Goal: Information Seeking & Learning: Check status

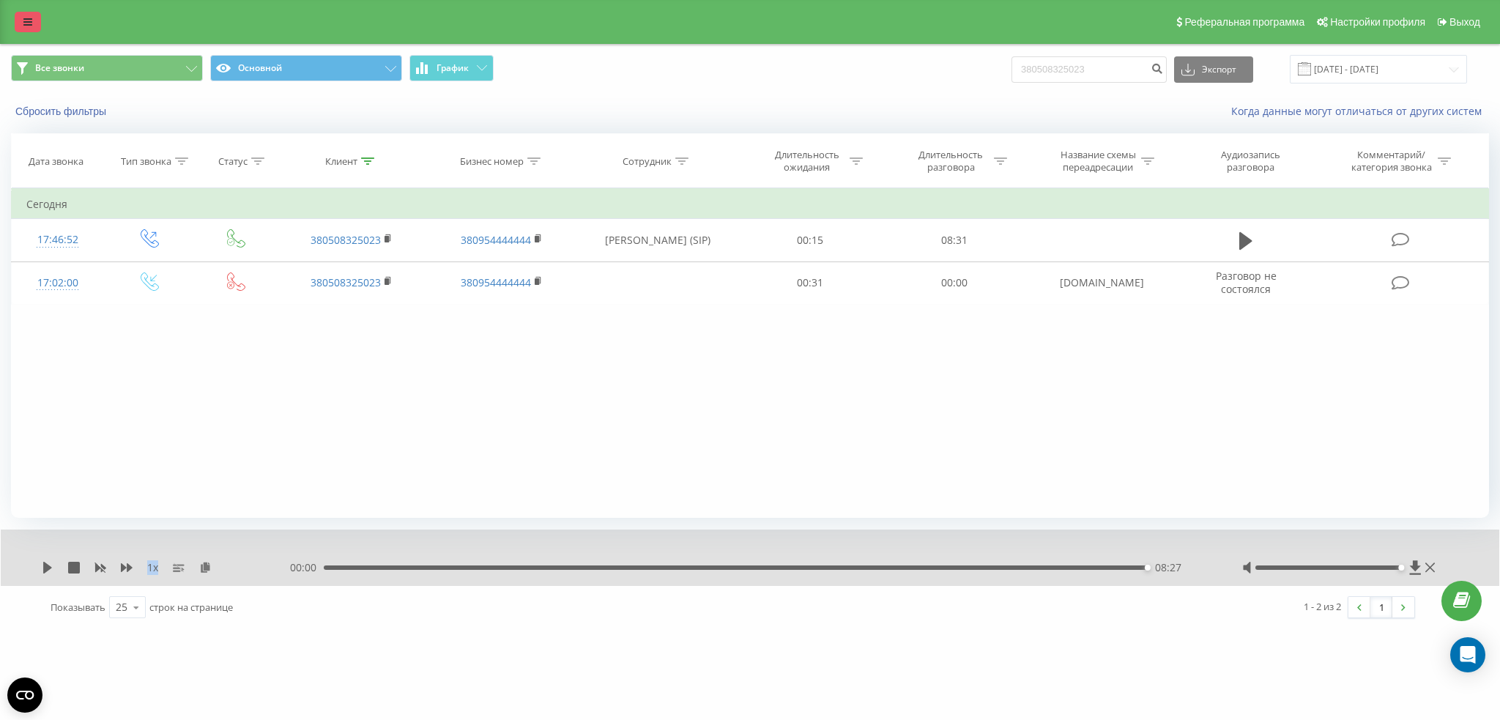
click at [31, 25] on icon at bounding box center [27, 22] width 9 height 10
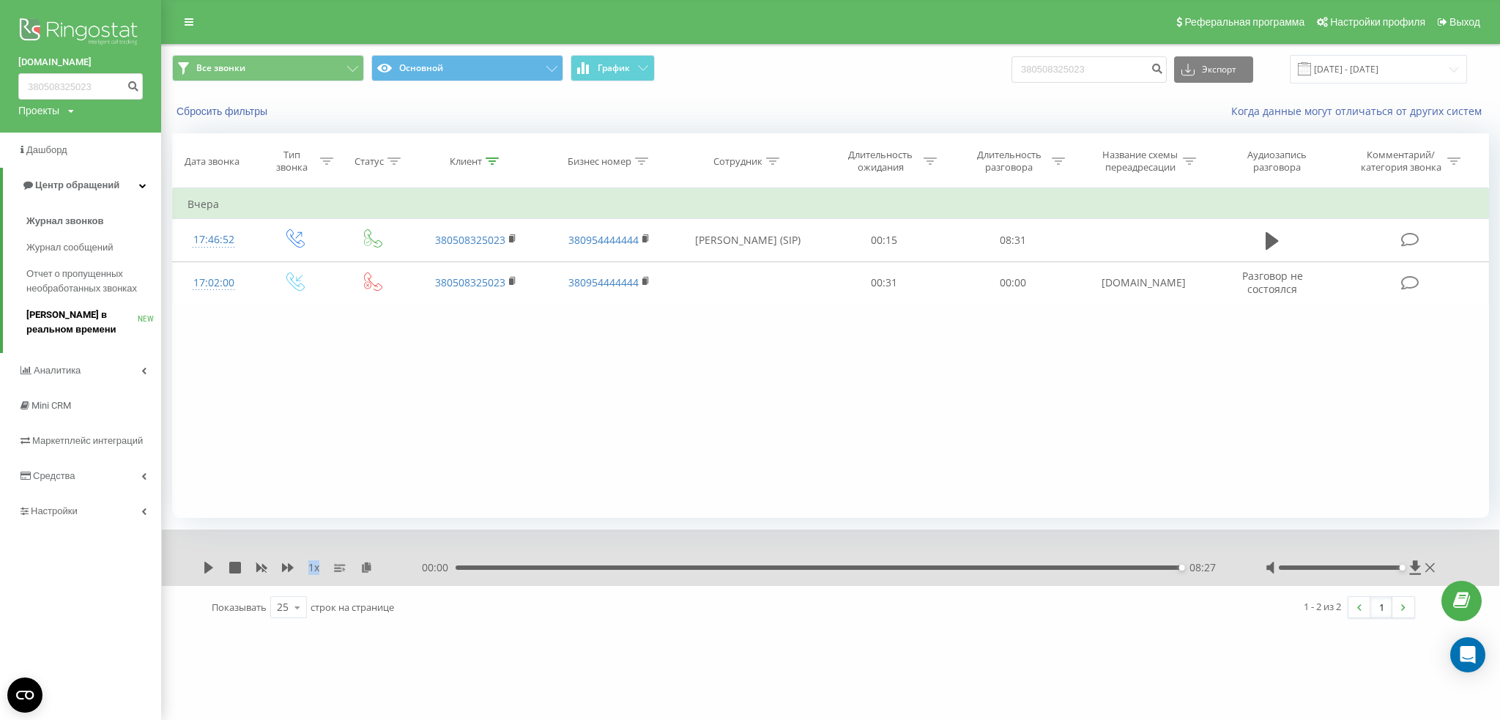
click at [56, 321] on span "[PERSON_NAME] в реальном времени" at bounding box center [81, 322] width 111 height 29
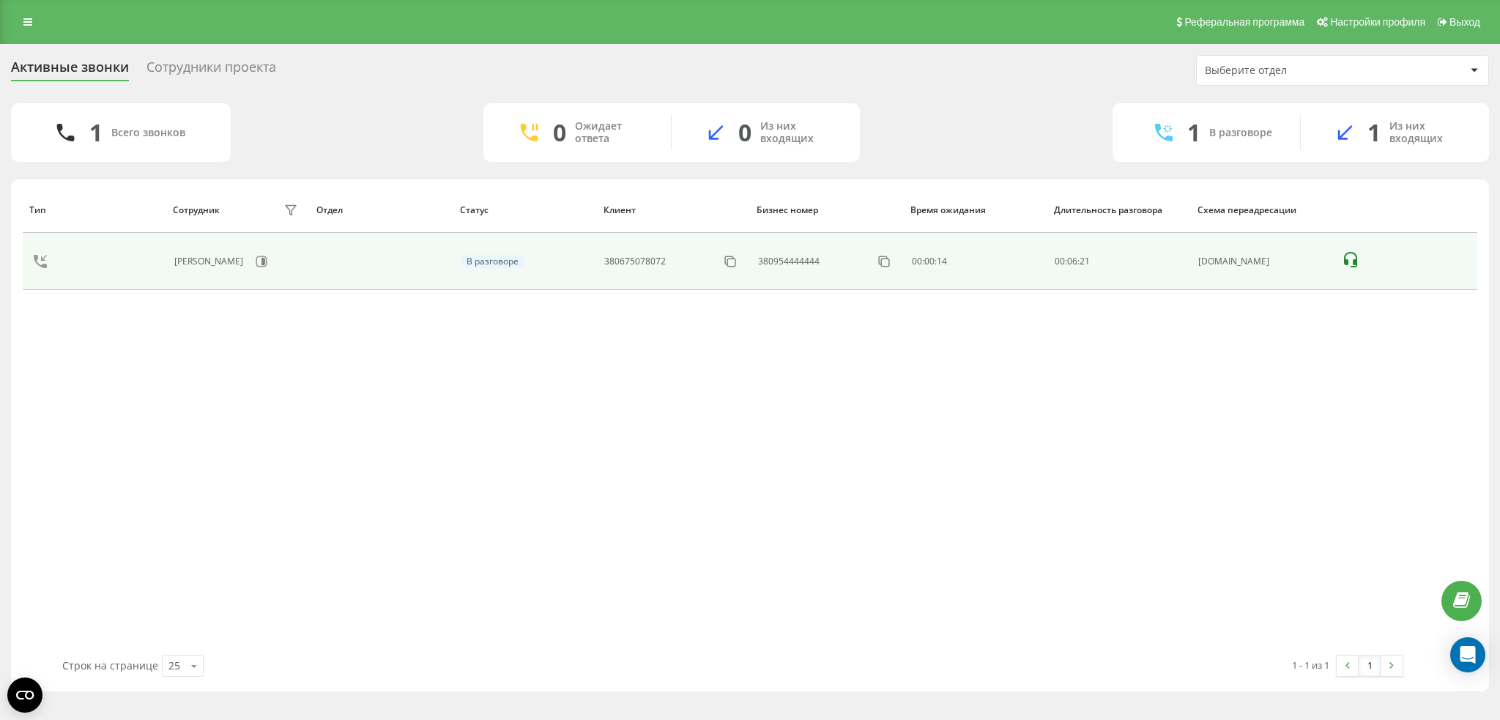
click at [1347, 255] on icon at bounding box center [1351, 260] width 18 height 18
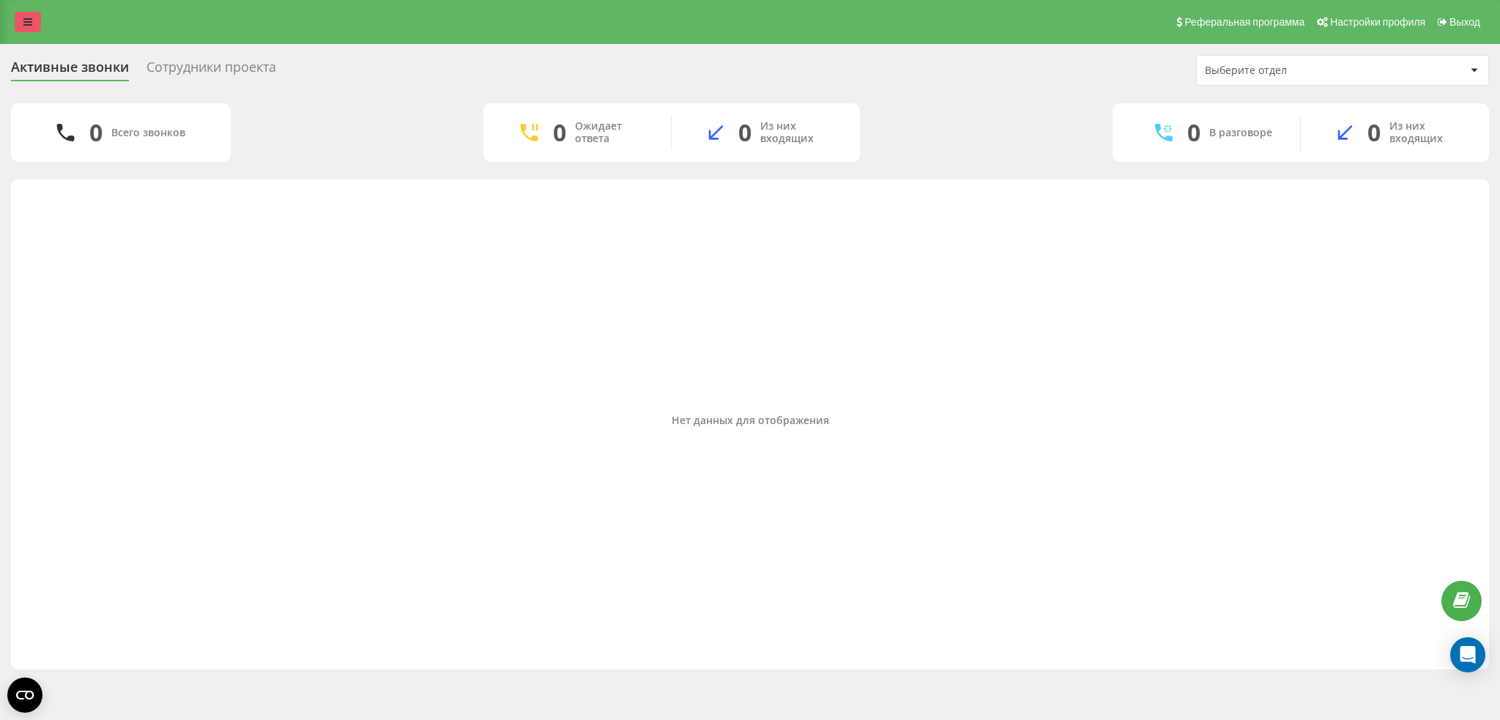
click at [19, 22] on link at bounding box center [28, 22] width 26 height 21
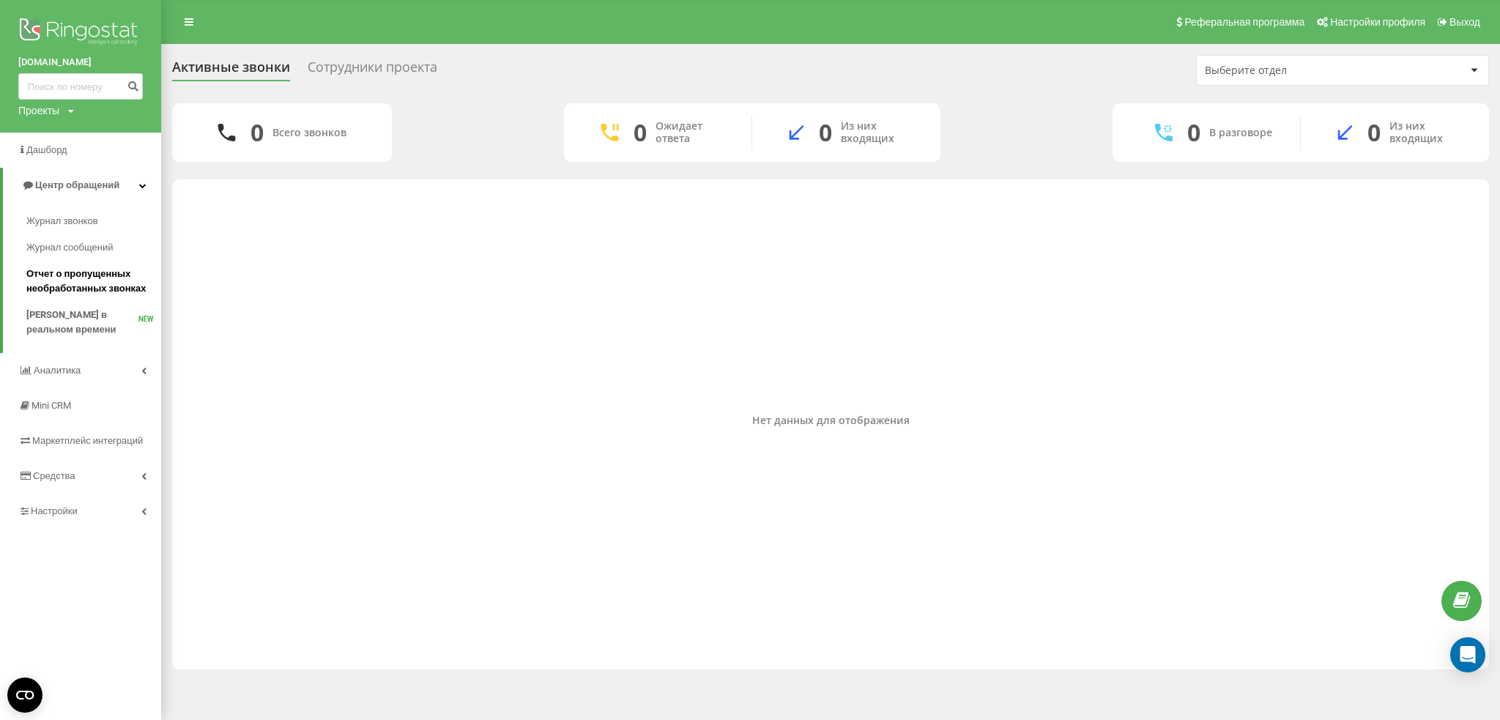
click at [101, 285] on span "Отчет о пропущенных необработанных звонках" at bounding box center [89, 281] width 127 height 29
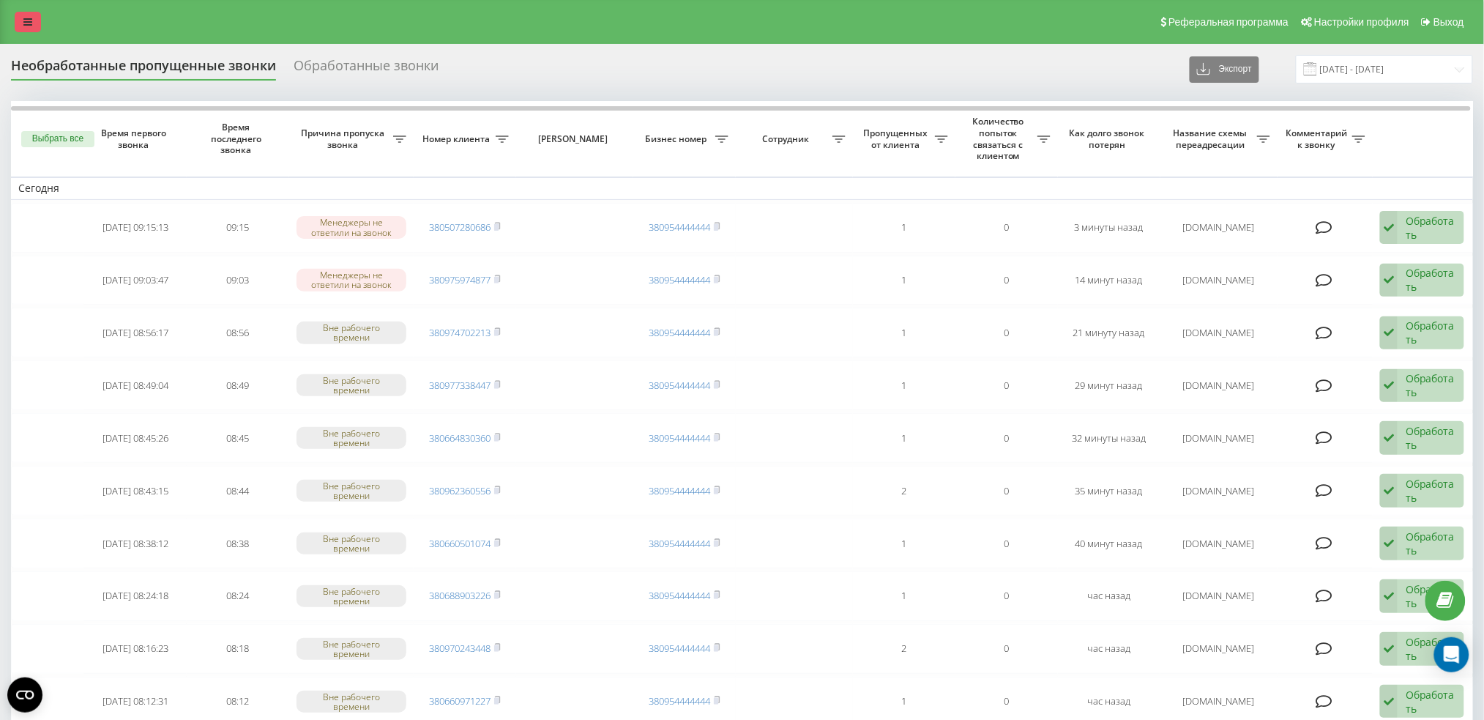
click at [26, 24] on icon at bounding box center [27, 22] width 9 height 10
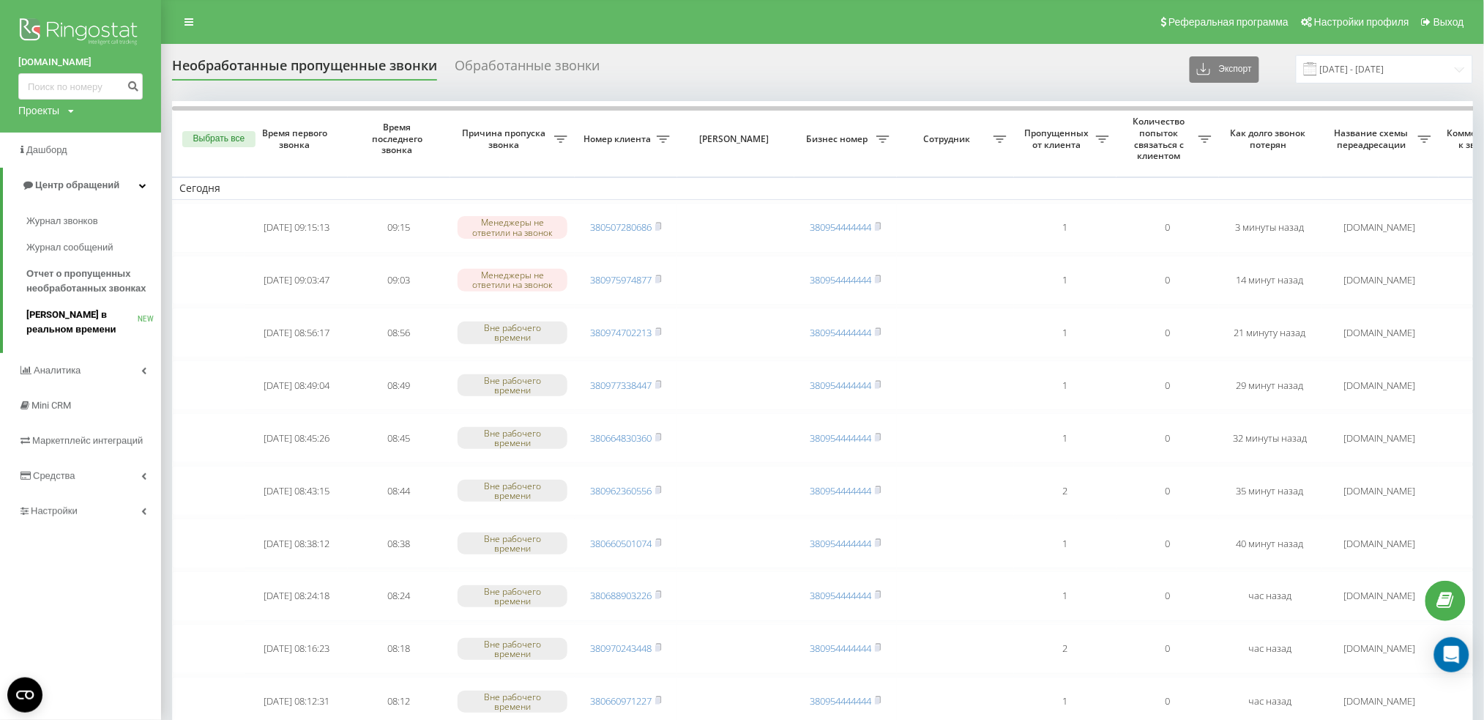
click at [67, 315] on span "[PERSON_NAME] в реальном времени" at bounding box center [81, 322] width 111 height 29
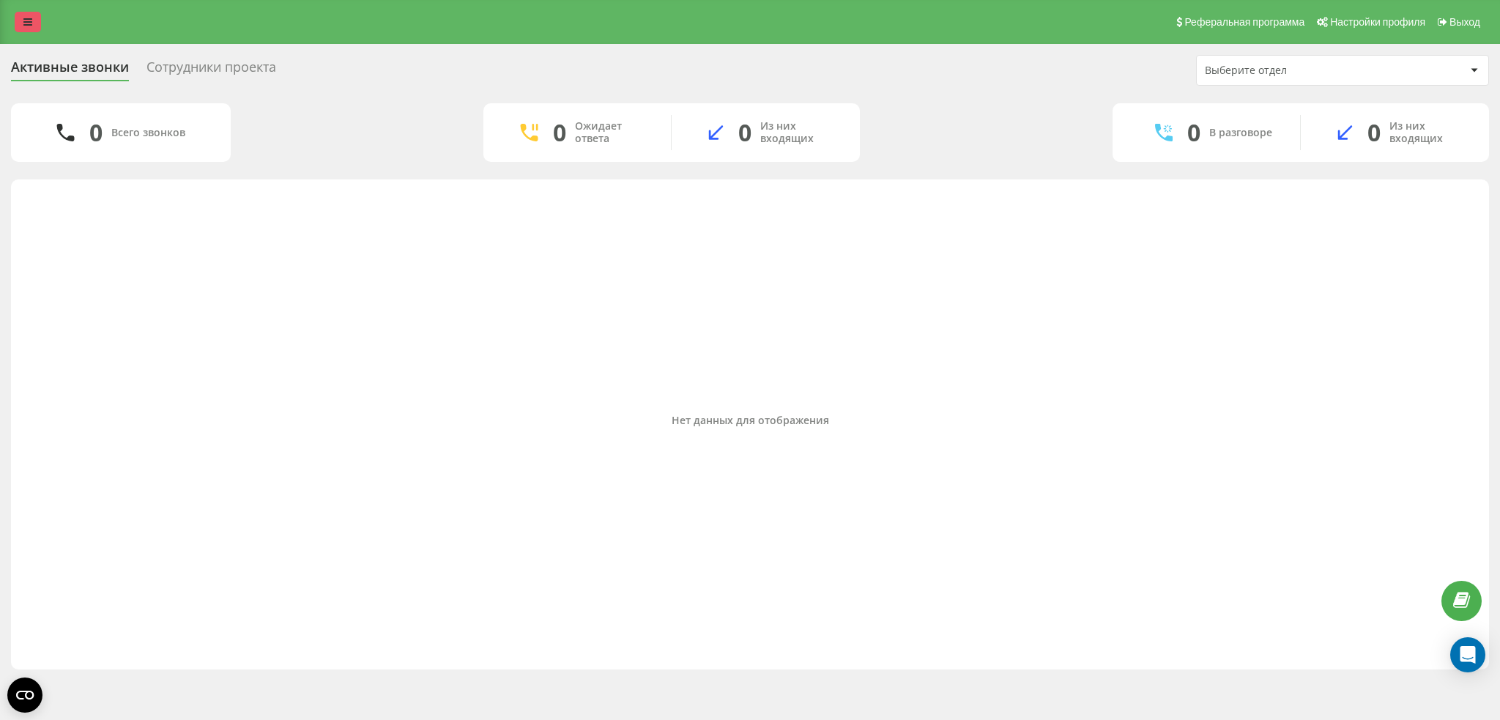
click at [23, 14] on link at bounding box center [28, 22] width 26 height 21
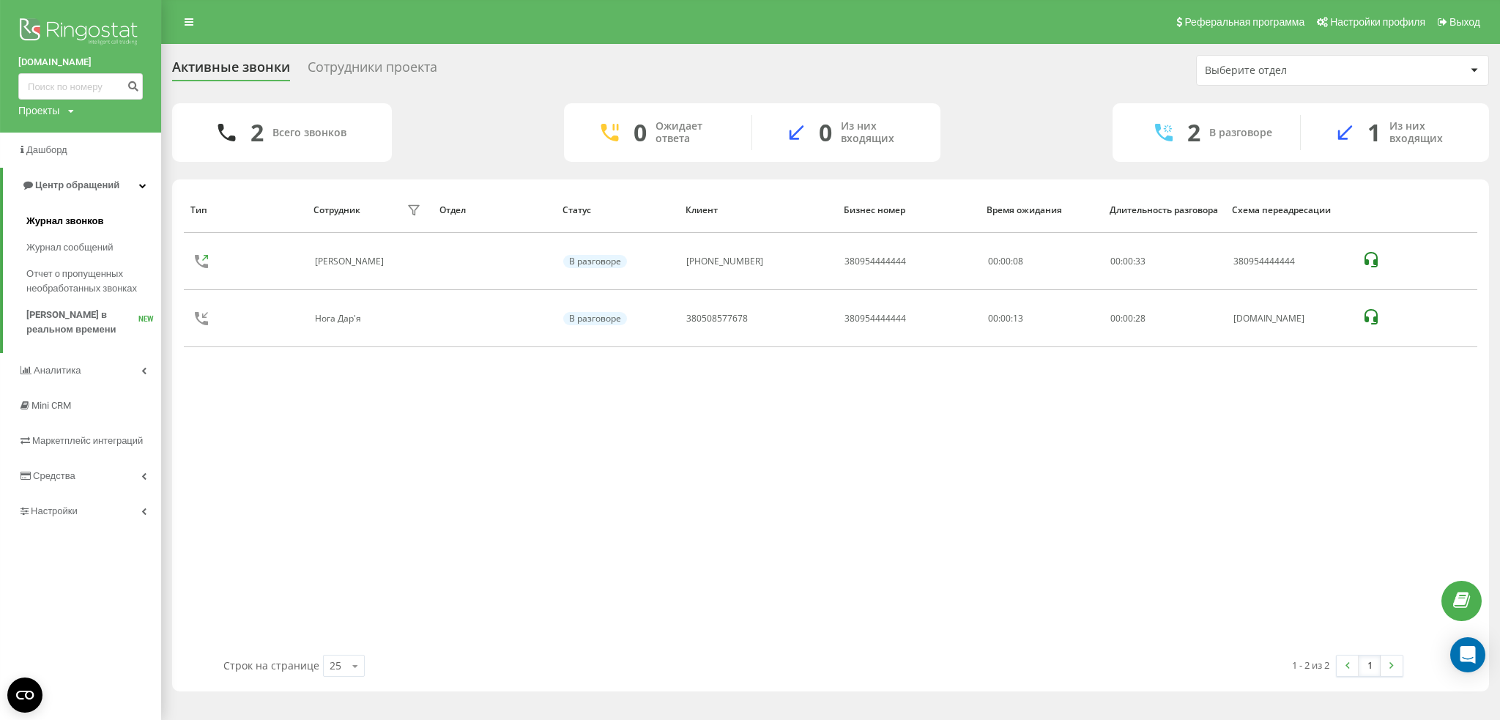
click at [89, 212] on link "Журнал звонков" at bounding box center [93, 221] width 135 height 26
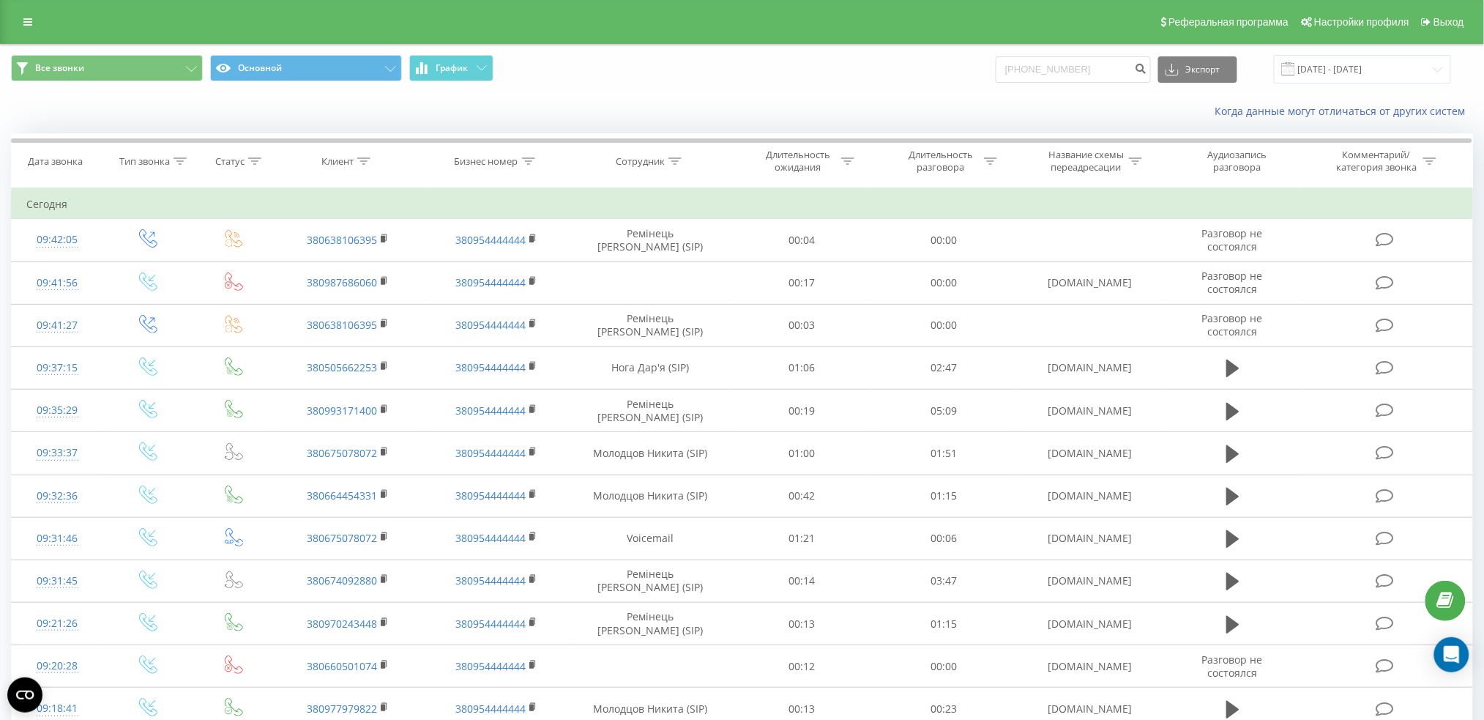
click at [1035, 64] on input "[PHONE_NUMBER]" at bounding box center [1073, 69] width 155 height 26
type input "+380993171400"
click at [1148, 67] on icon "submit" at bounding box center [1141, 66] width 12 height 9
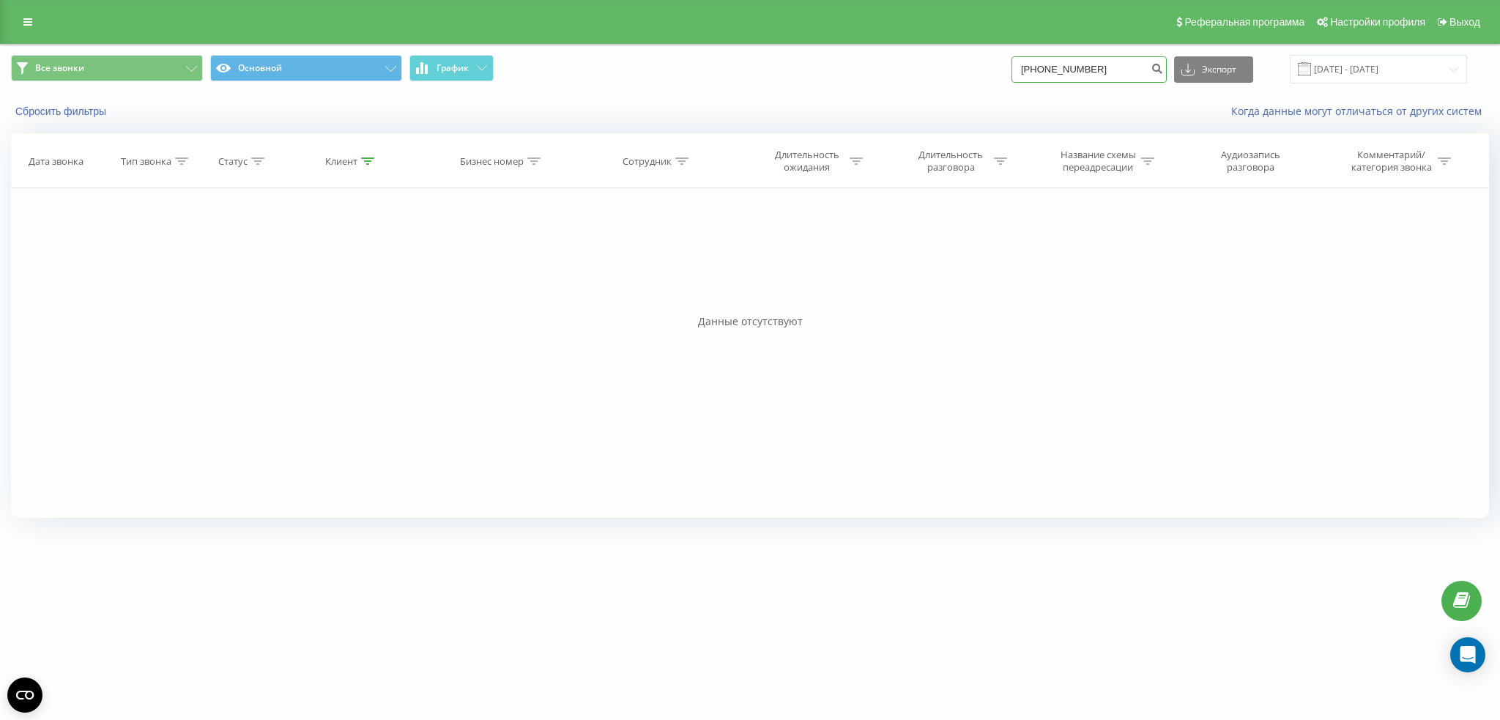
drag, startPoint x: 1047, startPoint y: 65, endPoint x: 1037, endPoint y: 61, distance: 11.2
click at [1037, 61] on input "+380993171400" at bounding box center [1088, 69] width 155 height 26
type input "380993171400"
click at [1163, 64] on icon "submit" at bounding box center [1156, 66] width 12 height 9
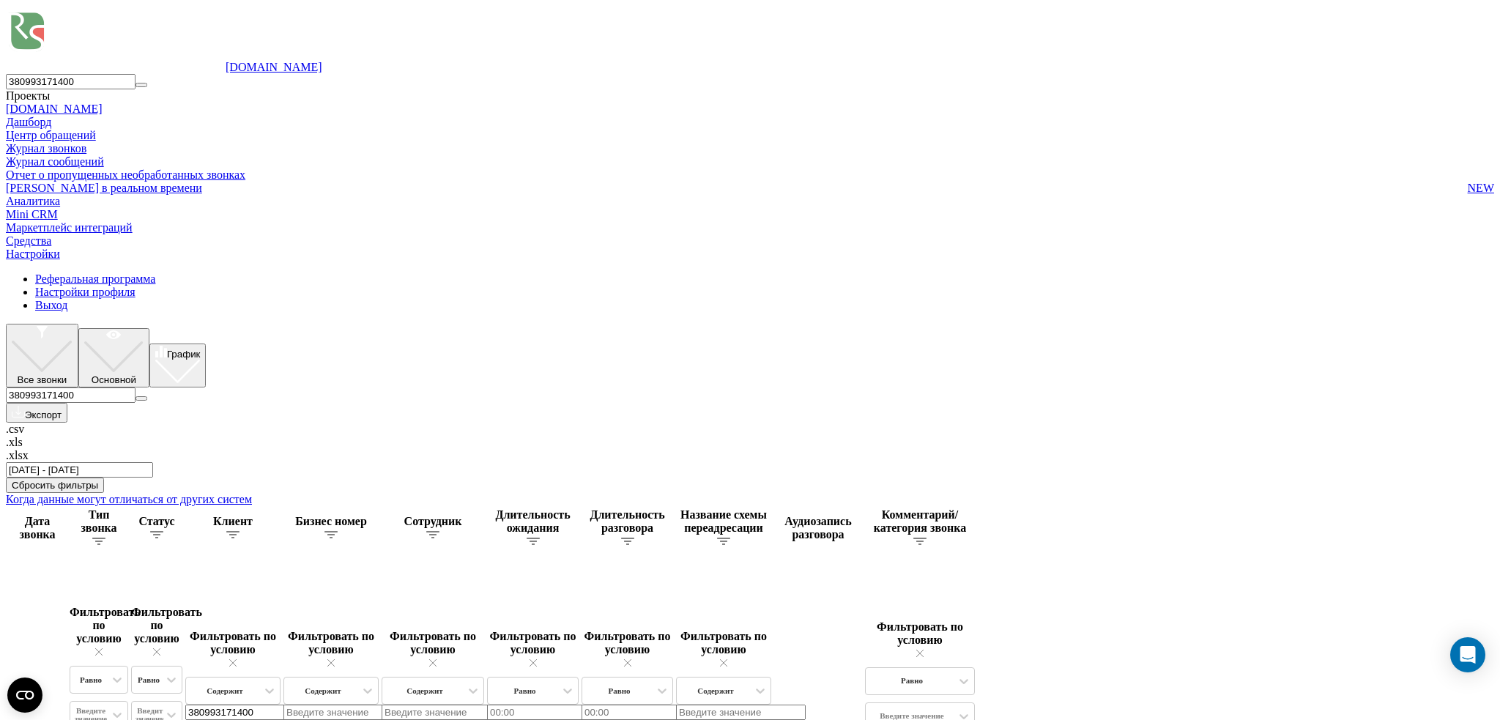
click at [12, 272] on div "Реферальная программа Настройки профиля Выход" at bounding box center [750, 292] width 1488 height 40
click at [6, 272] on link at bounding box center [6, 272] width 0 height 0
click at [50, 195] on span "[PERSON_NAME] в реальном времени" at bounding box center [104, 188] width 196 height 13
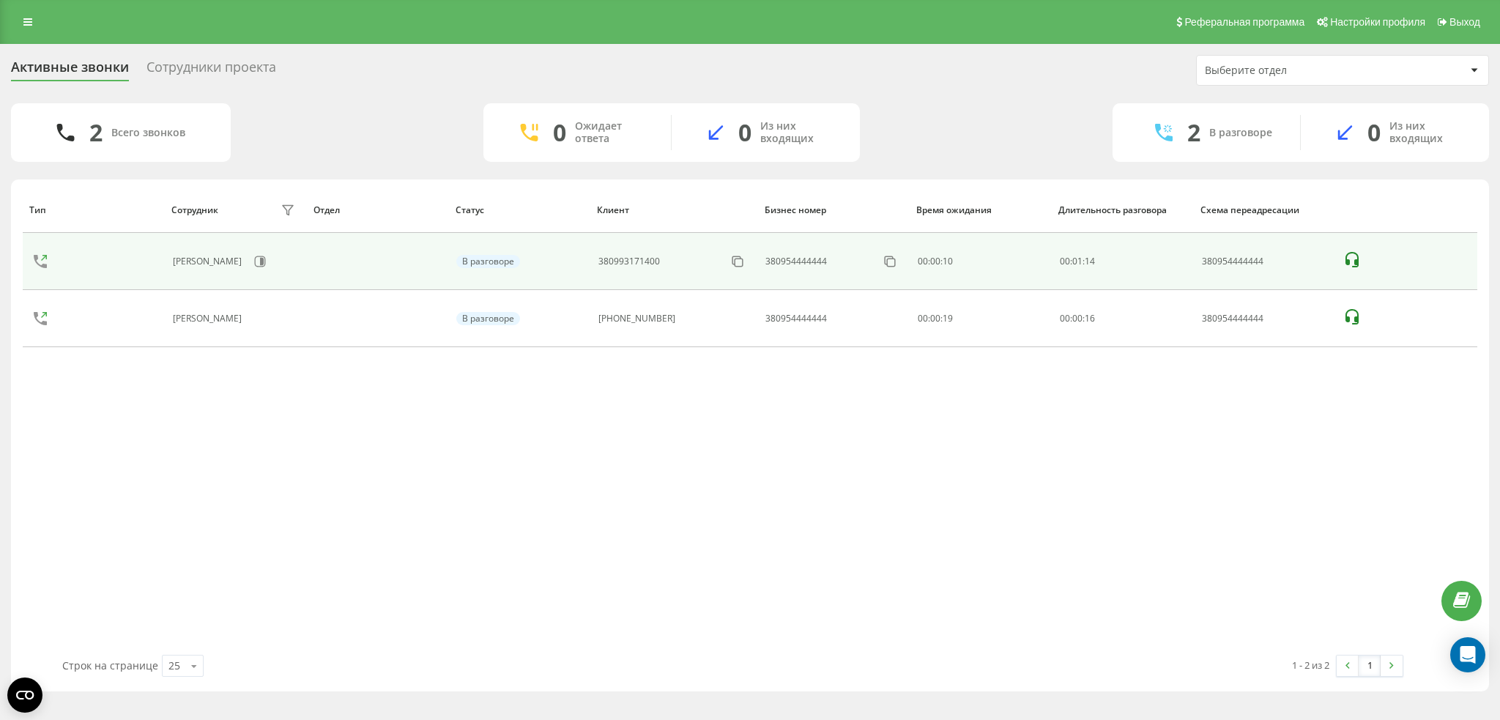
click at [1346, 253] on icon at bounding box center [1351, 259] width 13 height 15
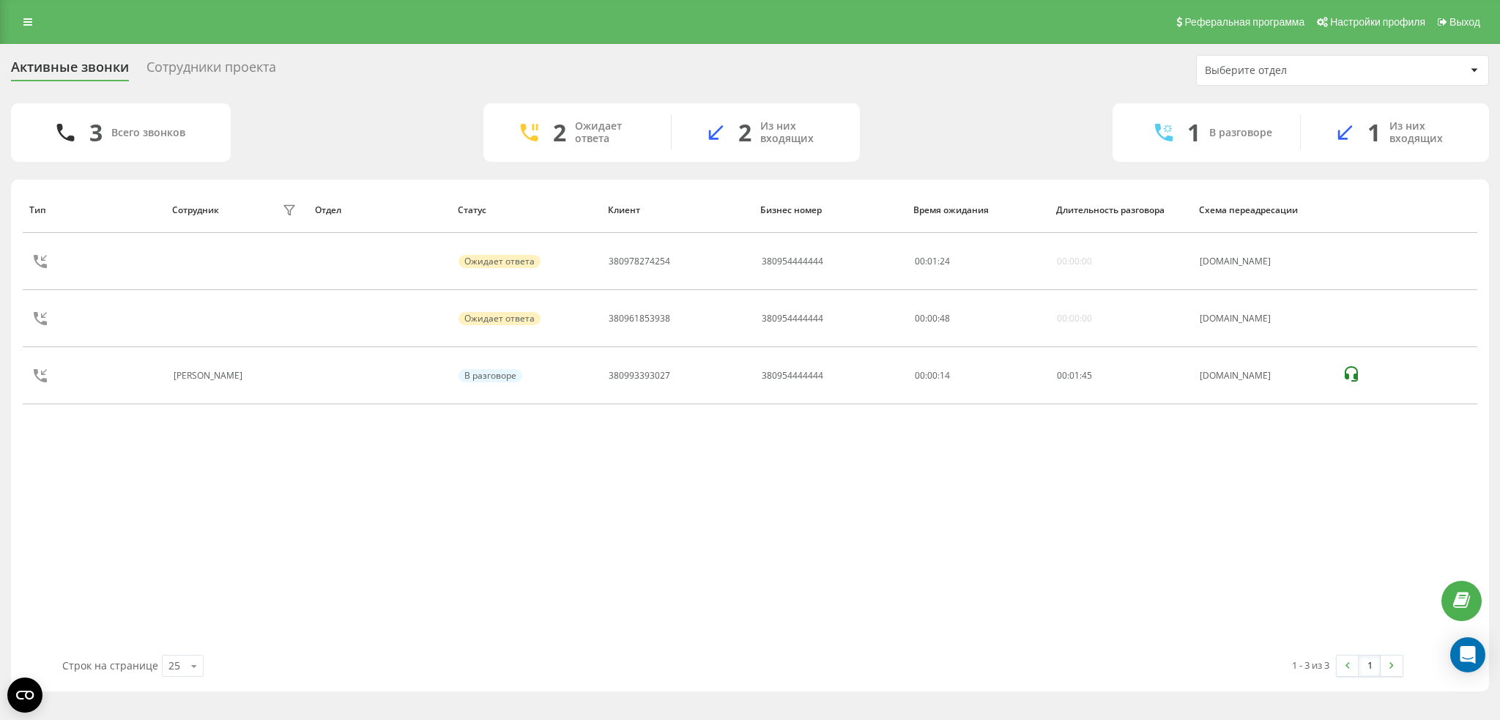
click at [204, 72] on div "Сотрудники проекта" at bounding box center [211, 70] width 130 height 23
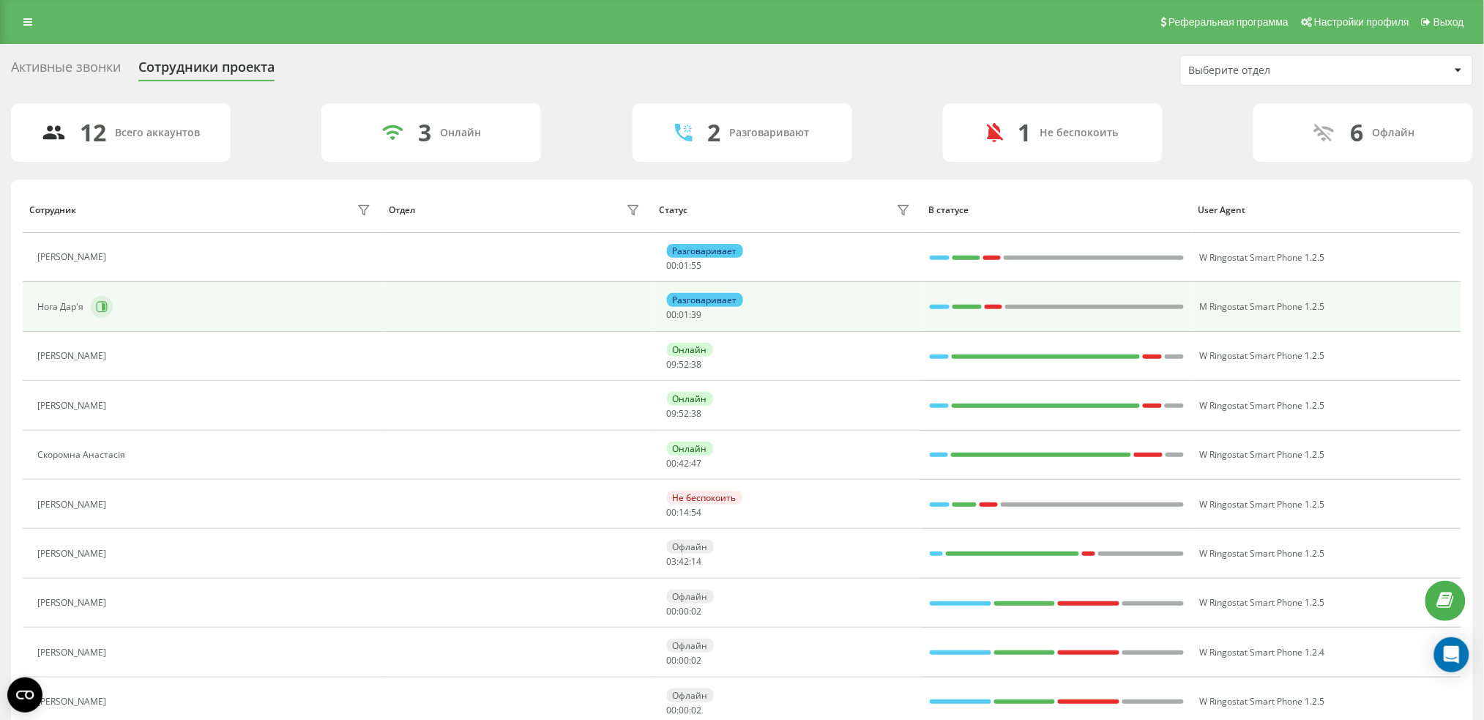
click at [108, 299] on button at bounding box center [102, 307] width 22 height 22
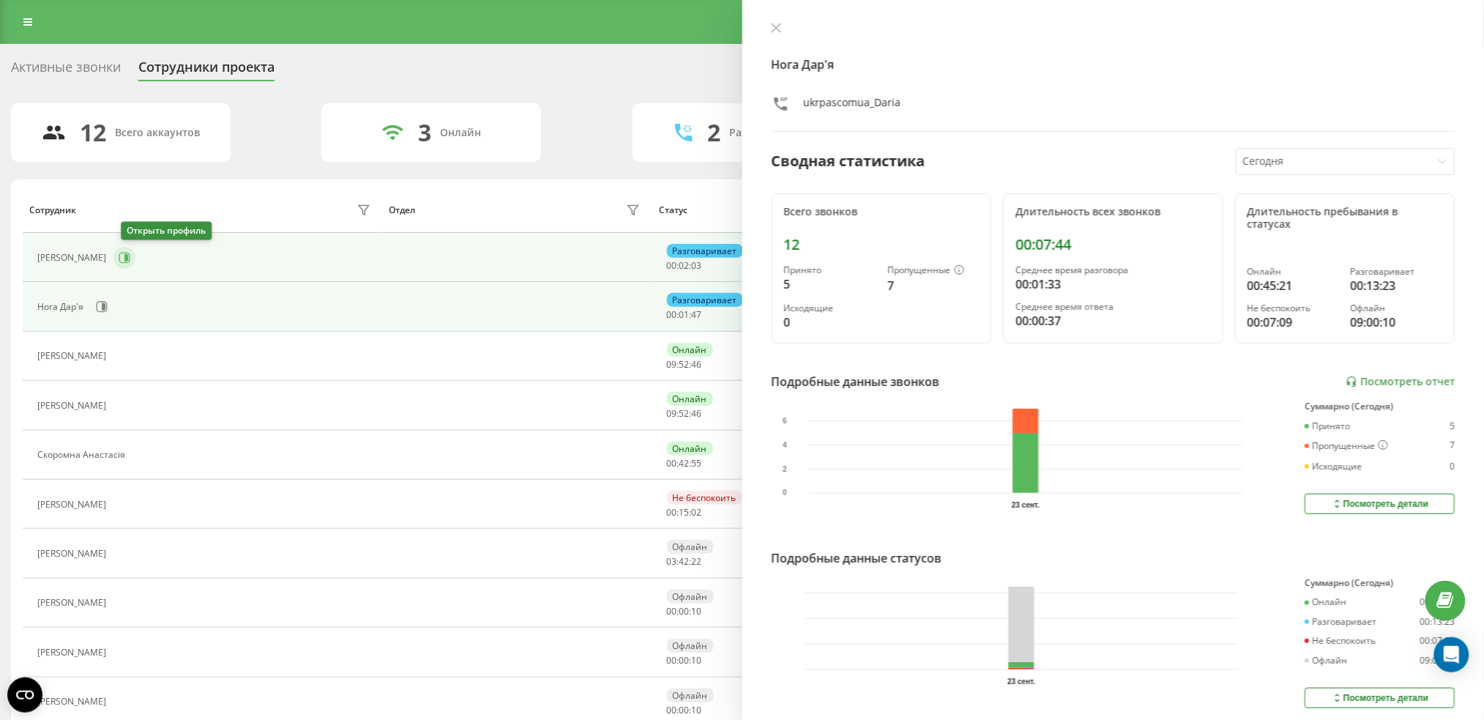
click at [128, 261] on icon at bounding box center [126, 257] width 4 height 7
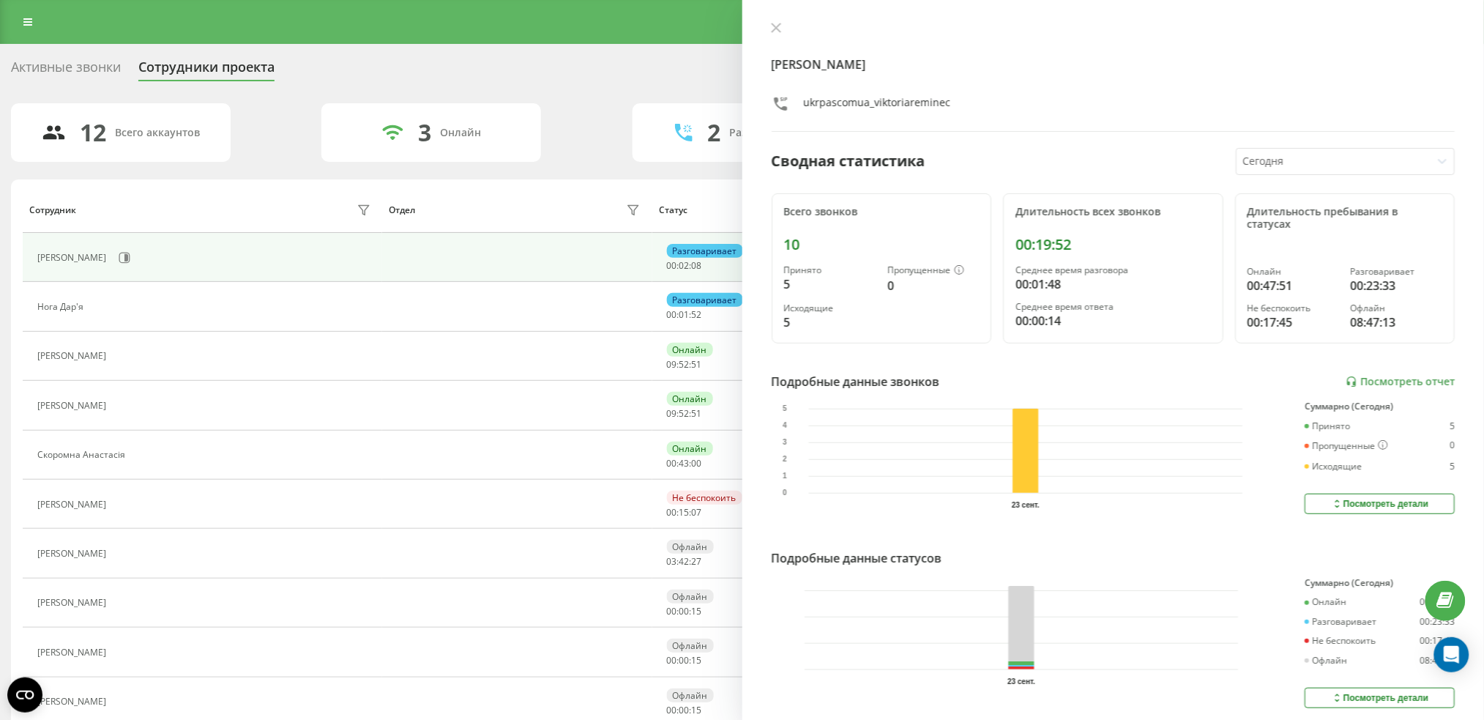
click at [67, 62] on div "Активные звонки" at bounding box center [66, 70] width 110 height 23
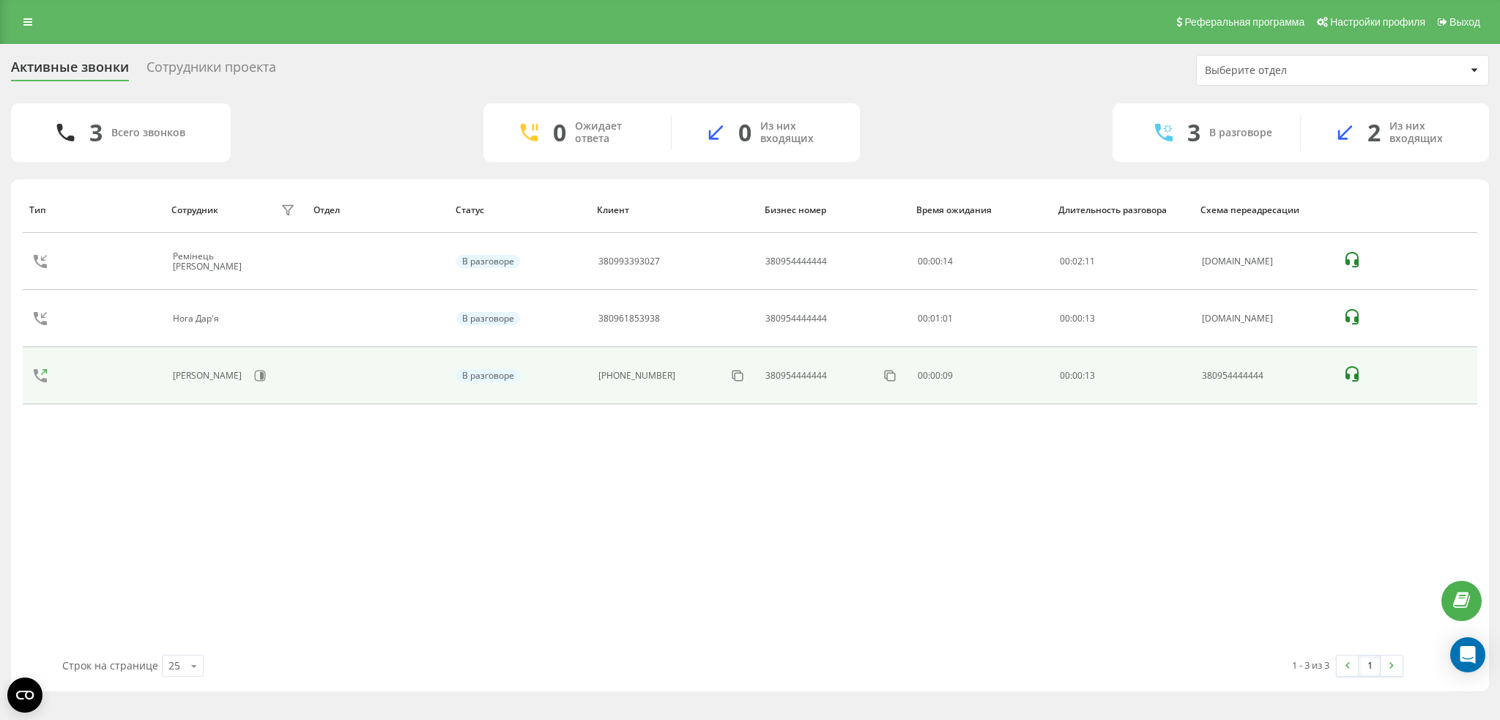
click at [1356, 365] on icon at bounding box center [1352, 374] width 18 height 18
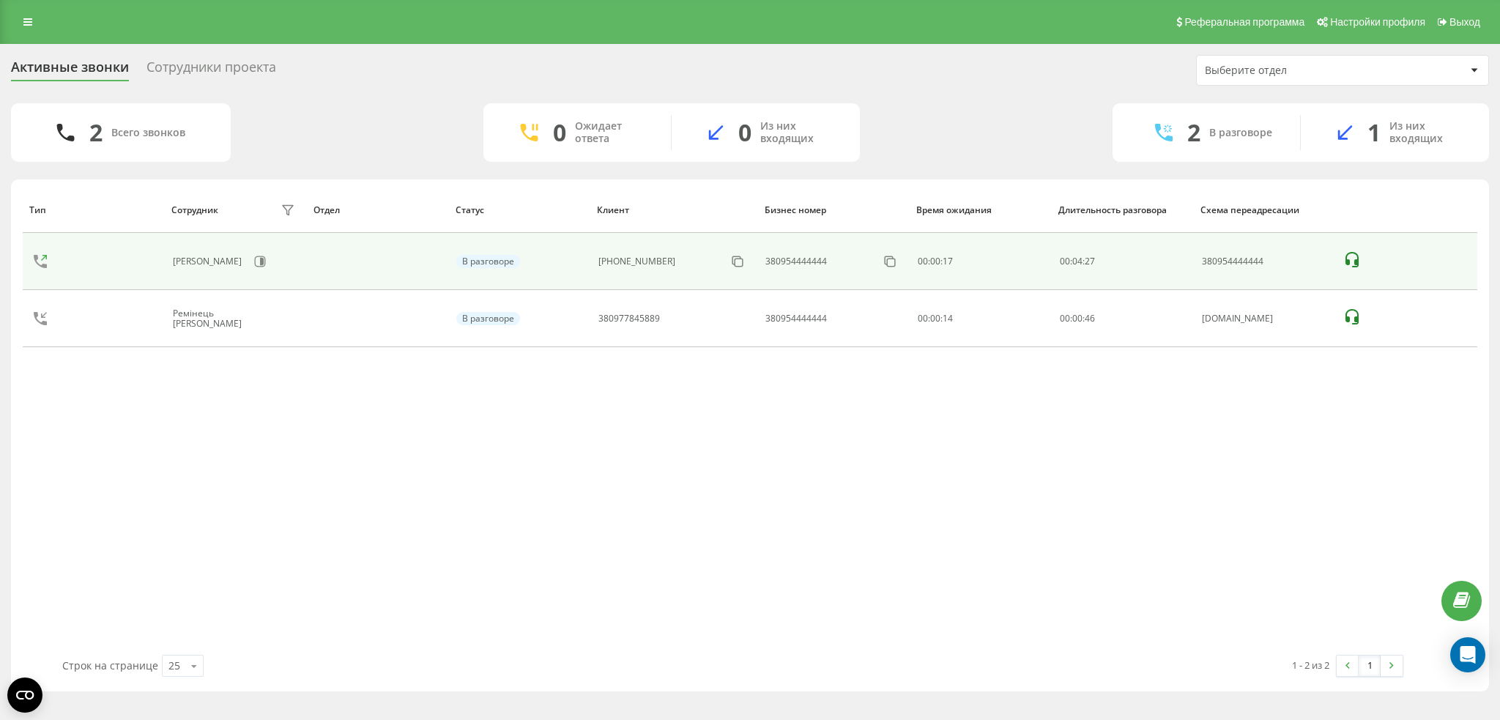
click at [1348, 262] on icon at bounding box center [1351, 259] width 13 height 15
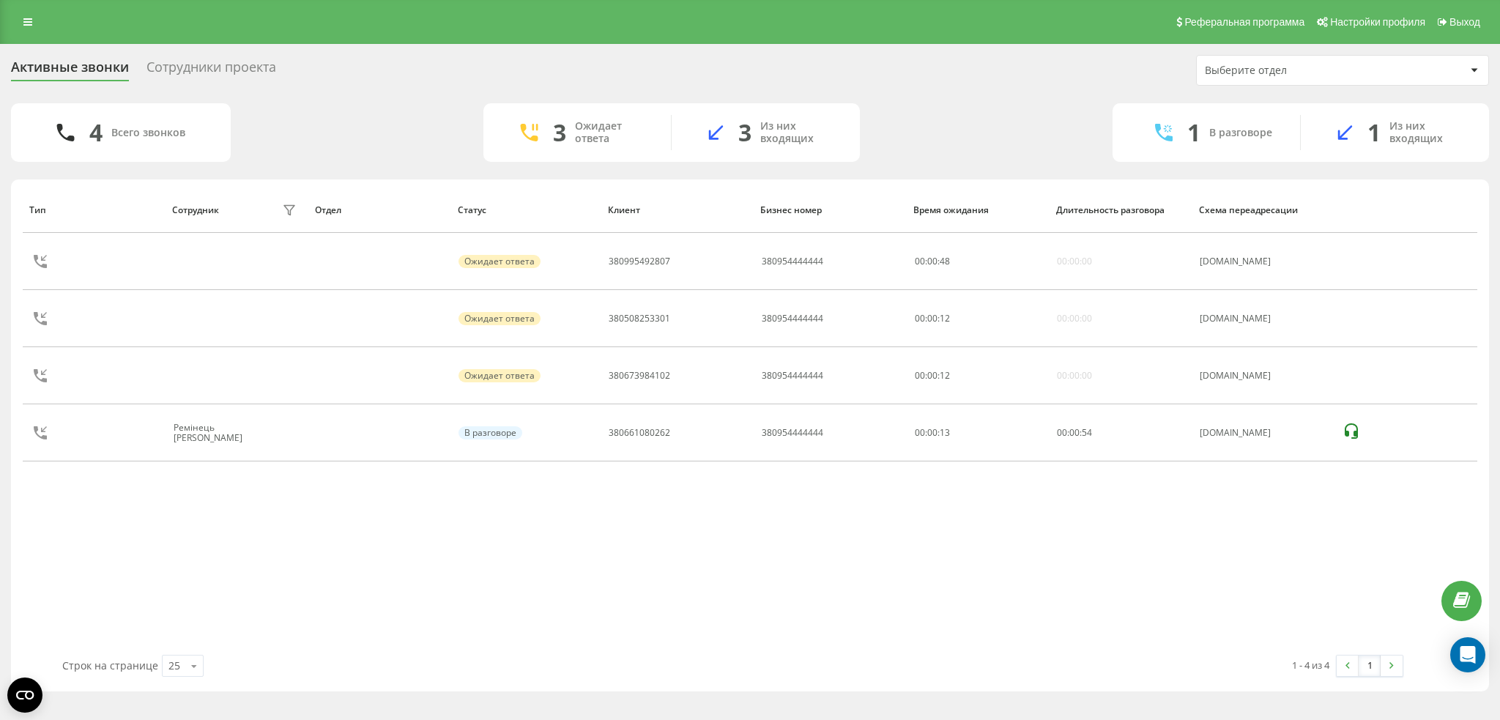
drag, startPoint x: 226, startPoint y: 553, endPoint x: 215, endPoint y: 548, distance: 11.2
click at [221, 552] on div "Тип Сотрудник фильтра Отдел Статус Клиент Бизнес номер Время ожидания Длительно…" at bounding box center [750, 421] width 1454 height 468
click at [246, 62] on div "Сотрудники проекта" at bounding box center [211, 70] width 130 height 23
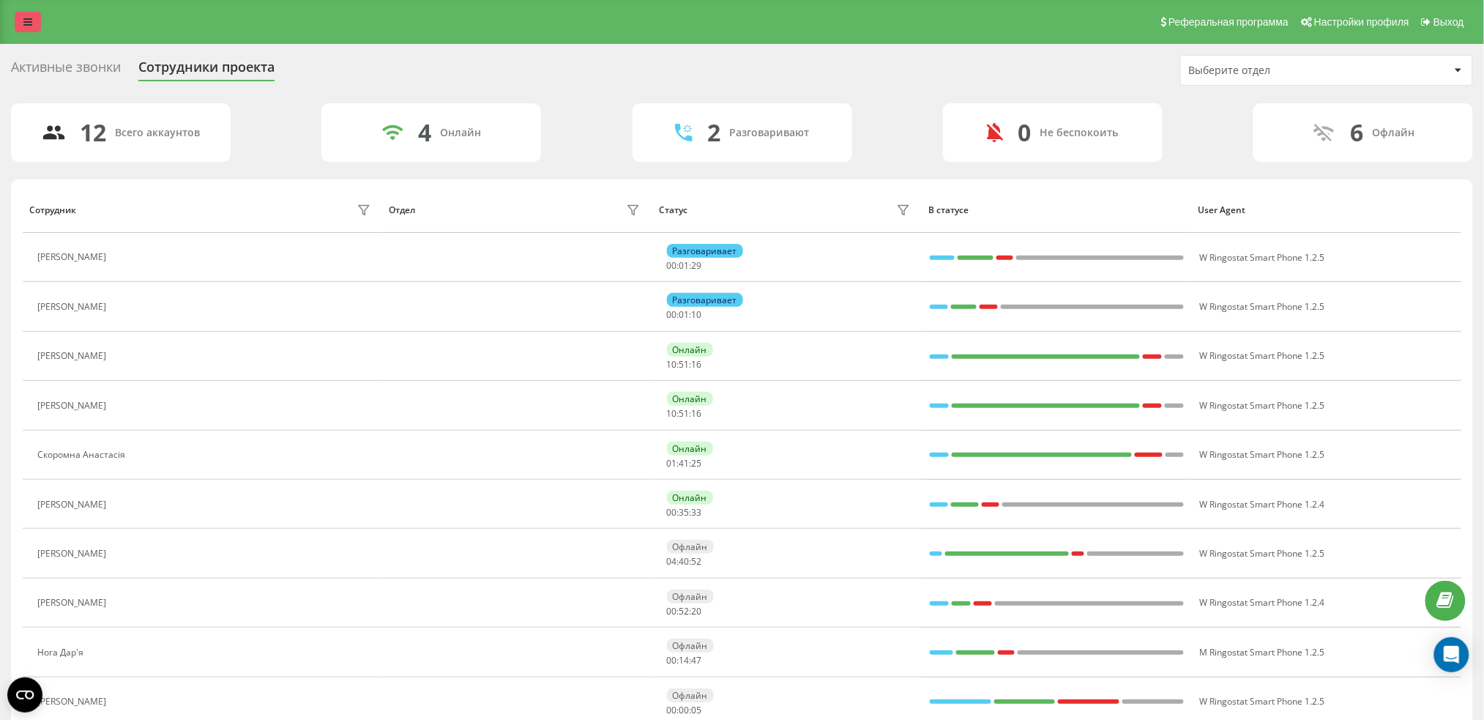
click at [24, 19] on icon at bounding box center [27, 22] width 9 height 10
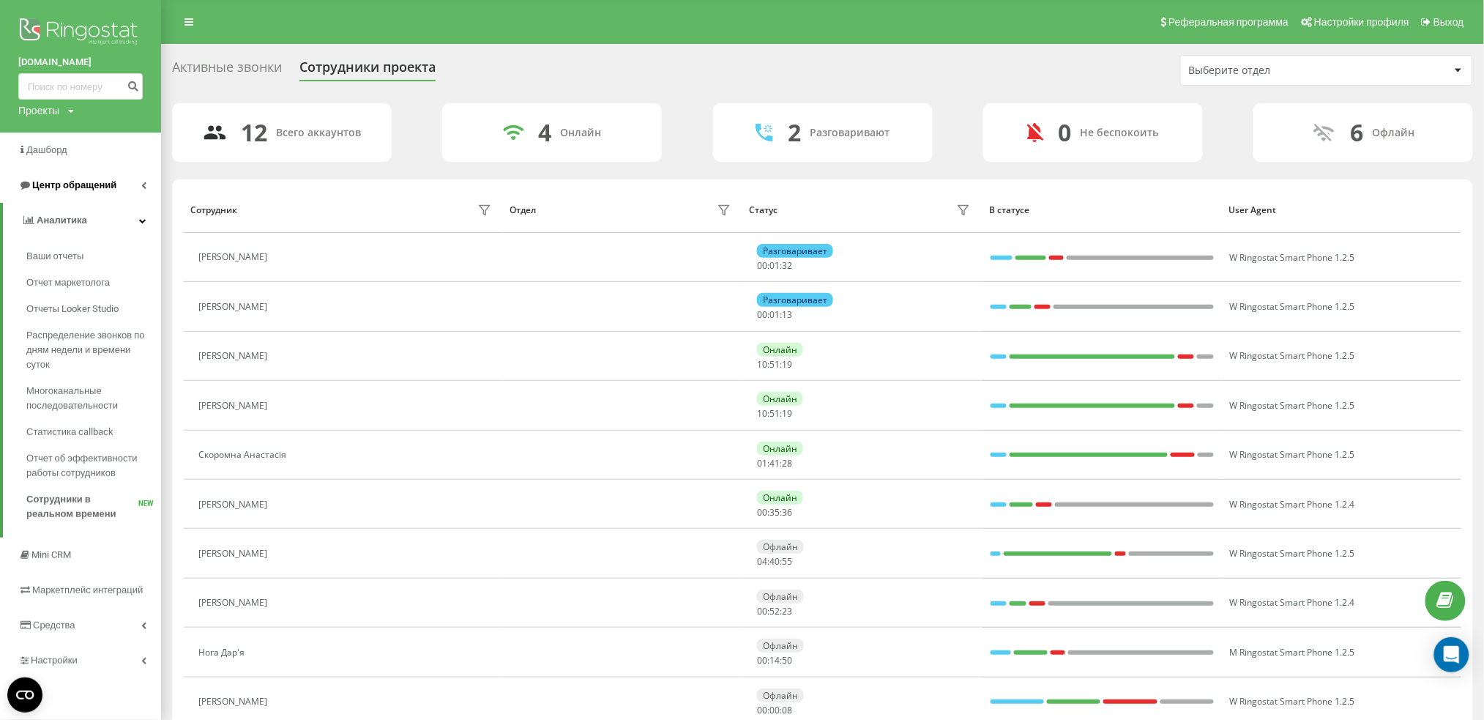
click at [44, 178] on link "Центр обращений" at bounding box center [80, 185] width 161 height 35
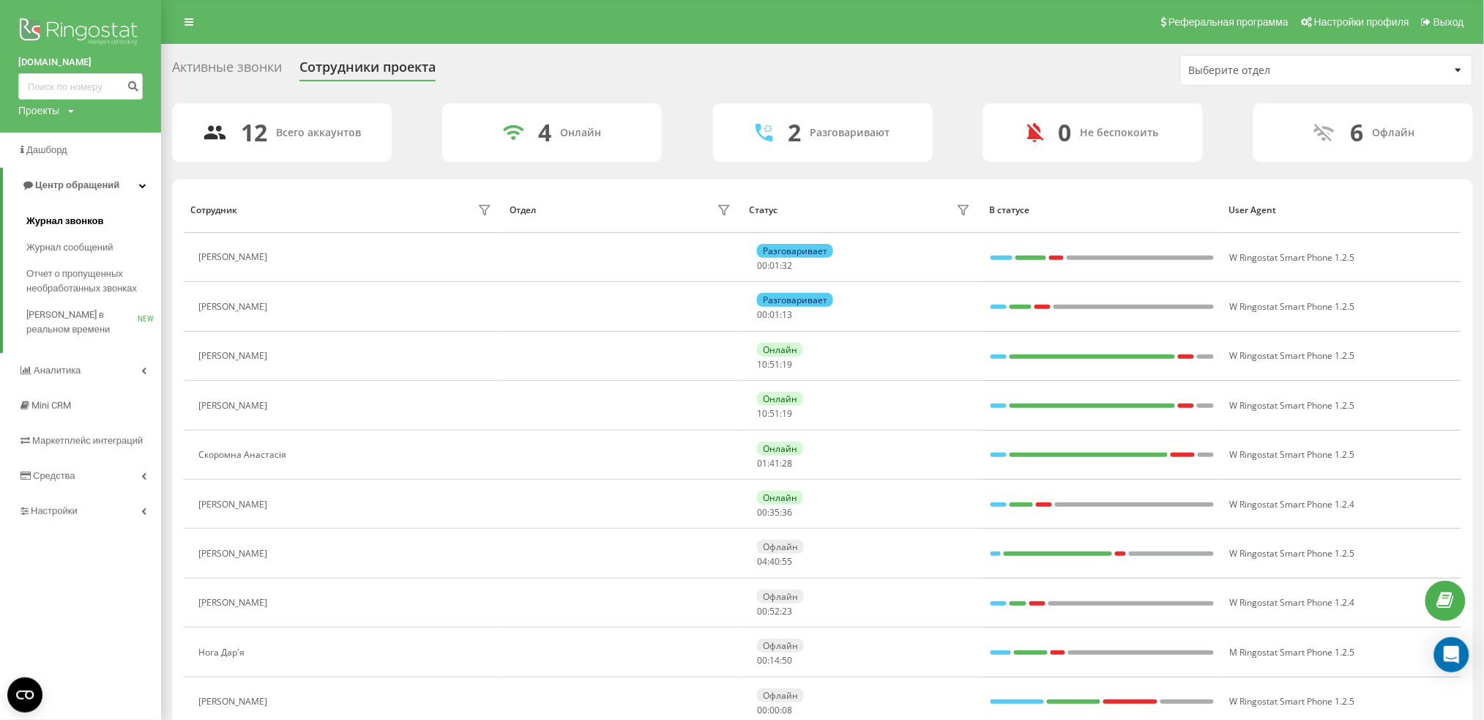
click at [64, 217] on span "Журнал звонков" at bounding box center [64, 221] width 77 height 15
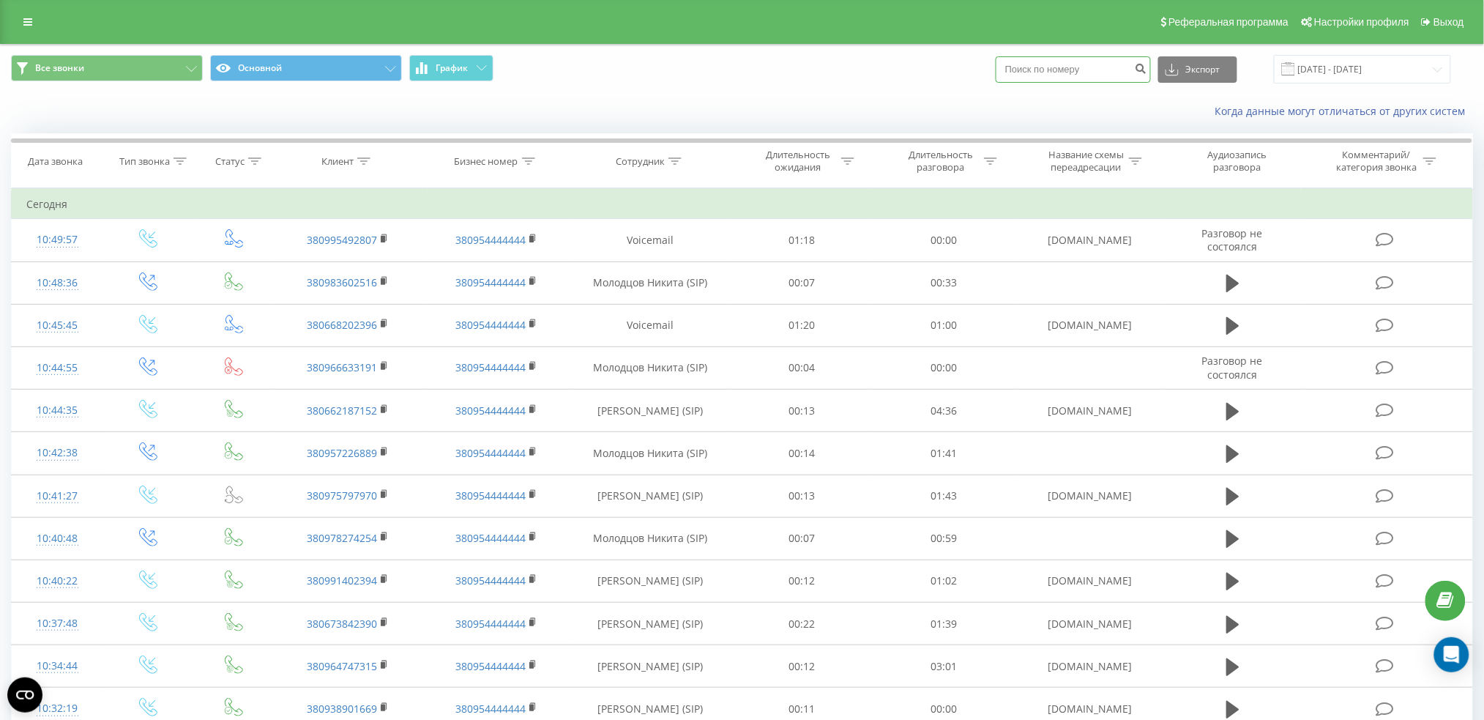
click at [1060, 68] on input at bounding box center [1073, 69] width 155 height 26
paste input "380983602516"
type input "380983602516"
click at [1148, 64] on button "submit" at bounding box center [1141, 69] width 20 height 26
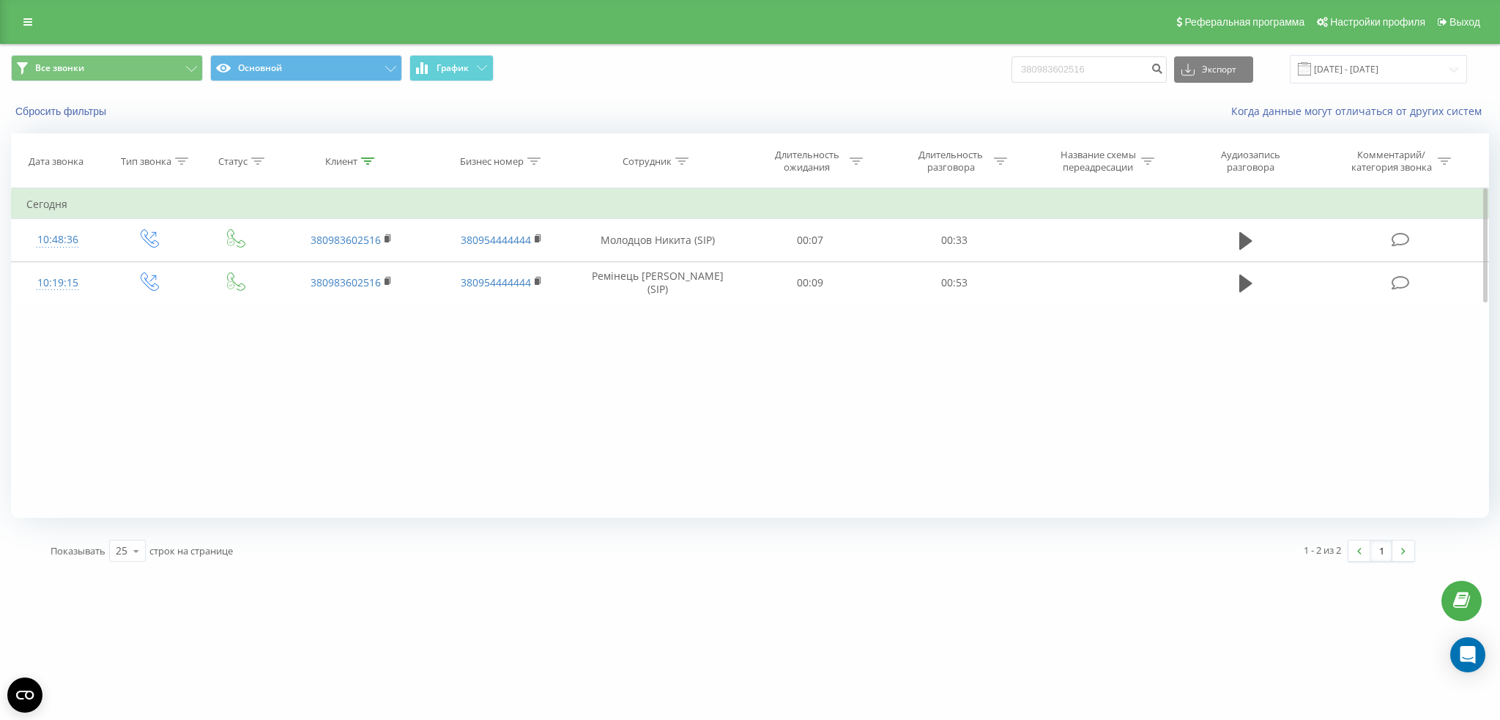
drag, startPoint x: 504, startPoint y: 422, endPoint x: 493, endPoint y: 422, distance: 11.0
click at [496, 423] on div "Фильтровать по условию Равно Введите значение Отмена OK Фильтровать по условию …" at bounding box center [750, 353] width 1478 height 330
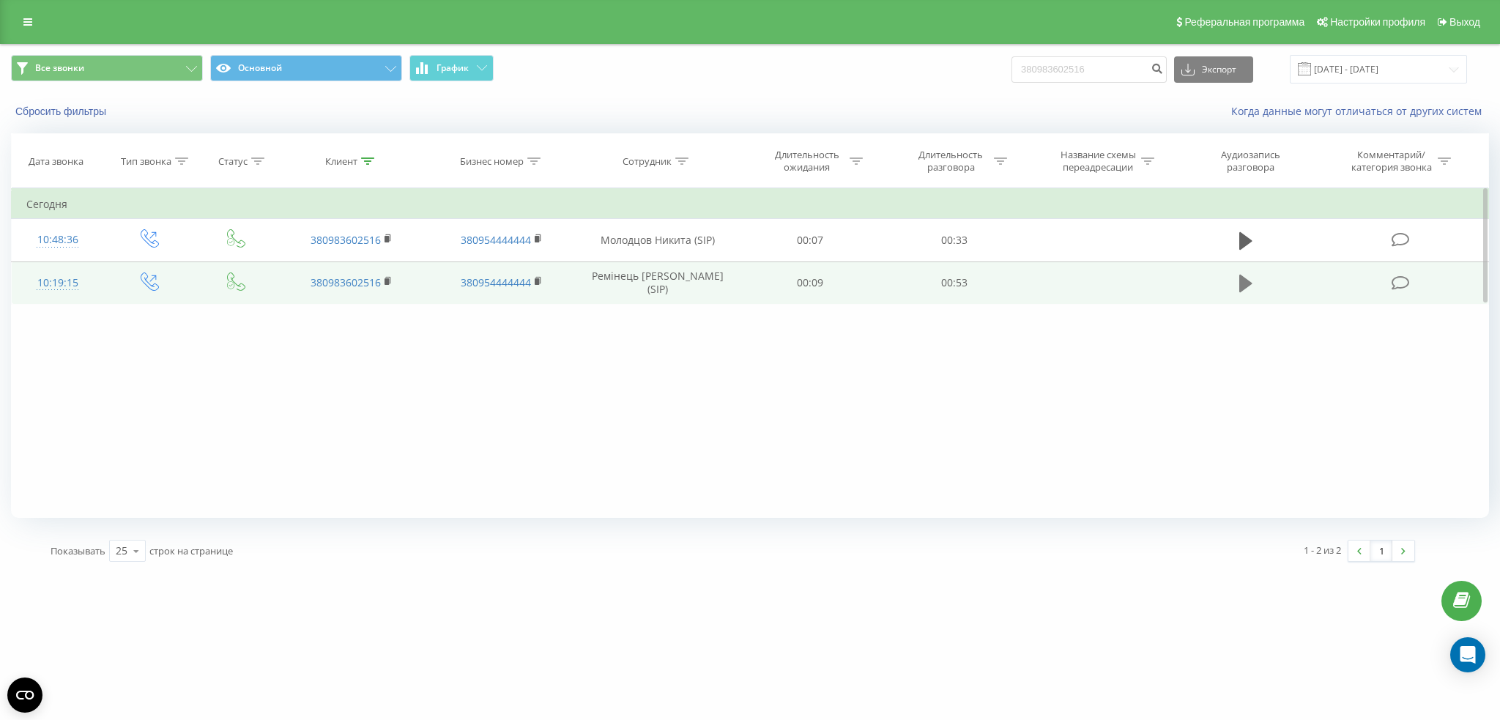
click at [1238, 289] on button at bounding box center [1246, 283] width 22 height 22
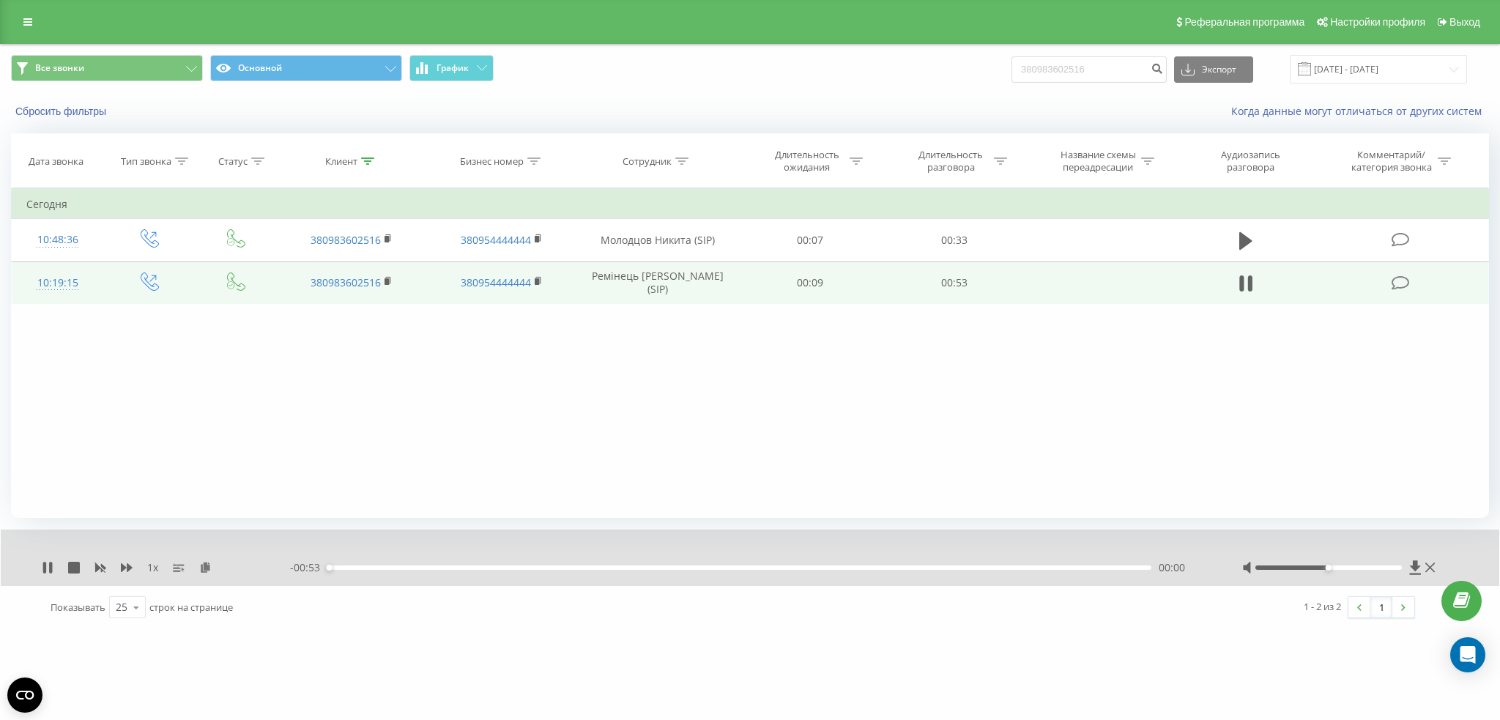
click at [129, 558] on div "1 x - 00:53 00:00 00:00" at bounding box center [750, 557] width 1498 height 56
click at [126, 565] on icon at bounding box center [127, 568] width 12 height 12
click at [42, 568] on icon at bounding box center [48, 568] width 12 height 12
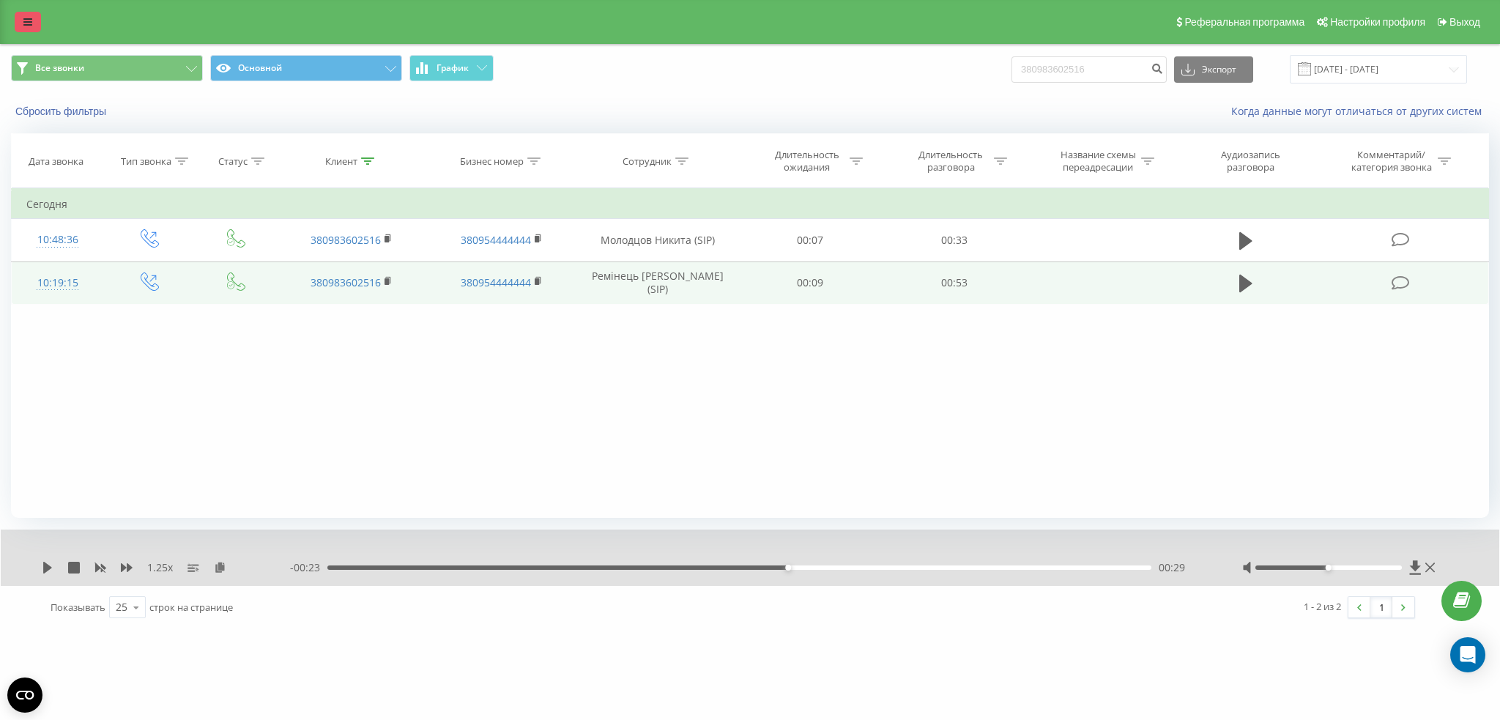
drag, startPoint x: 10, startPoint y: 14, endPoint x: 22, endPoint y: 13, distance: 11.7
click at [18, 14] on div "Реферальная программа Настройки профиля Выход" at bounding box center [750, 22] width 1500 height 44
click at [37, 15] on link at bounding box center [28, 22] width 26 height 21
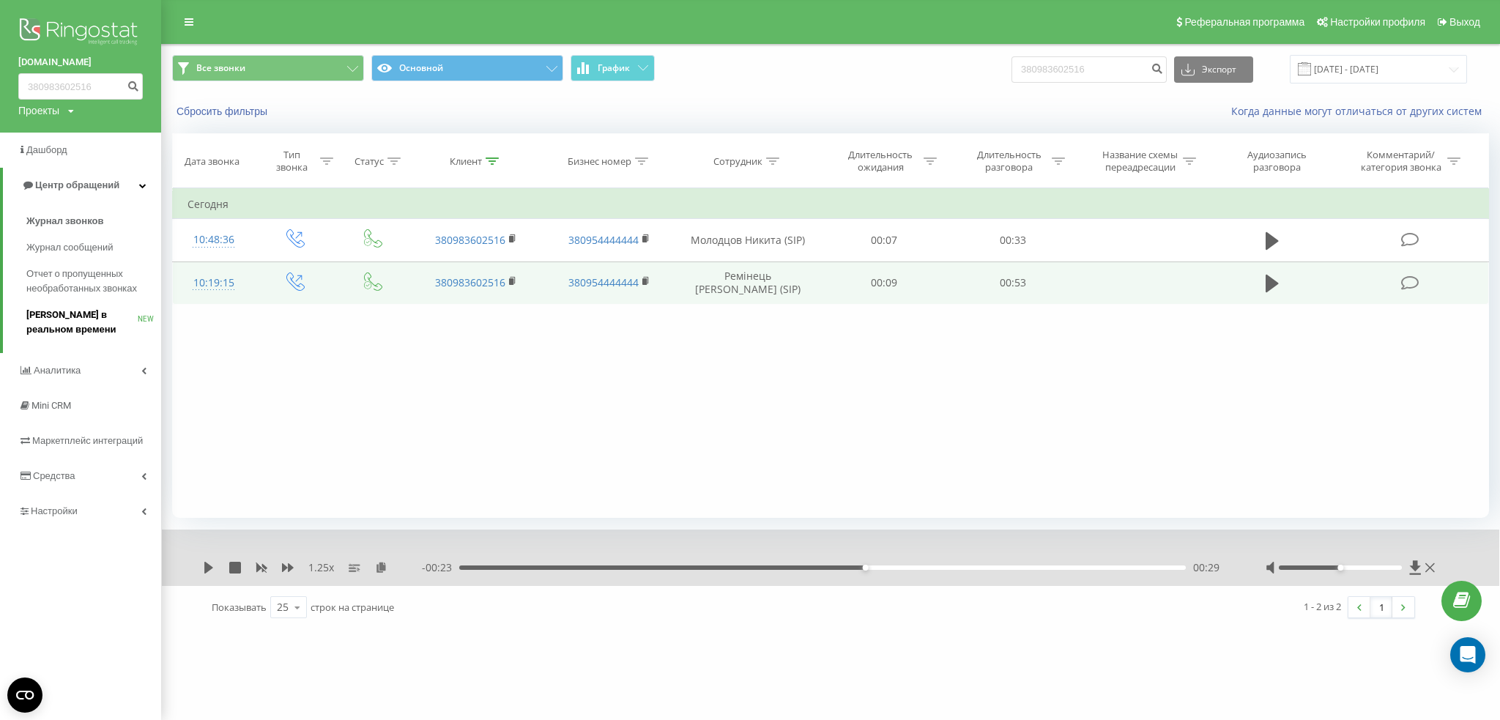
click at [63, 305] on link "Звонки в реальном времени NEW" at bounding box center [93, 322] width 135 height 41
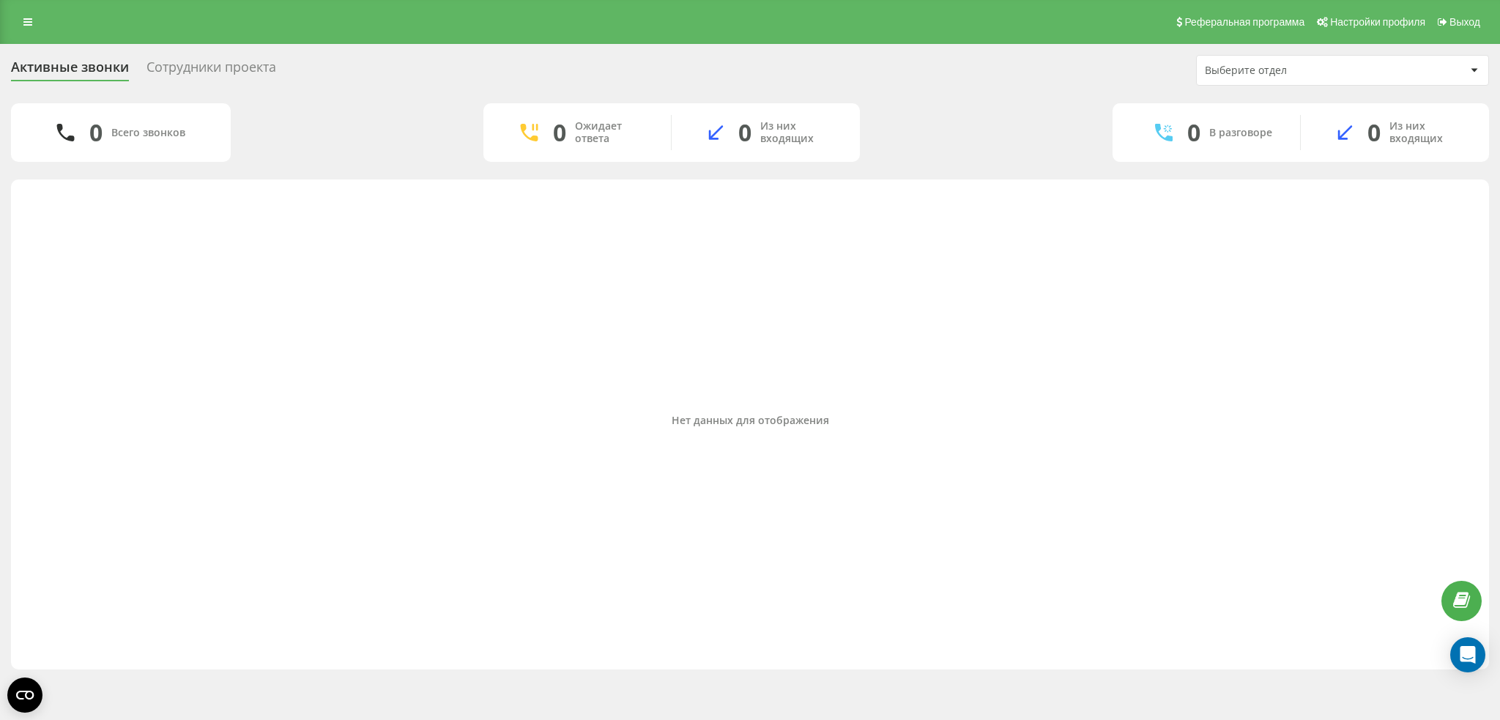
click at [237, 67] on div "Сотрудники проекта" at bounding box center [211, 70] width 130 height 23
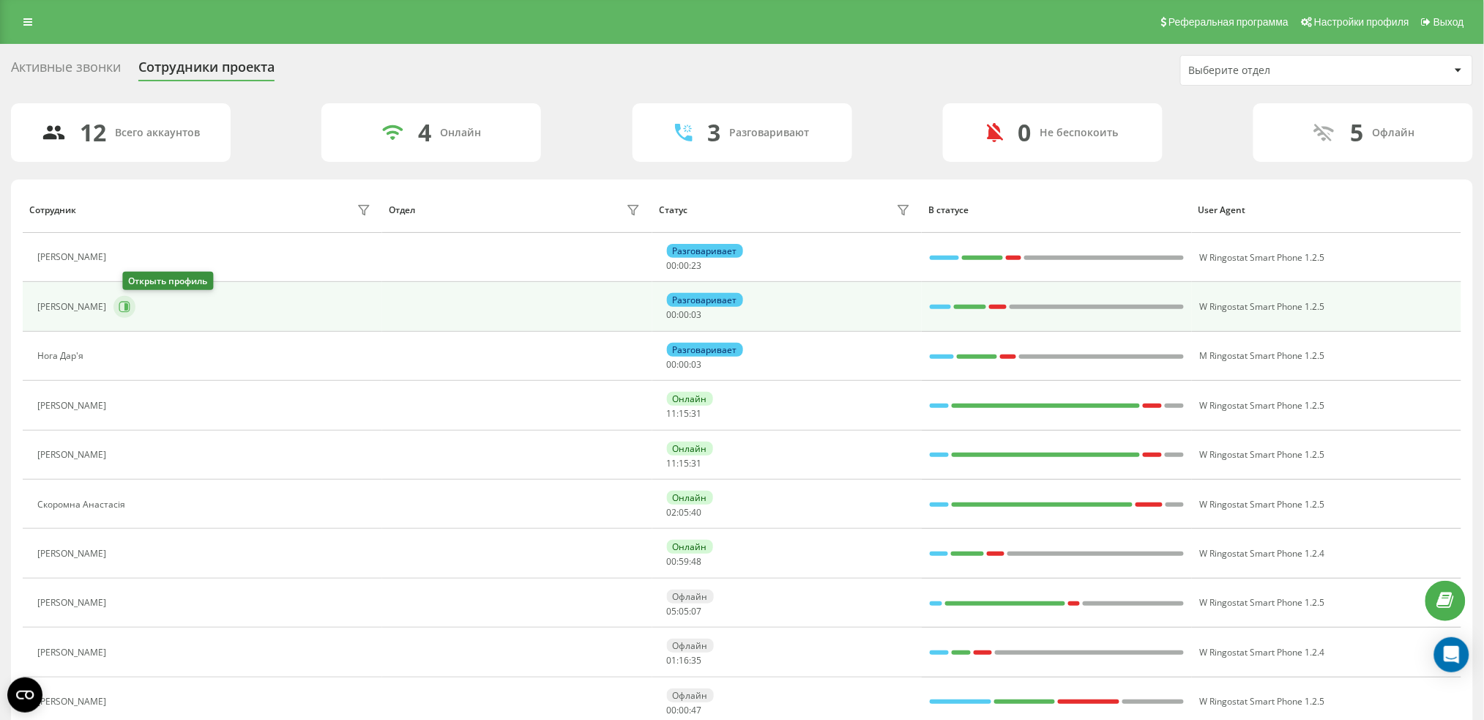
click at [128, 309] on icon at bounding box center [126, 306] width 4 height 7
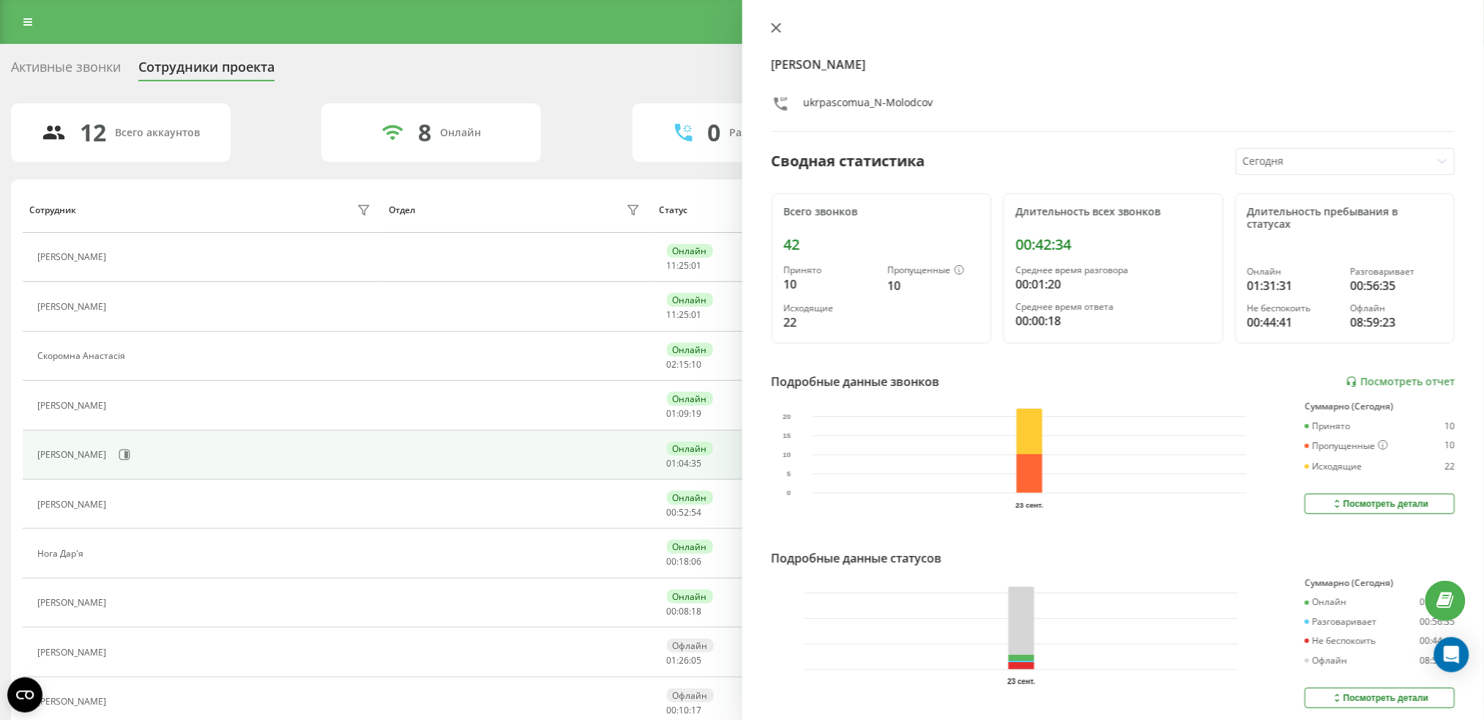
click at [775, 34] on button at bounding box center [776, 29] width 19 height 14
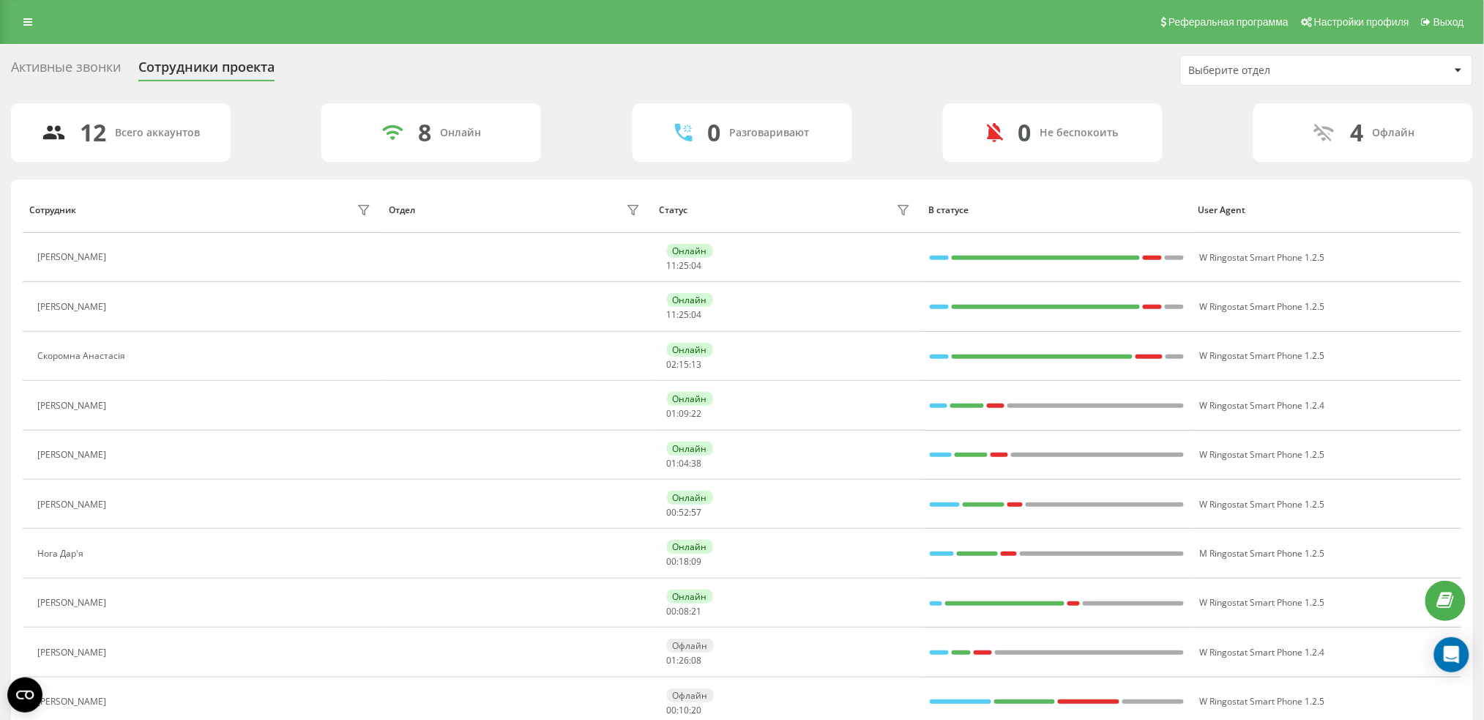
click at [97, 71] on div "Активные звонки" at bounding box center [66, 70] width 110 height 23
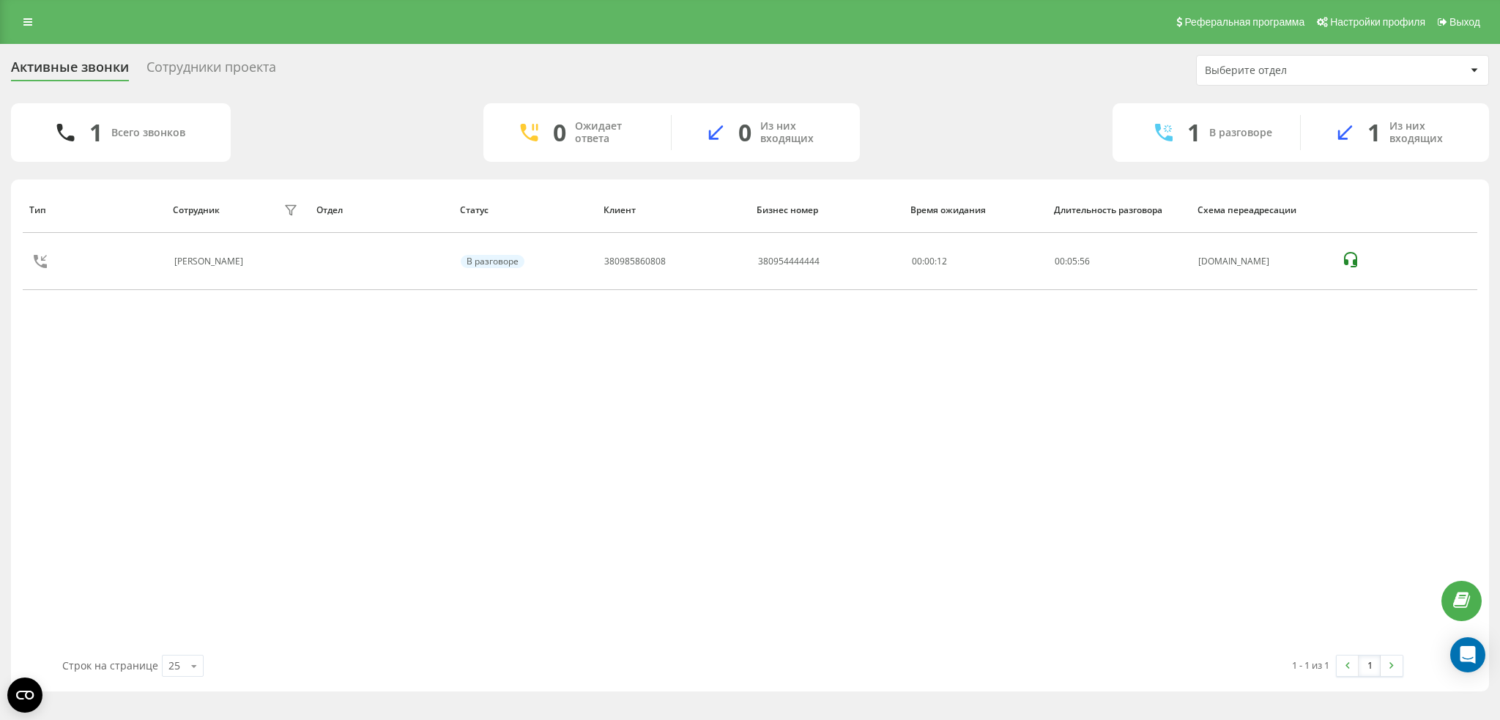
click at [42, 15] on div "Реферальная программа Настройки профиля Выход" at bounding box center [750, 22] width 1500 height 44
click at [24, 21] on icon at bounding box center [27, 22] width 9 height 10
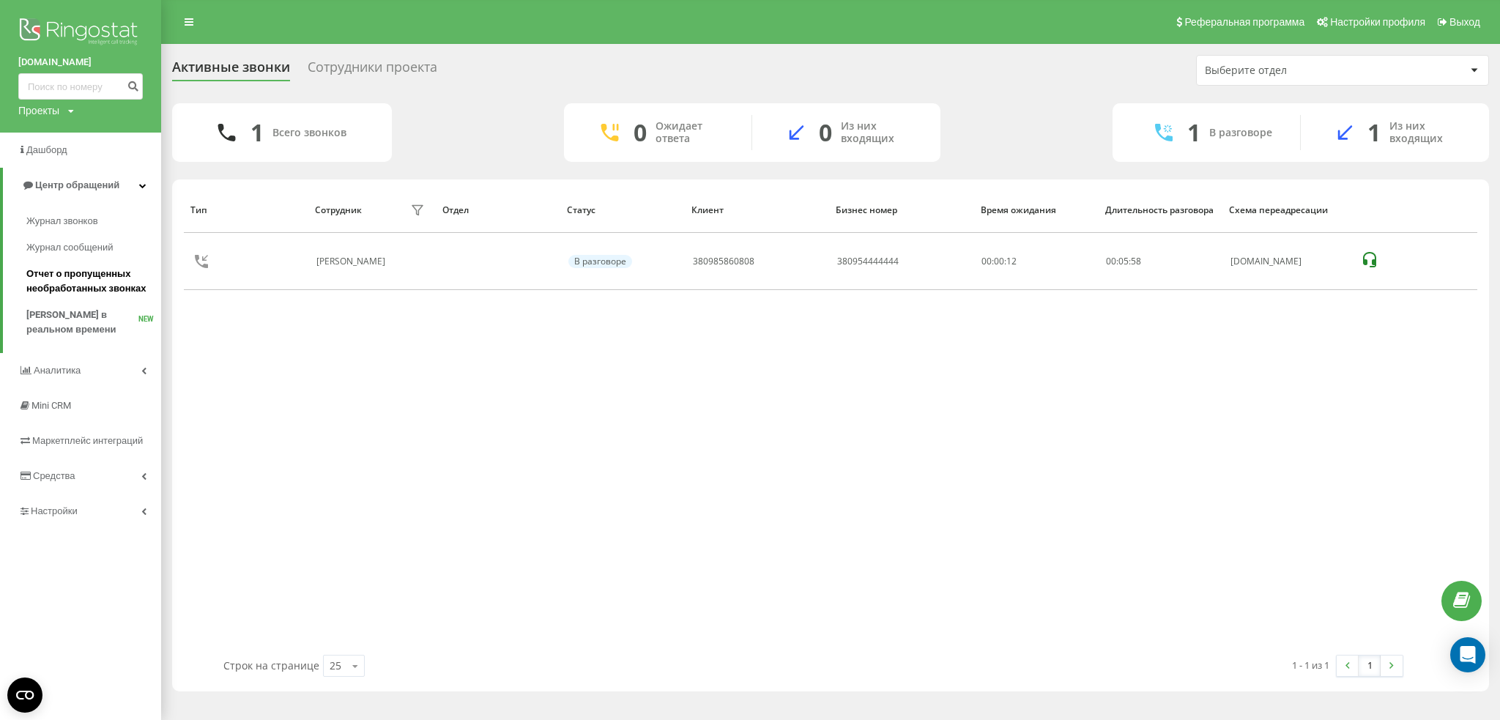
click at [80, 291] on span "Отчет о пропущенных необработанных звонках" at bounding box center [89, 281] width 127 height 29
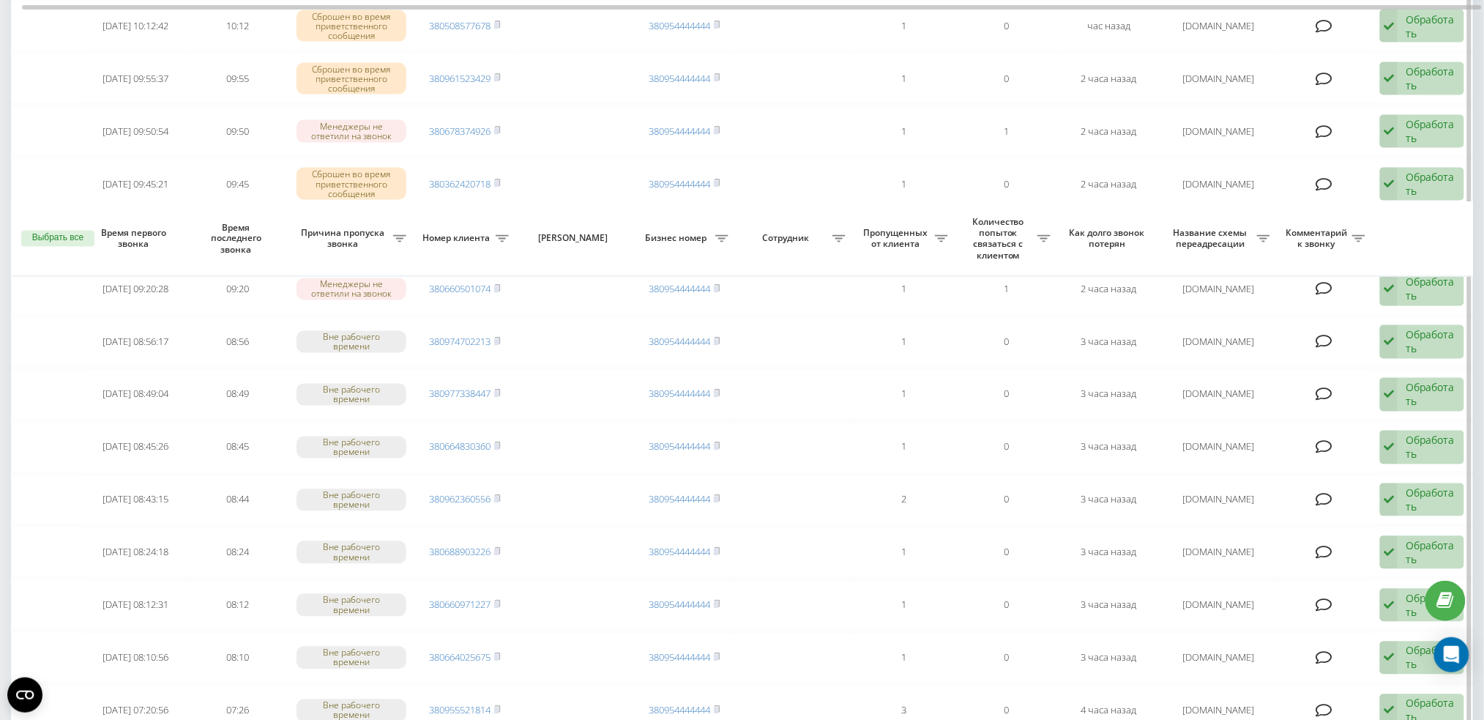
scroll to position [1014, 0]
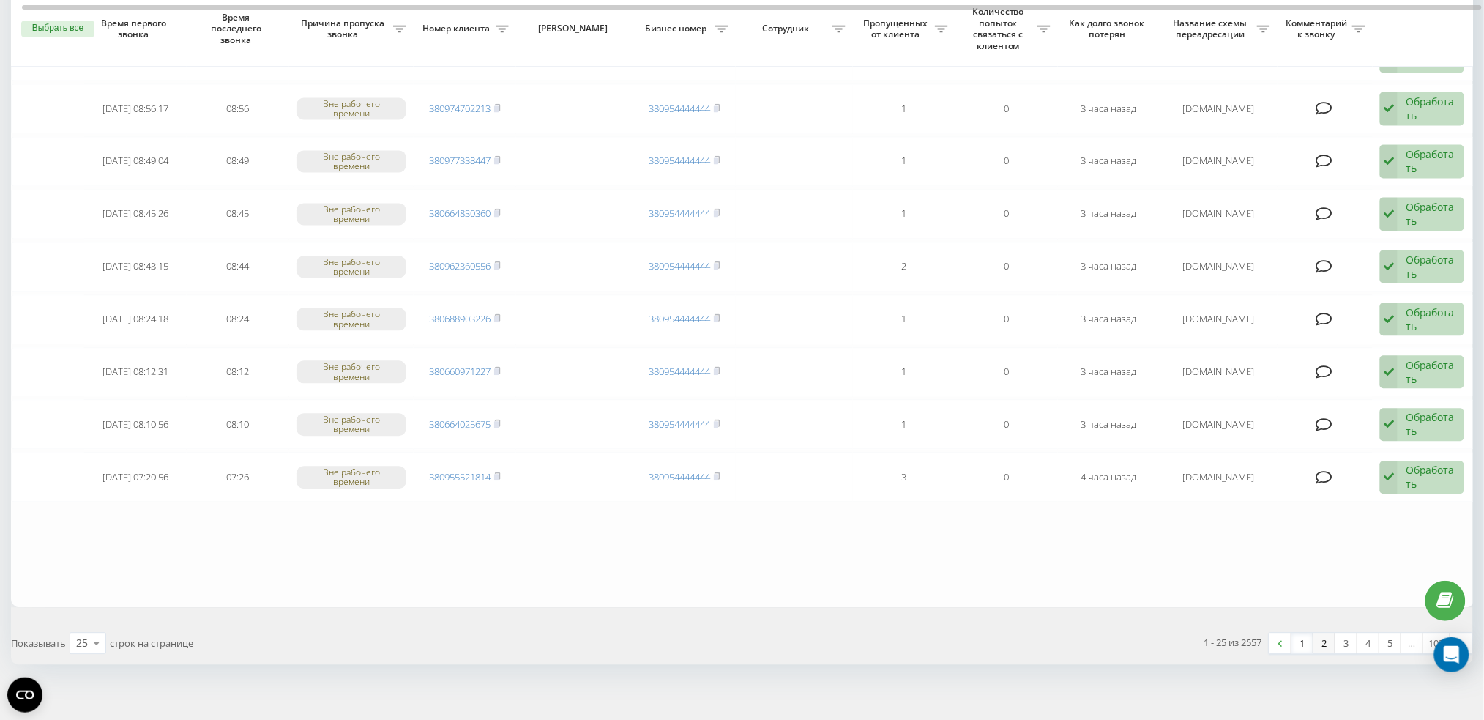
click at [1328, 633] on link "2" at bounding box center [1325, 643] width 22 height 21
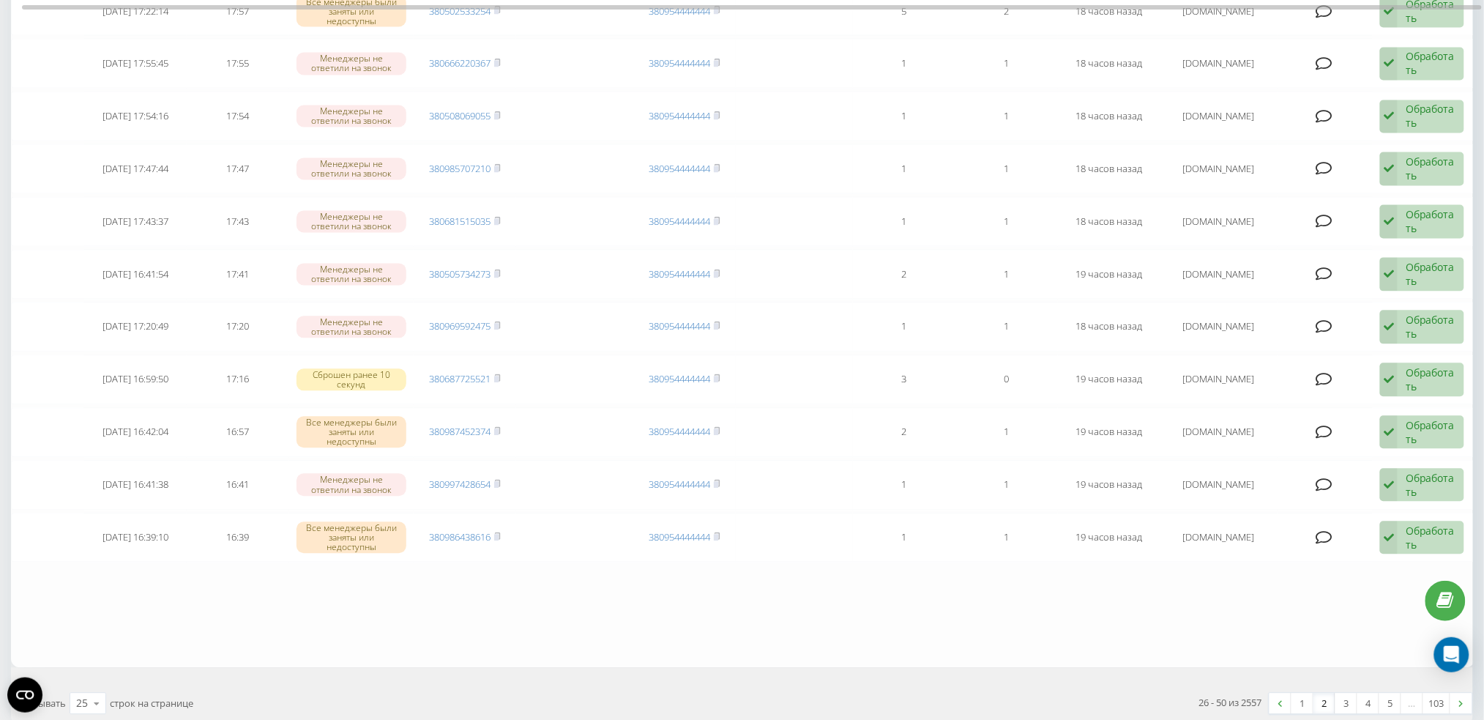
scroll to position [1038, 0]
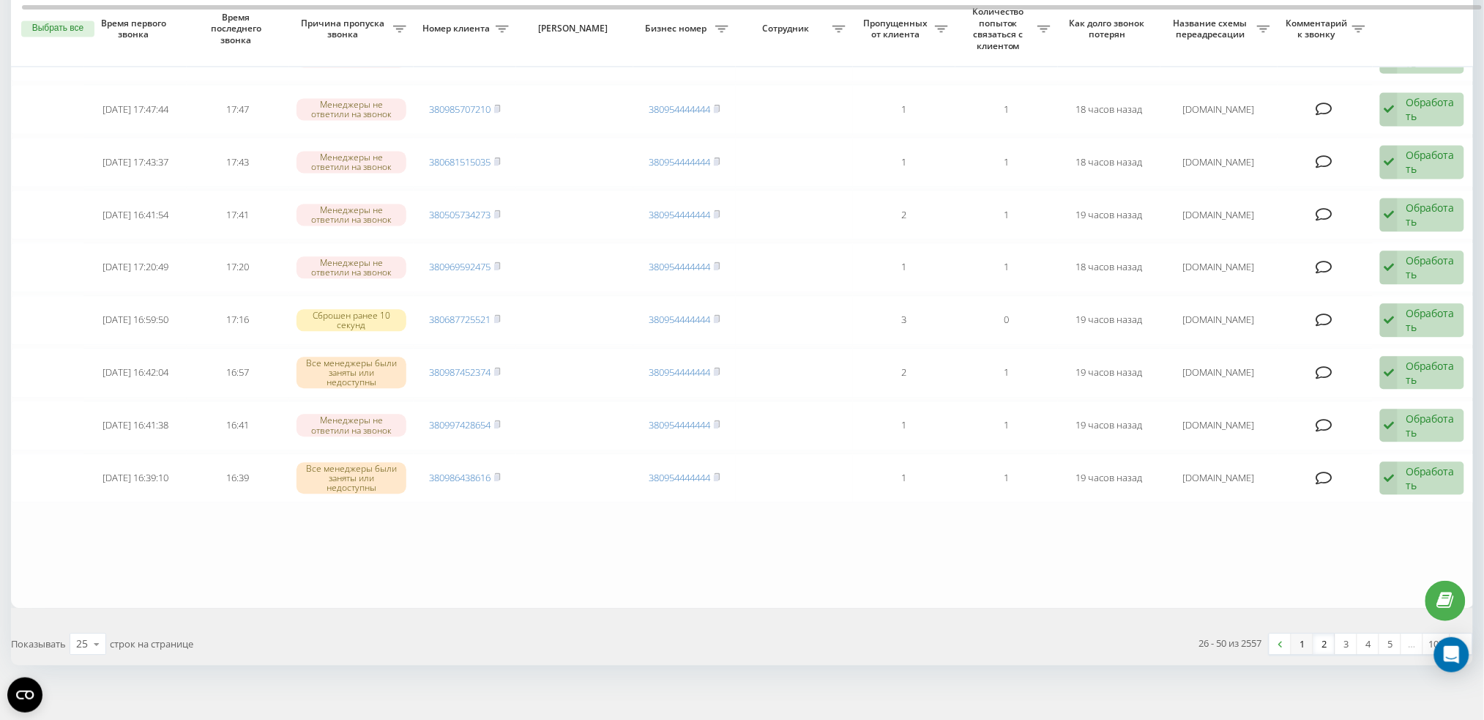
click at [1306, 639] on link "1" at bounding box center [1303, 643] width 22 height 21
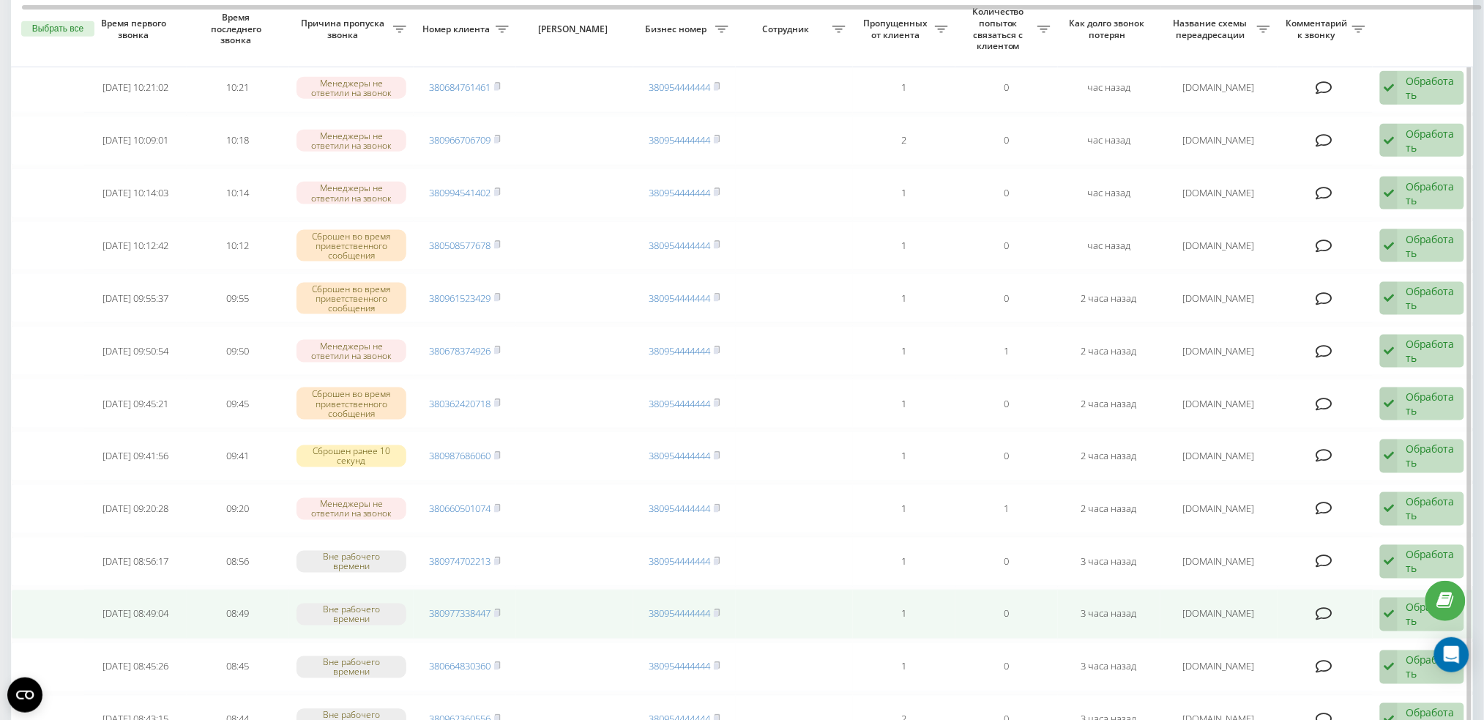
scroll to position [586, 0]
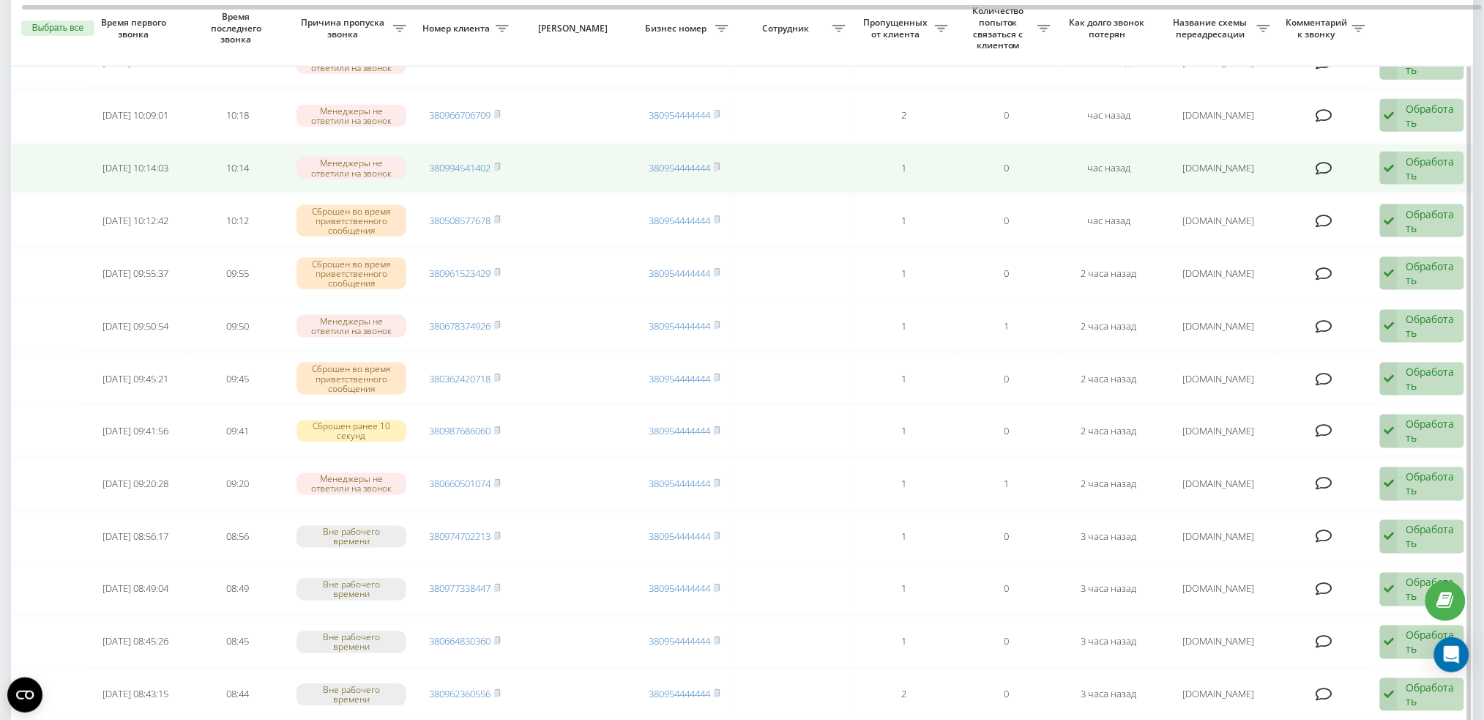
click at [502, 155] on td "380994541402" at bounding box center [465, 169] width 103 height 50
click at [497, 165] on rect at bounding box center [496, 168] width 4 height 7
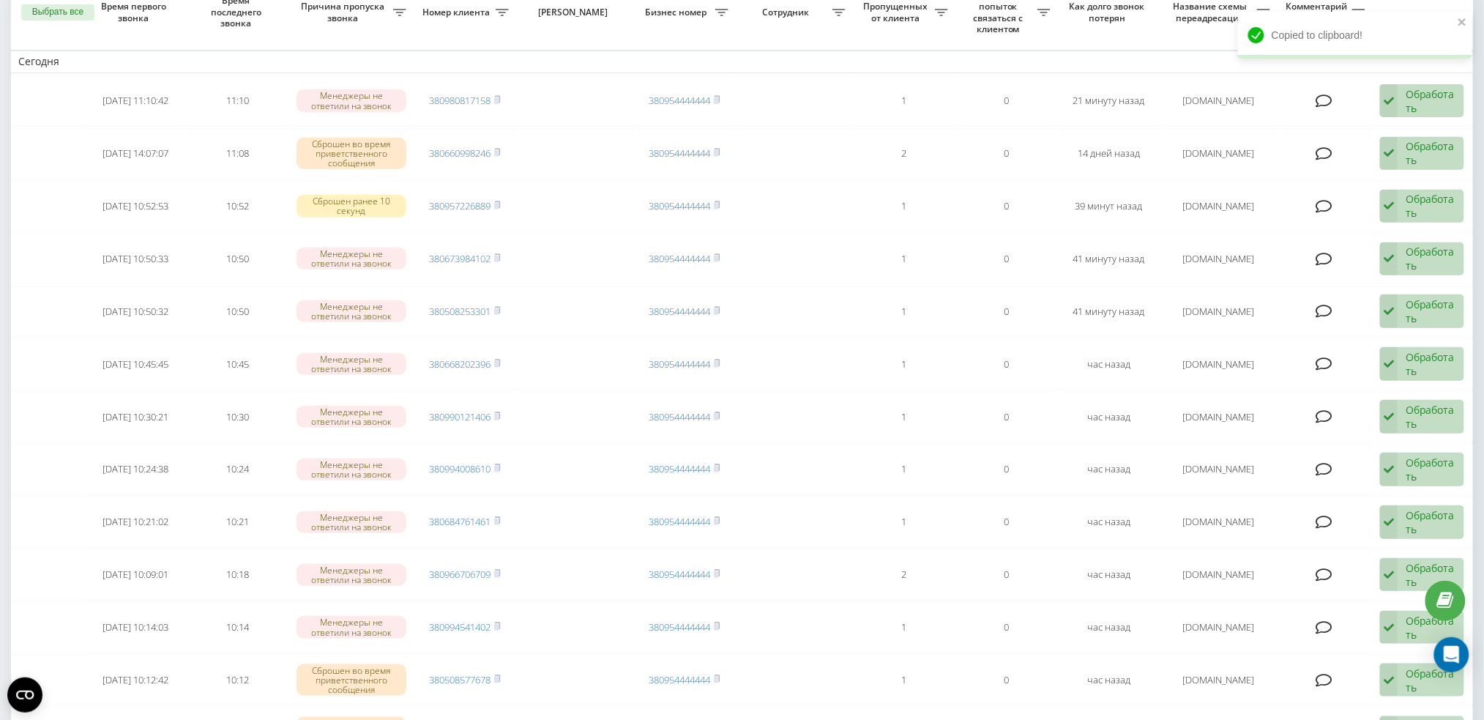
scroll to position [0, 0]
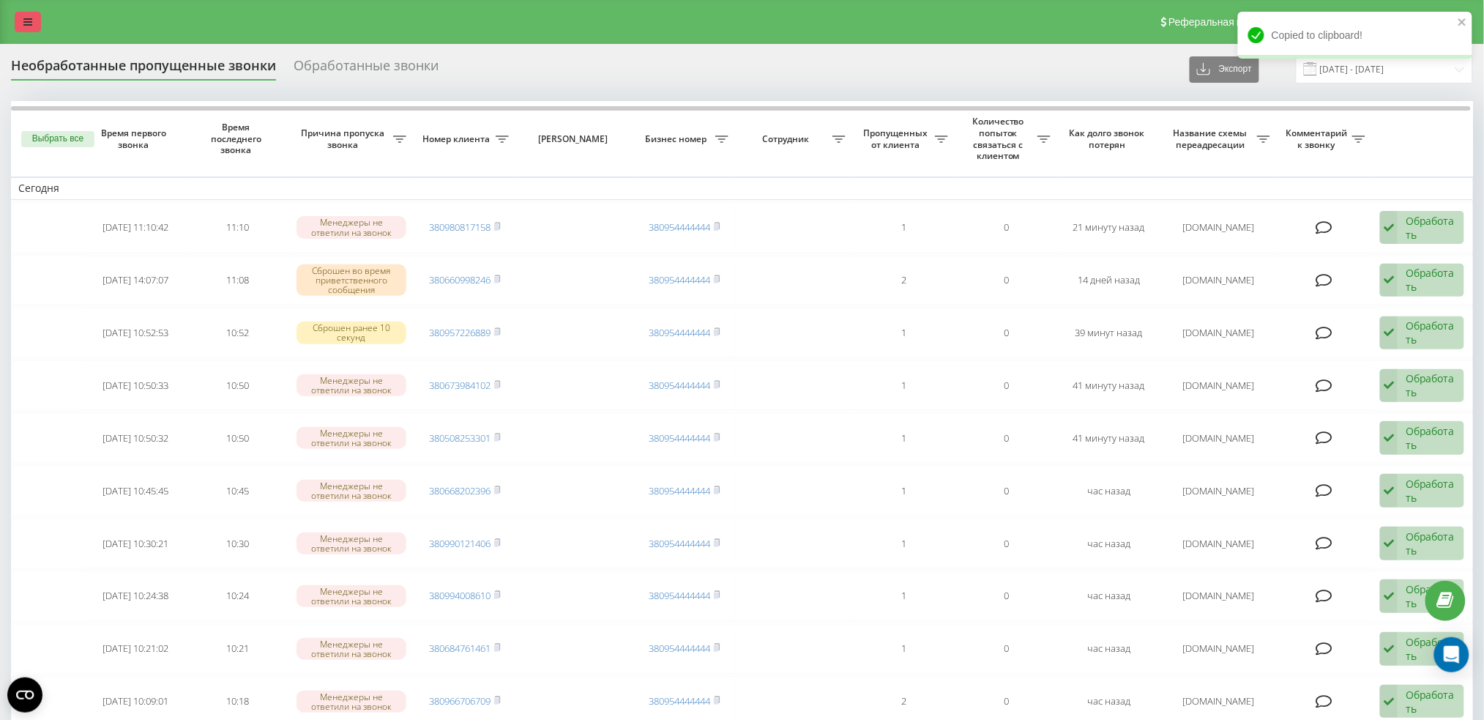
click at [31, 22] on icon at bounding box center [27, 22] width 9 height 10
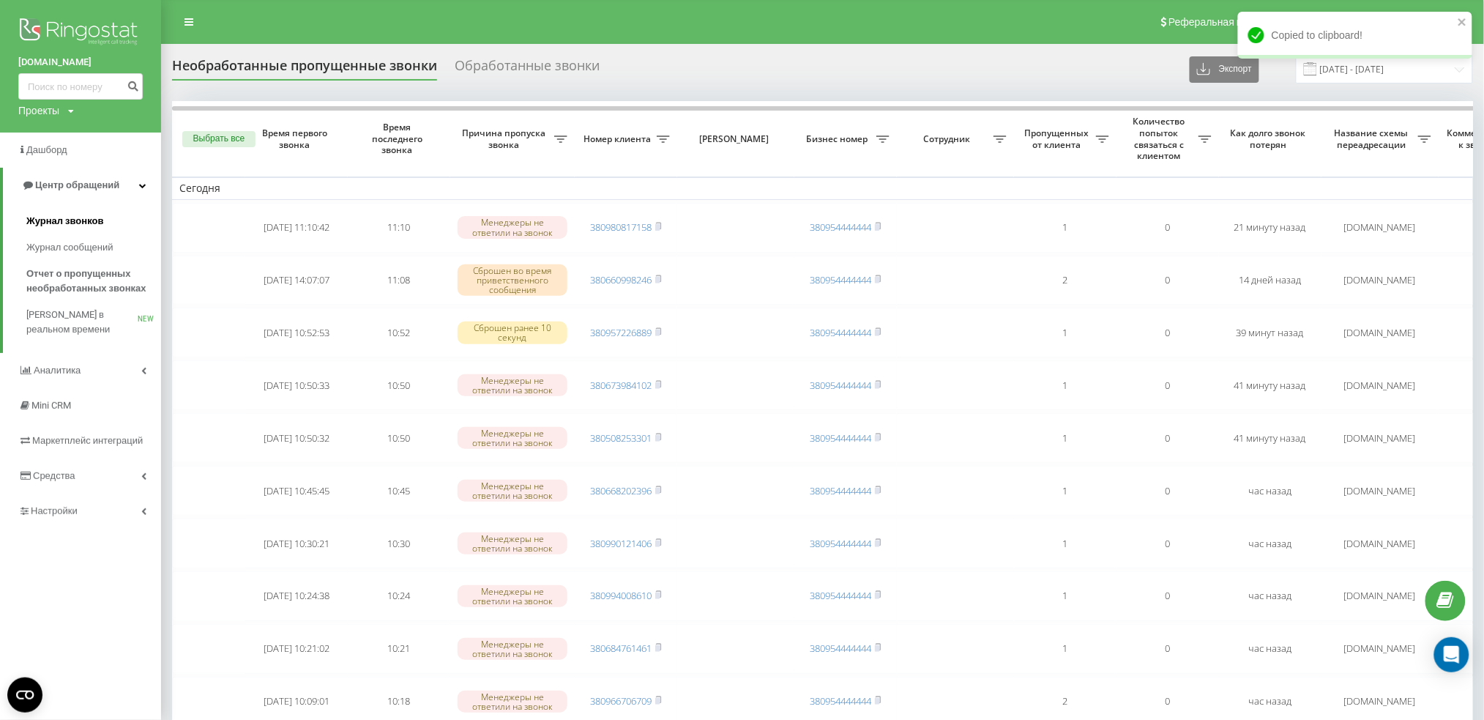
click at [61, 217] on span "Журнал звонков" at bounding box center [64, 221] width 77 height 15
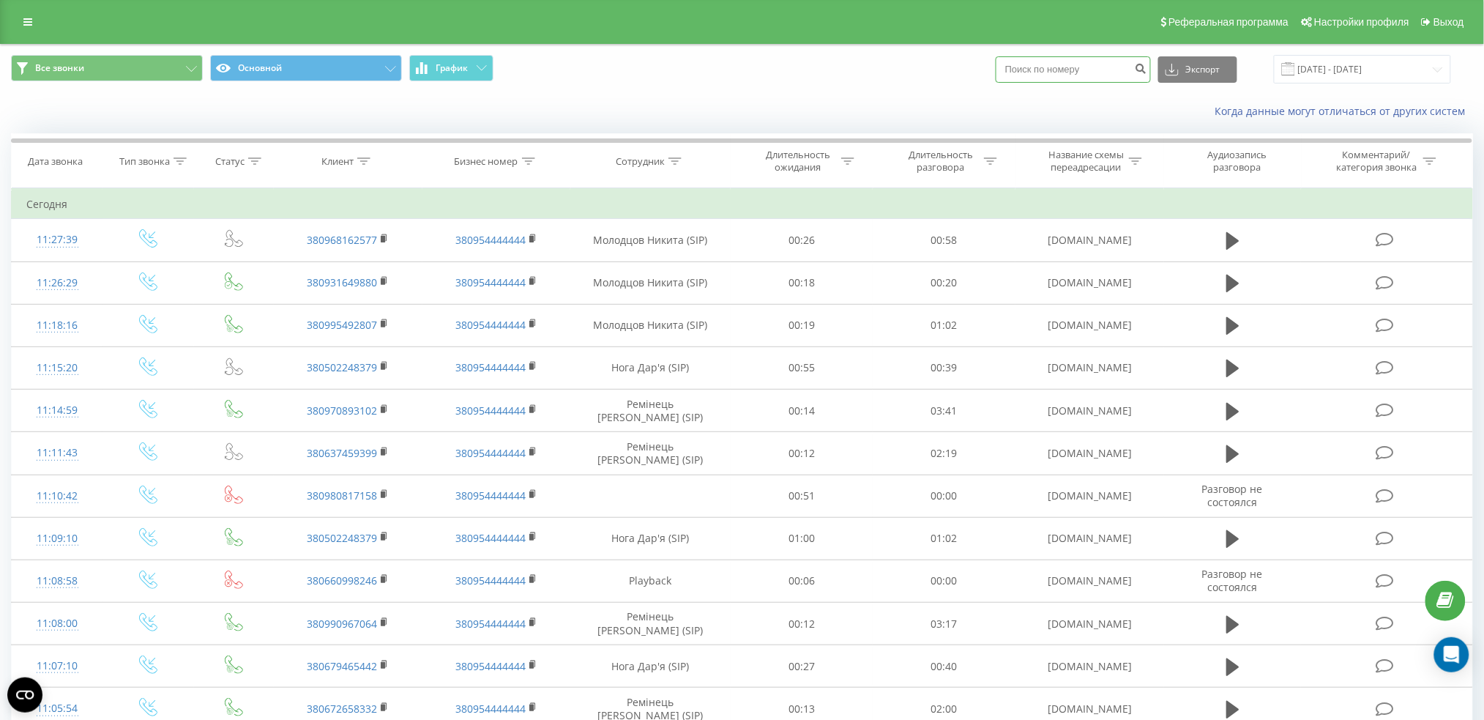
paste input "380994541402"
type input "380994541402"
click at [1153, 85] on div "Все звонки Основной График 380994541402 Экспорт .csv .xls .xlsx 23.08.2025 - 23…" at bounding box center [742, 69] width 1483 height 49
click at [1150, 78] on button "submit" at bounding box center [1141, 69] width 20 height 26
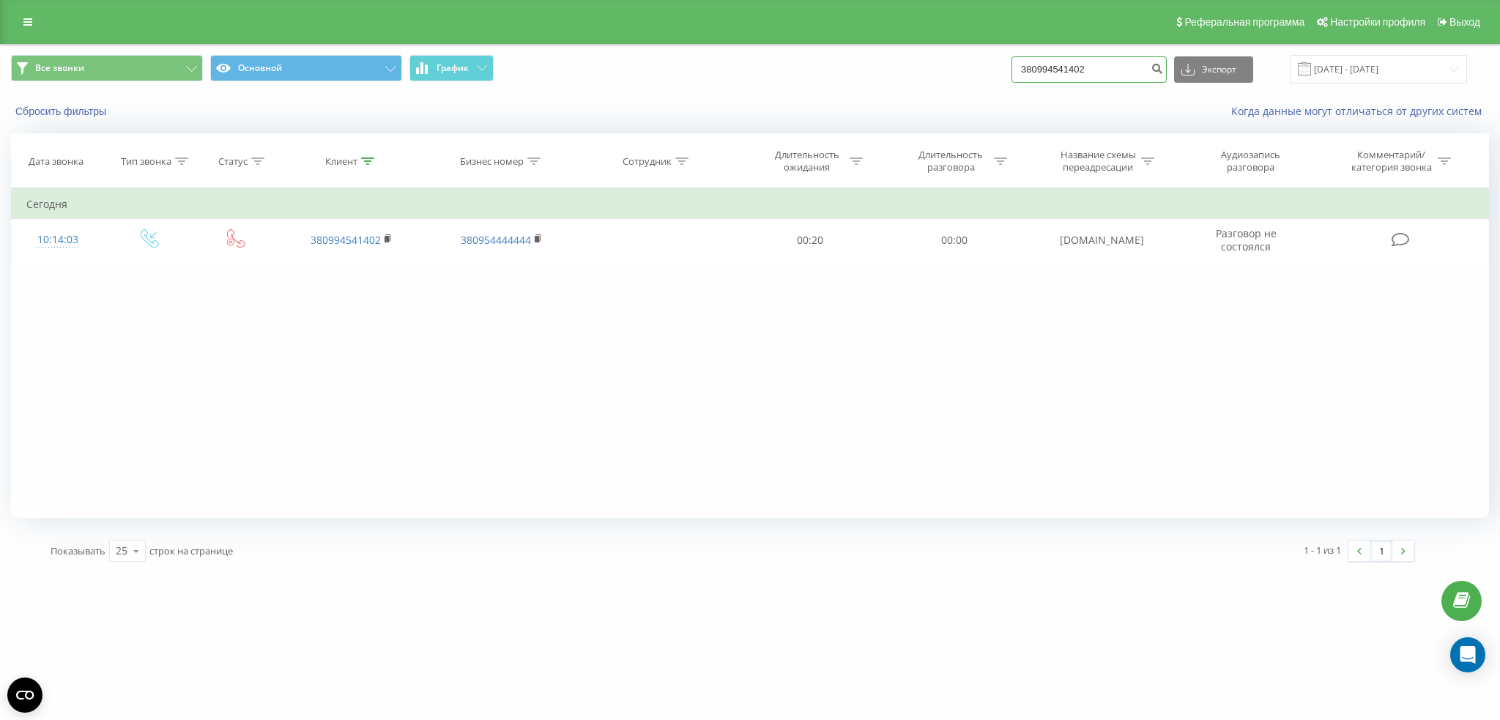
drag, startPoint x: 1139, startPoint y: 76, endPoint x: 987, endPoint y: 72, distance: 151.6
click at [987, 72] on div "Все звонки Основной График 380994541402 Экспорт .csv .xls .xlsx 23.06.2025 - 23…" at bounding box center [750, 69] width 1478 height 29
click at [31, 23] on icon at bounding box center [27, 22] width 9 height 10
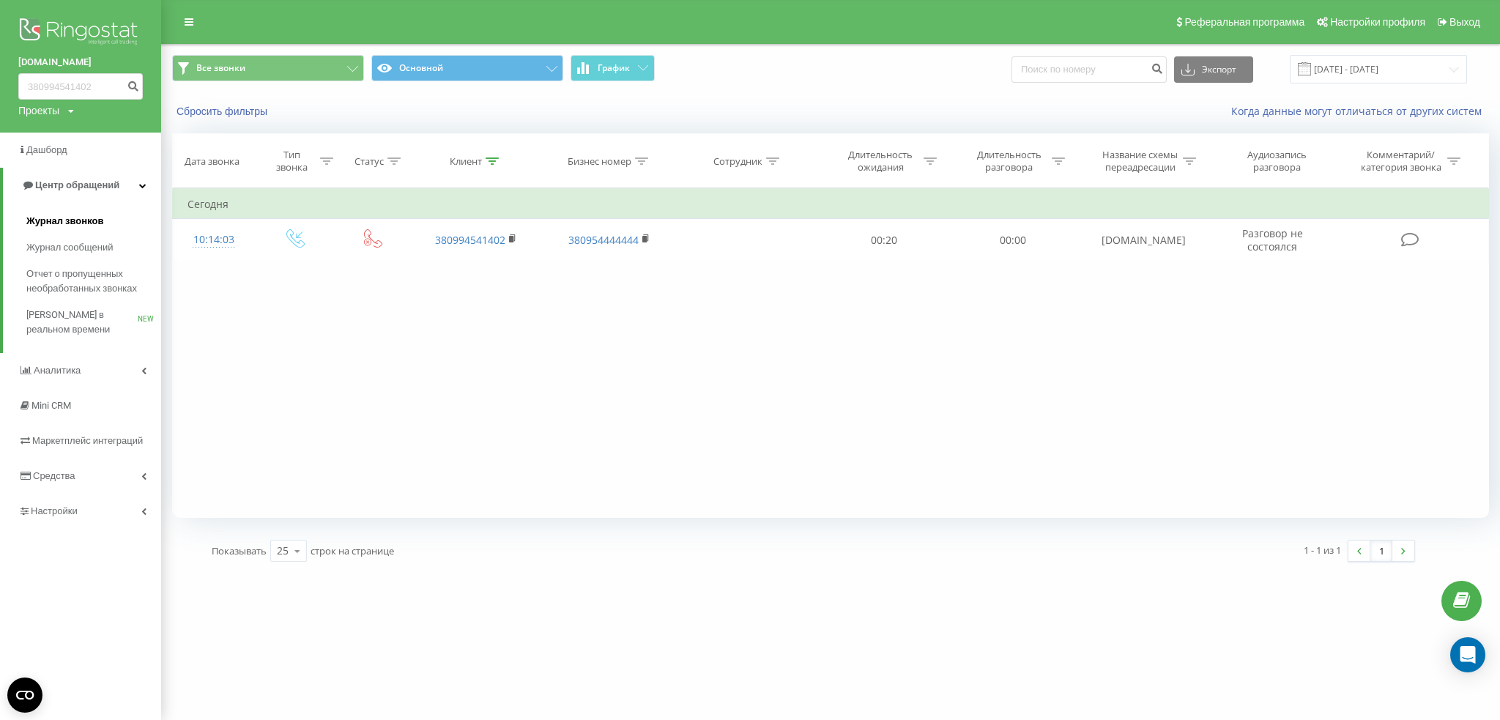
click at [65, 229] on link "Журнал звонков" at bounding box center [93, 221] width 135 height 26
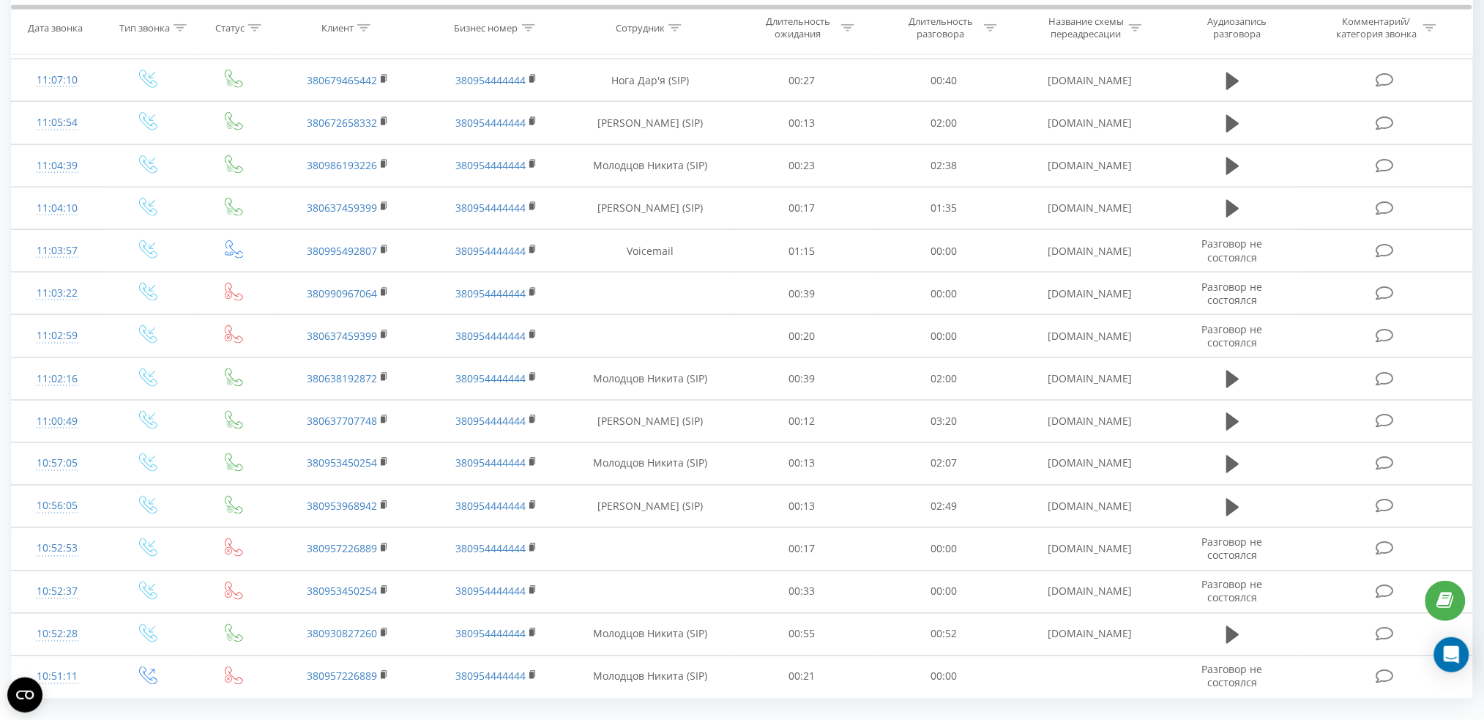
scroll to position [620, 0]
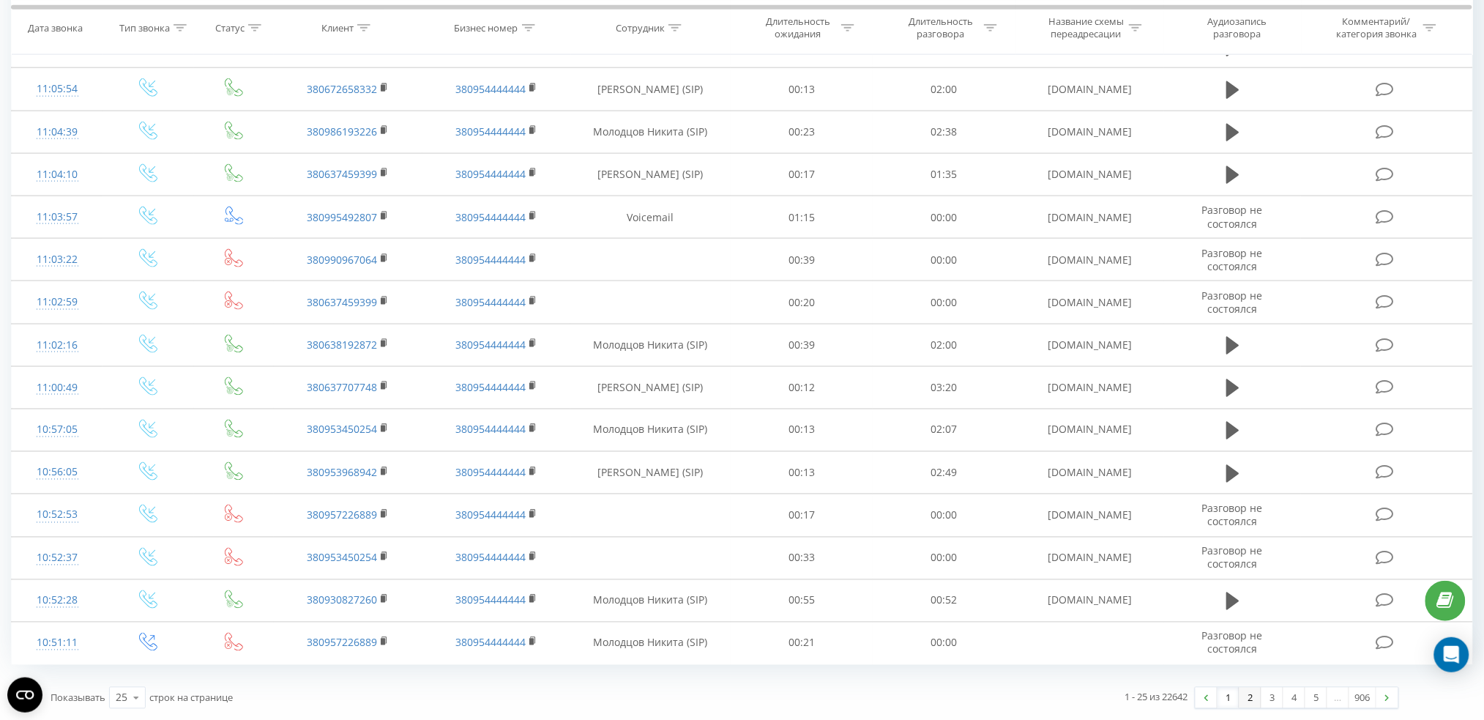
click at [1249, 691] on link "2" at bounding box center [1251, 698] width 22 height 21
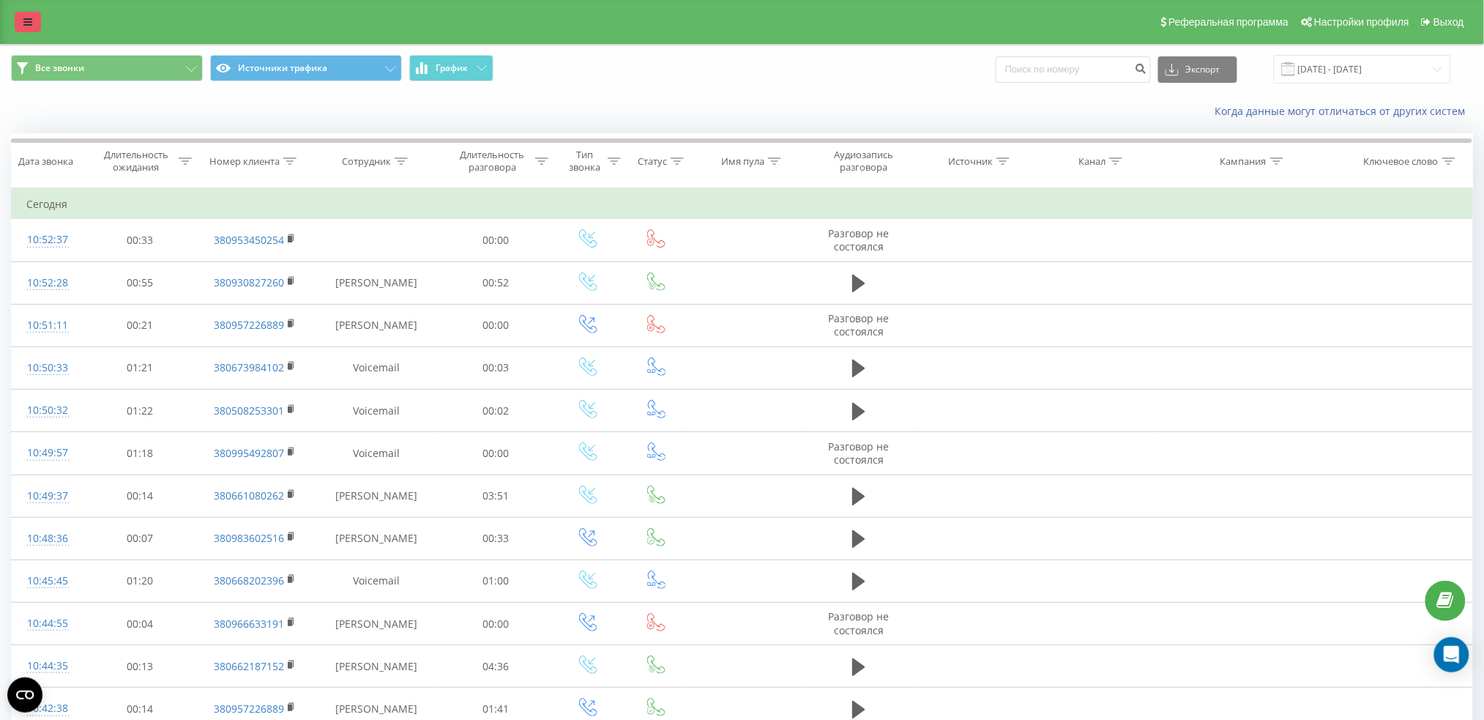
click at [35, 23] on link at bounding box center [28, 22] width 26 height 21
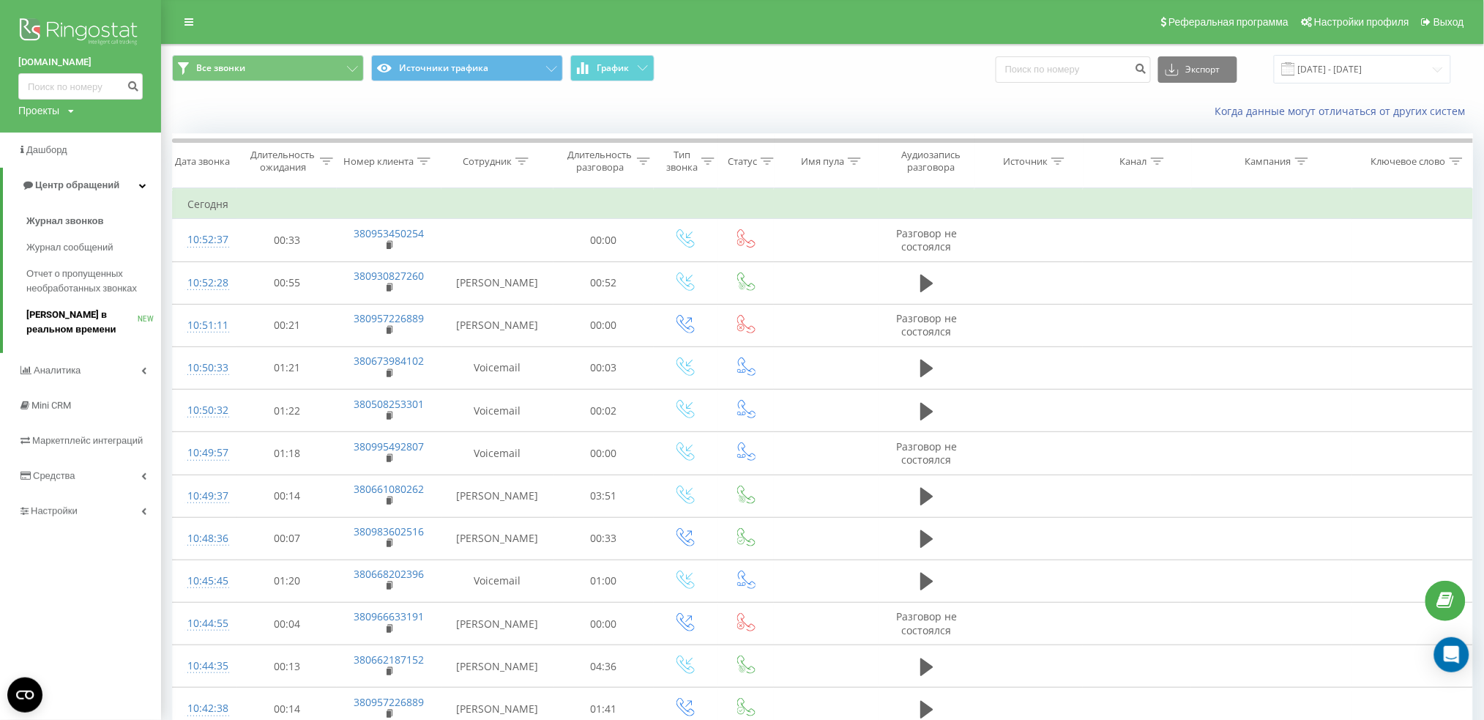
click at [67, 306] on link "[PERSON_NAME] в реальном времени NEW" at bounding box center [93, 322] width 135 height 41
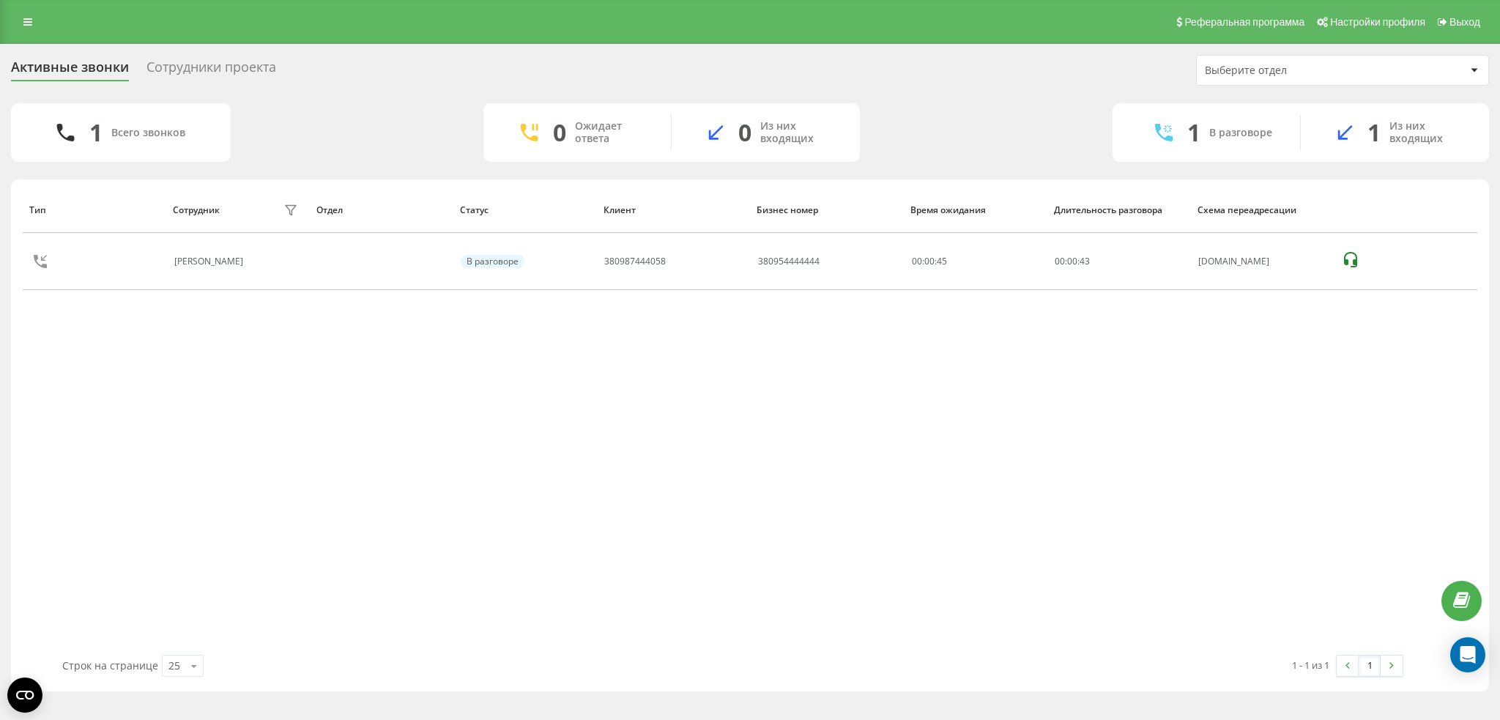
click at [231, 76] on div "Сотрудники проекта" at bounding box center [211, 70] width 130 height 23
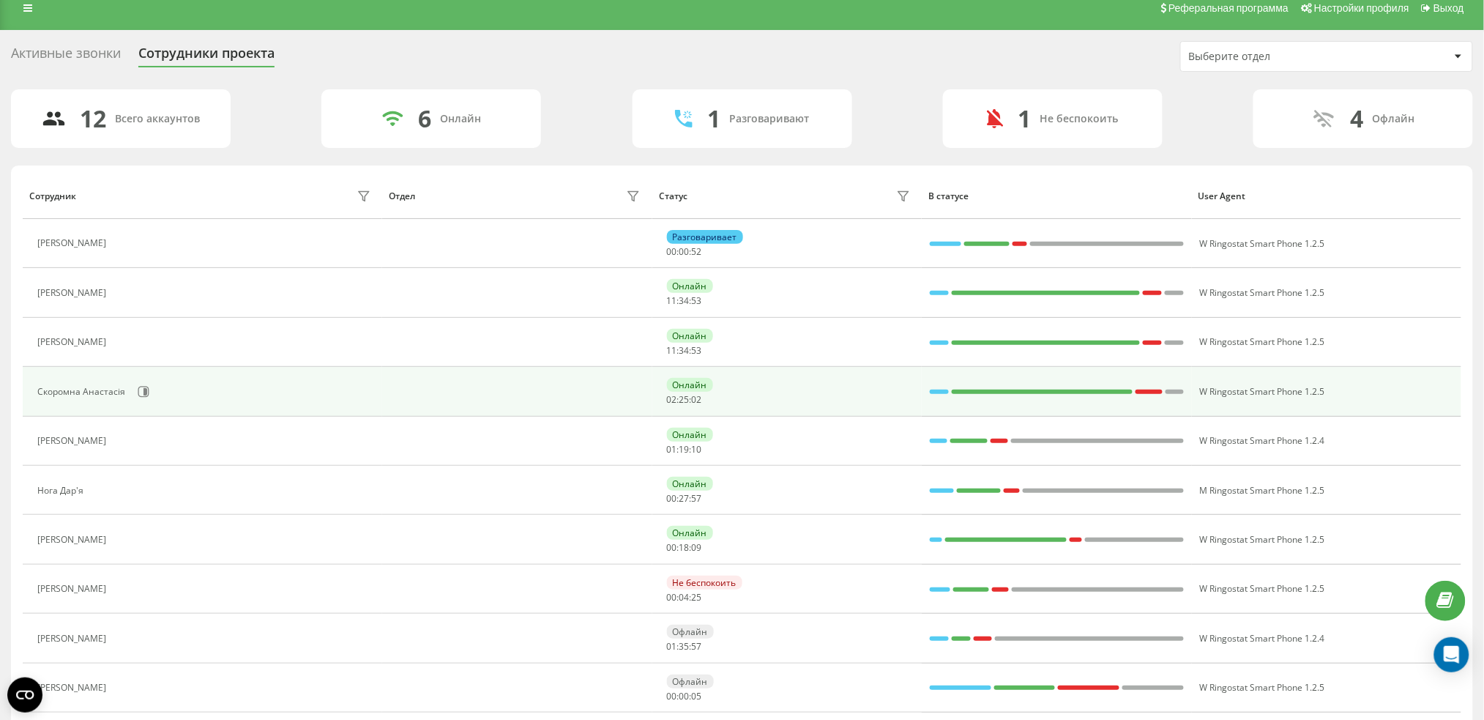
scroll to position [97, 0]
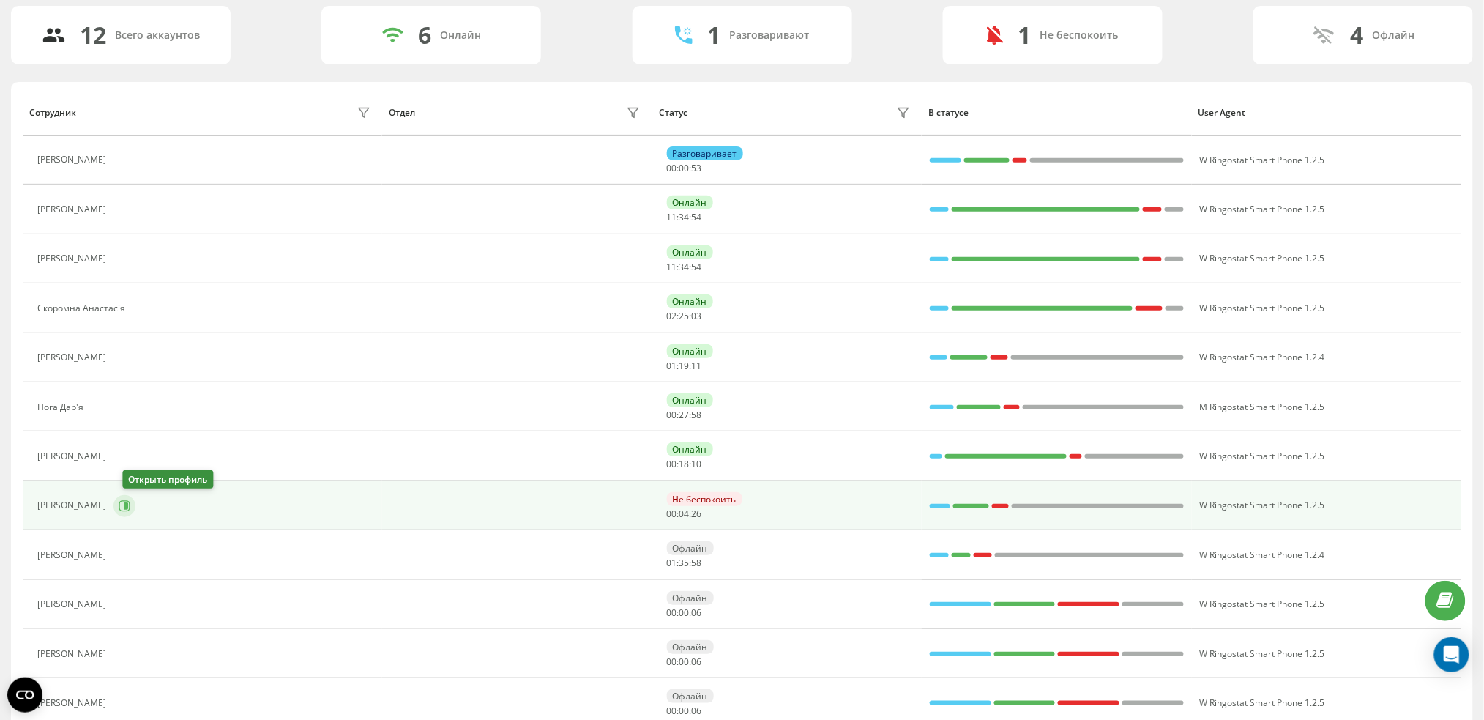
click at [130, 502] on icon at bounding box center [125, 506] width 12 height 12
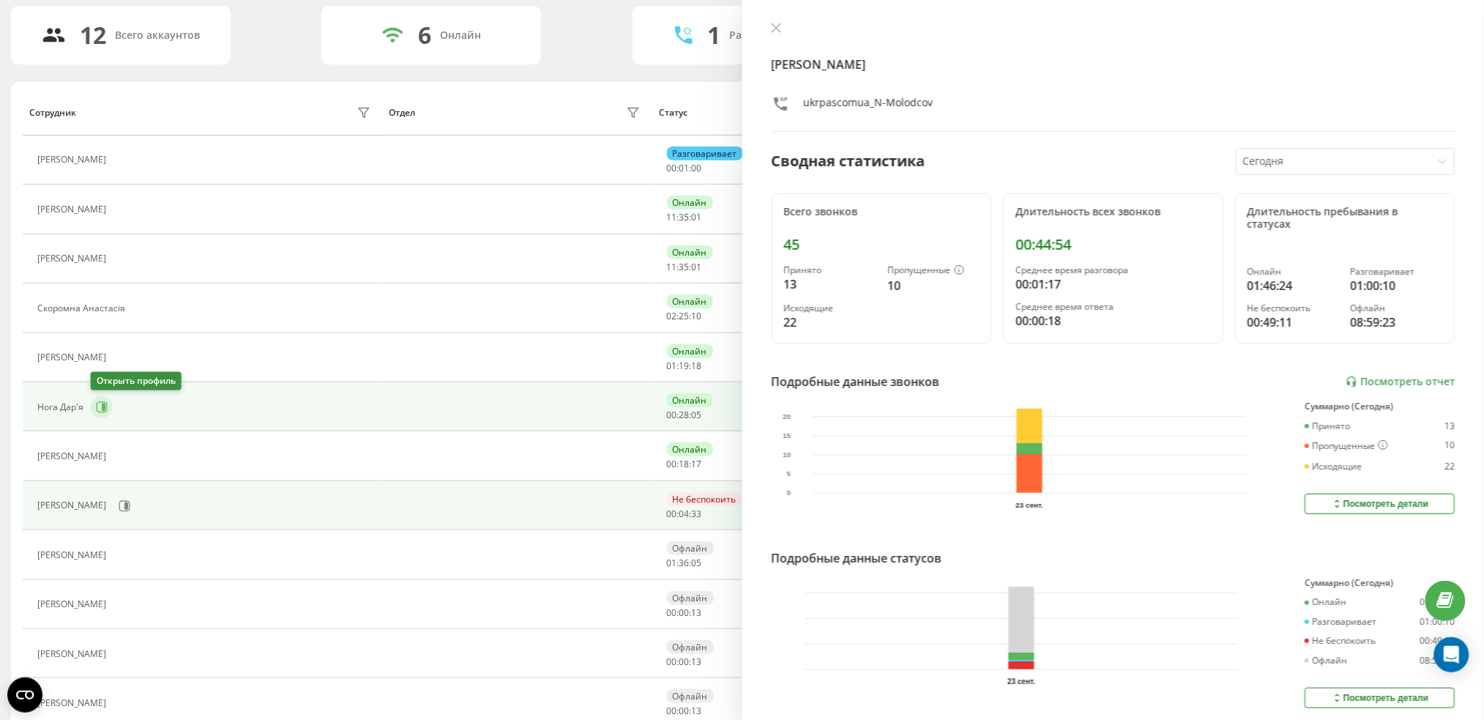
click at [101, 412] on icon at bounding box center [102, 407] width 12 height 12
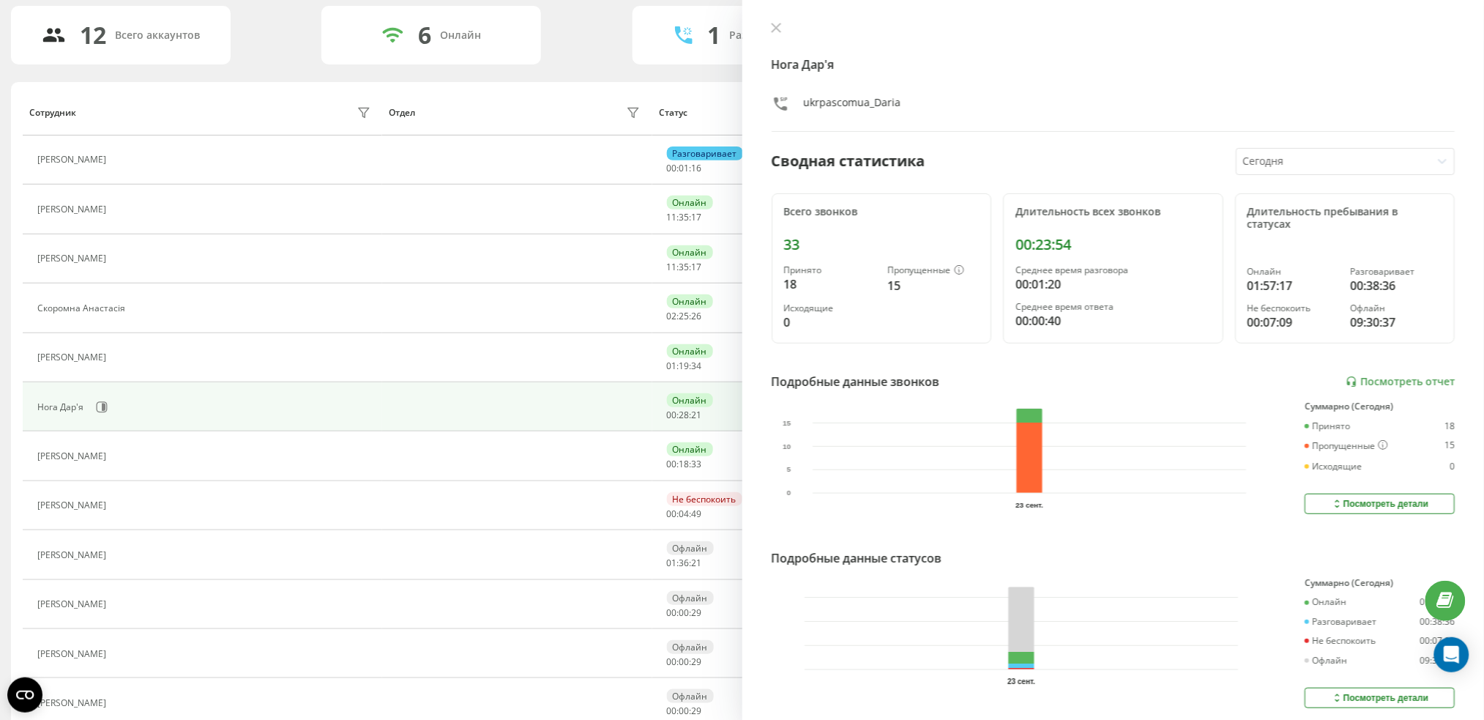
click at [783, 22] on button at bounding box center [776, 29] width 19 height 14
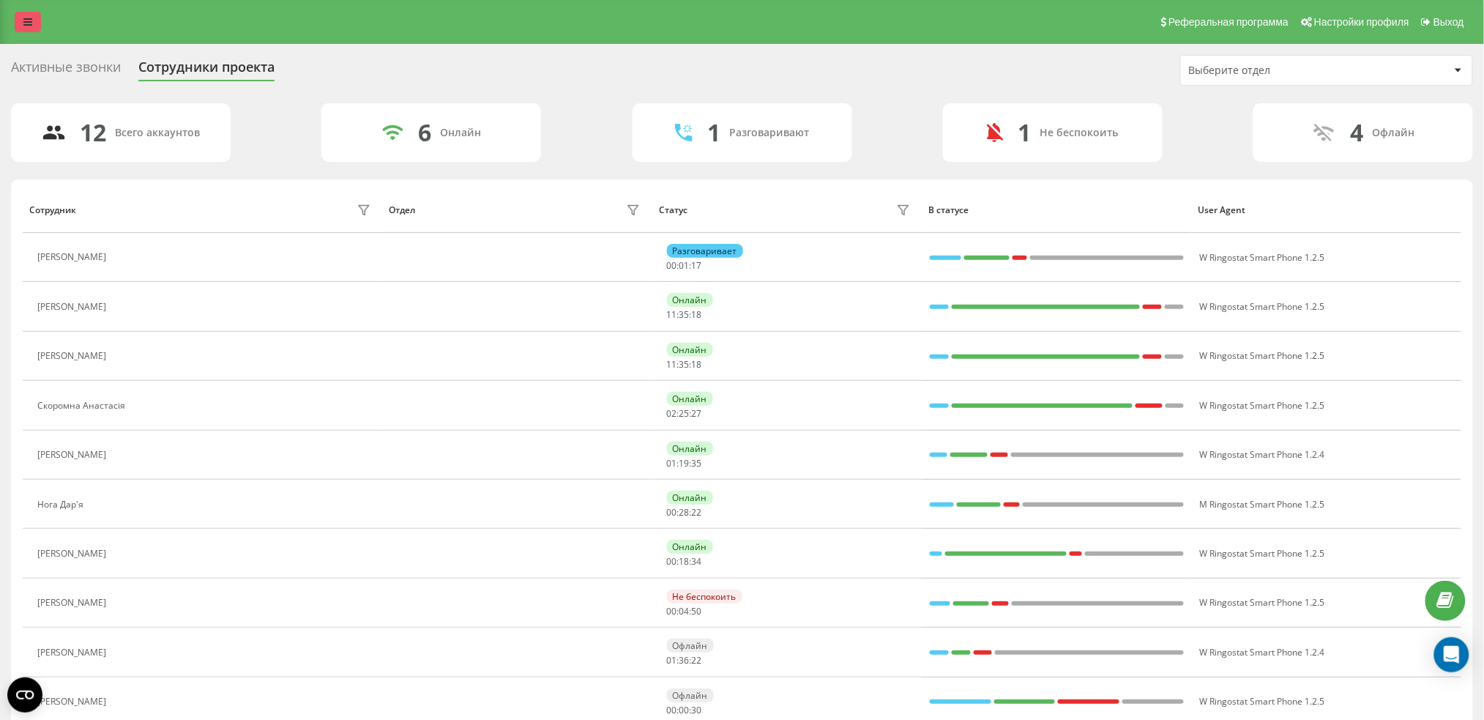
click at [37, 19] on link at bounding box center [28, 22] width 26 height 21
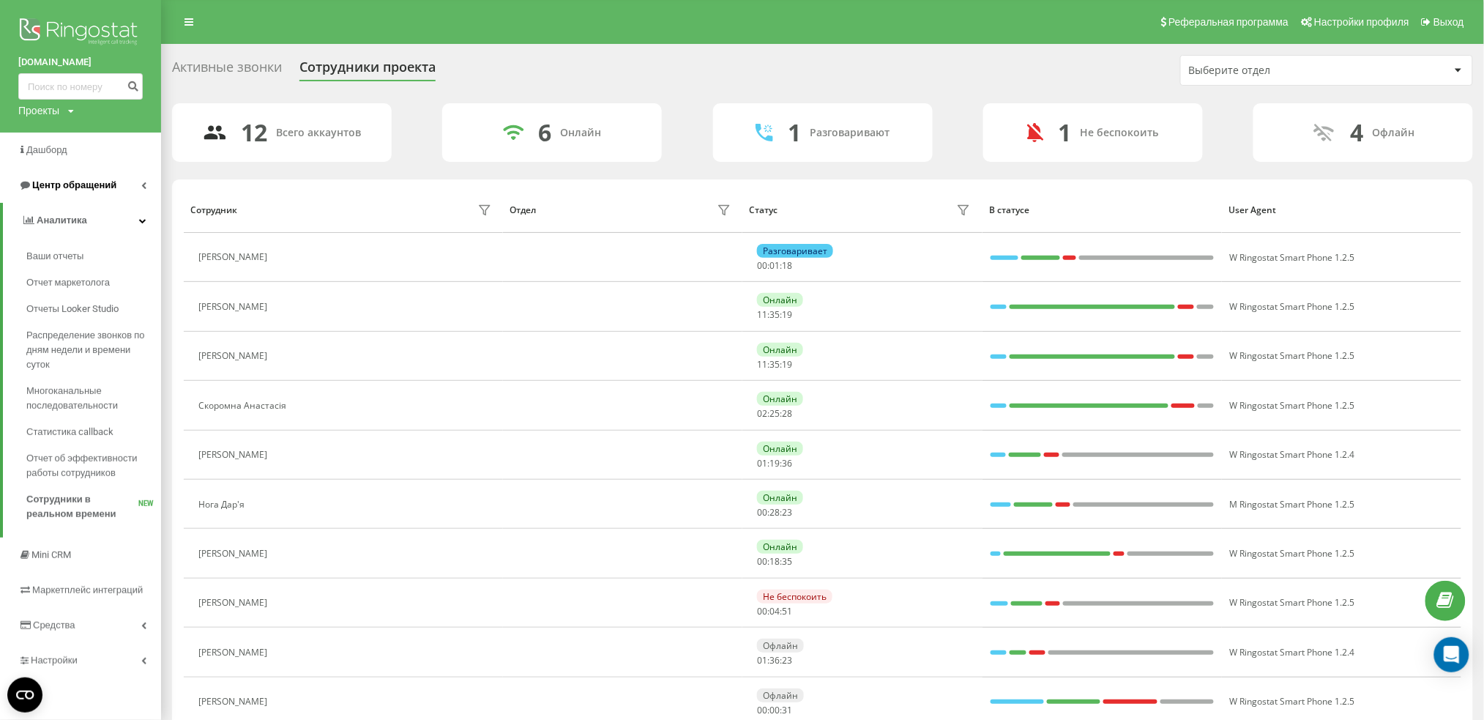
click at [68, 183] on span "Центр обращений" at bounding box center [74, 184] width 84 height 11
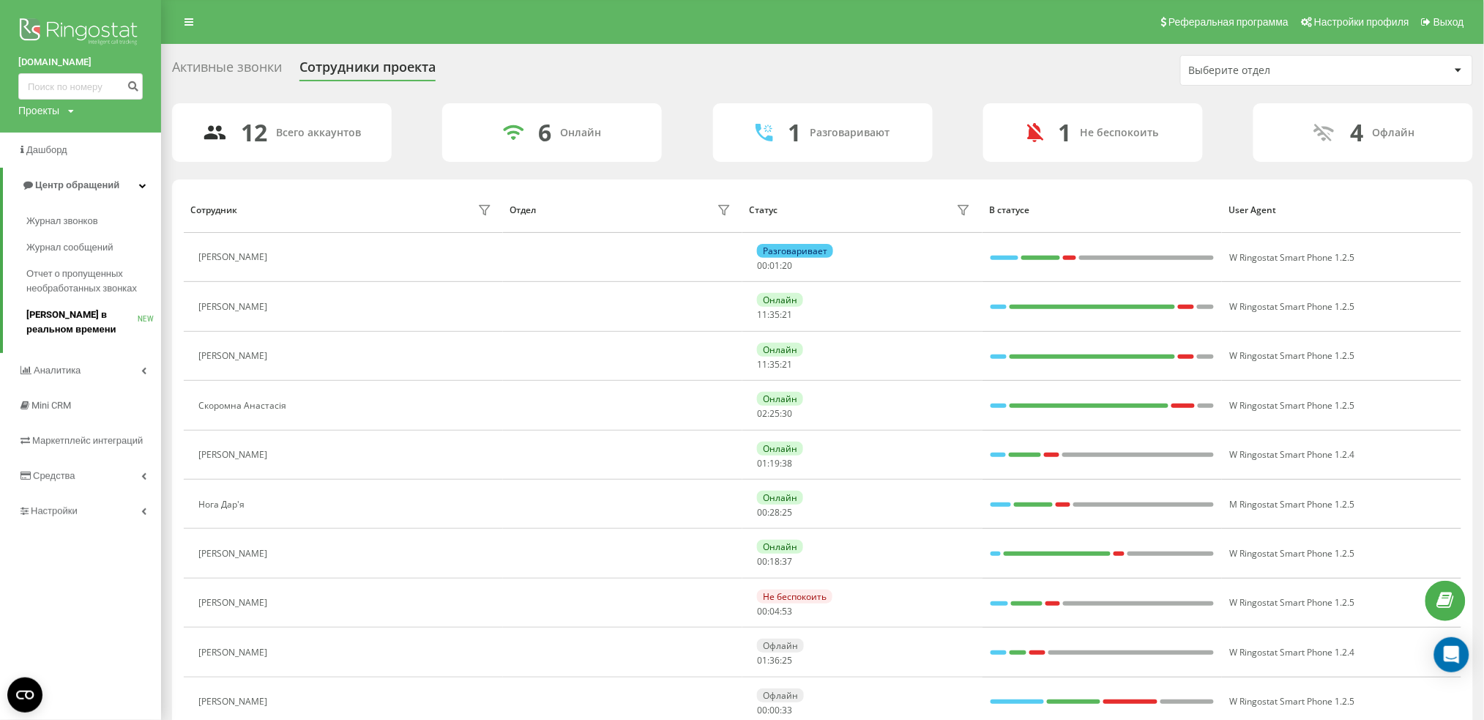
click at [28, 325] on span "Звонки в реальном времени" at bounding box center [81, 322] width 111 height 29
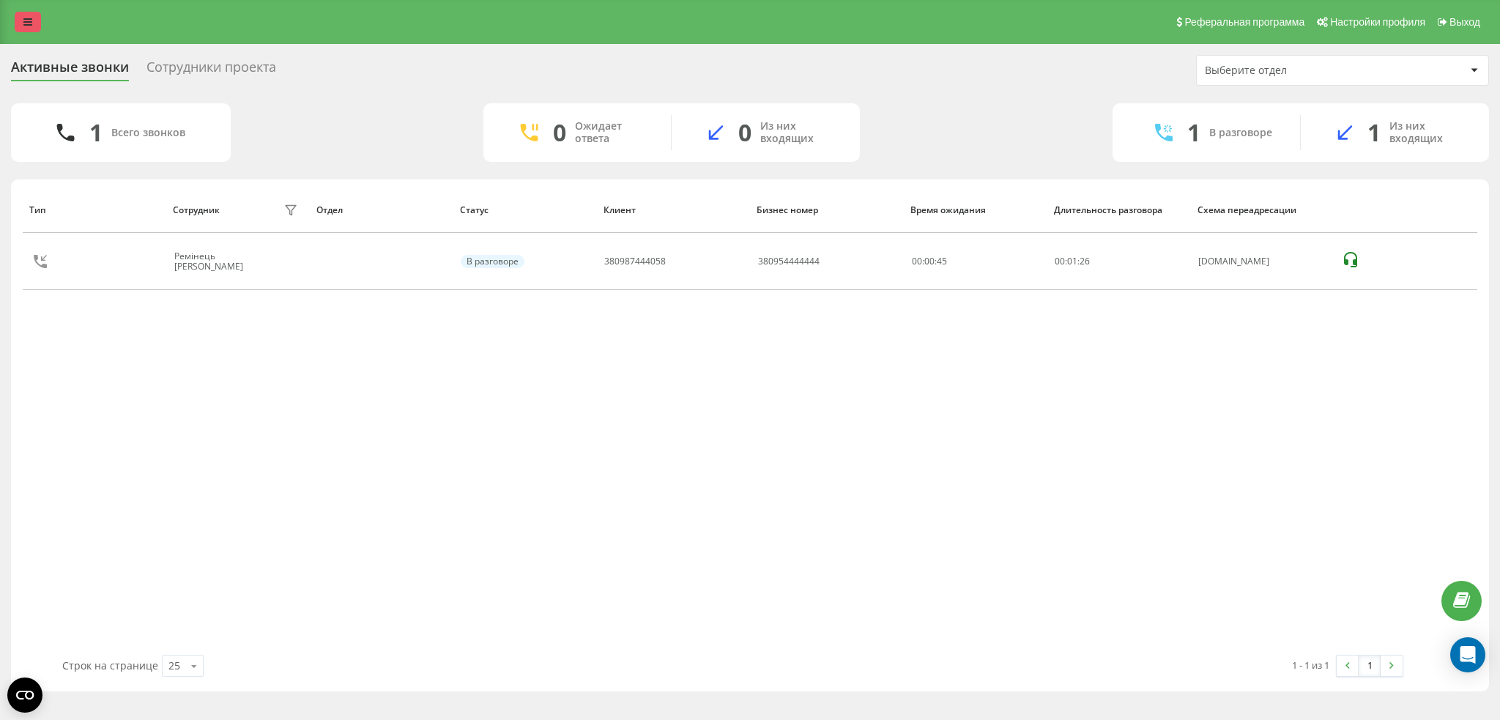
click at [18, 31] on link at bounding box center [28, 22] width 26 height 21
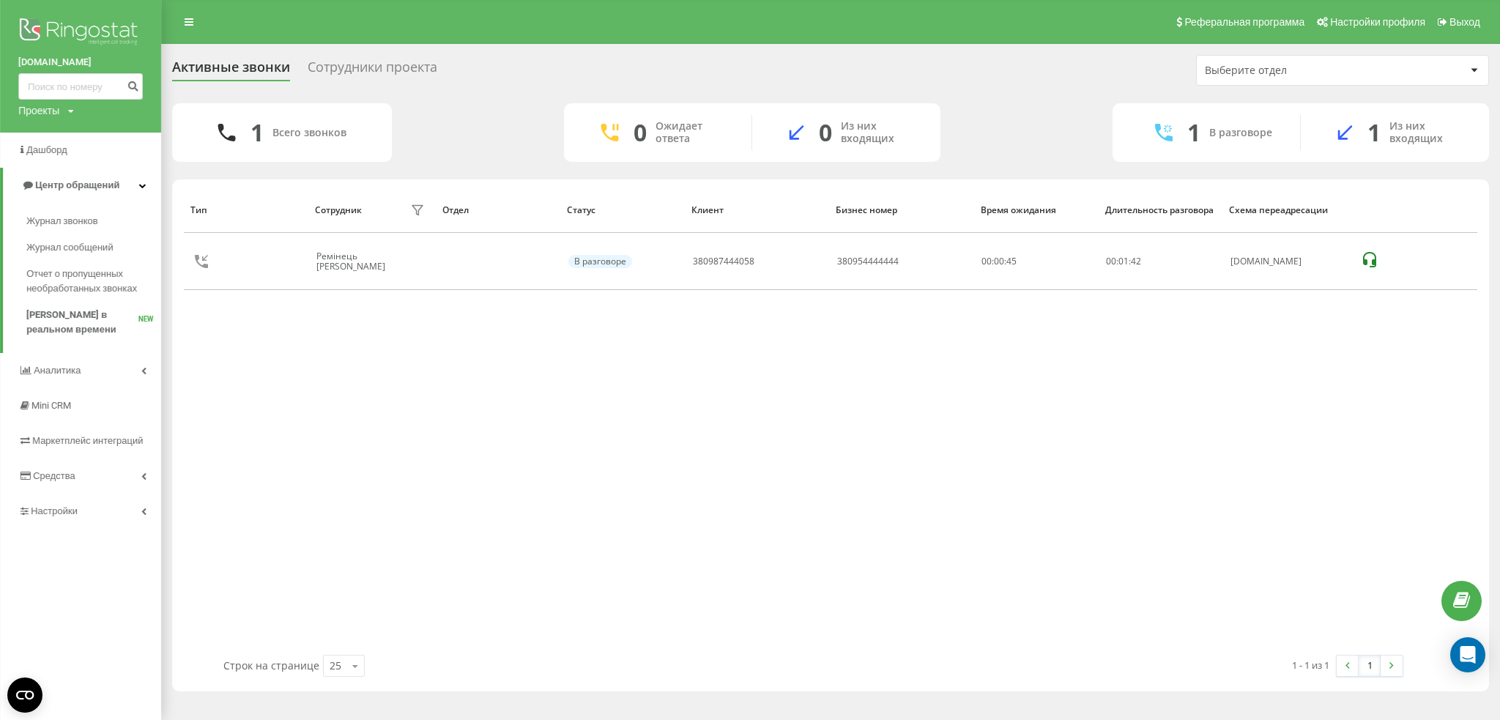
click at [806, 432] on div "Тип Сотрудник фильтра Отдел Статус Клиент Бизнес номер Время ожидания Длительно…" at bounding box center [830, 421] width 1293 height 468
click at [190, 29] on link at bounding box center [189, 22] width 26 height 21
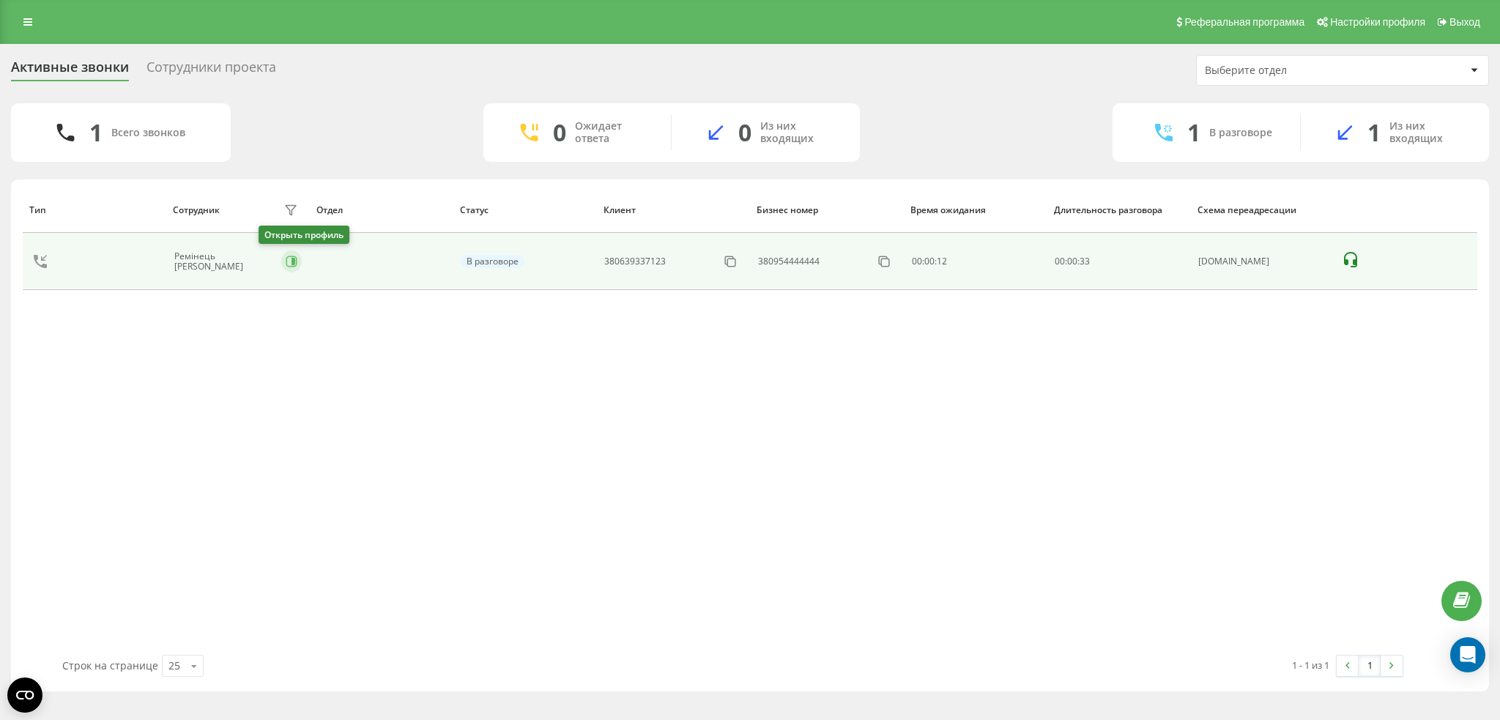
click at [281, 264] on button at bounding box center [291, 261] width 21 height 22
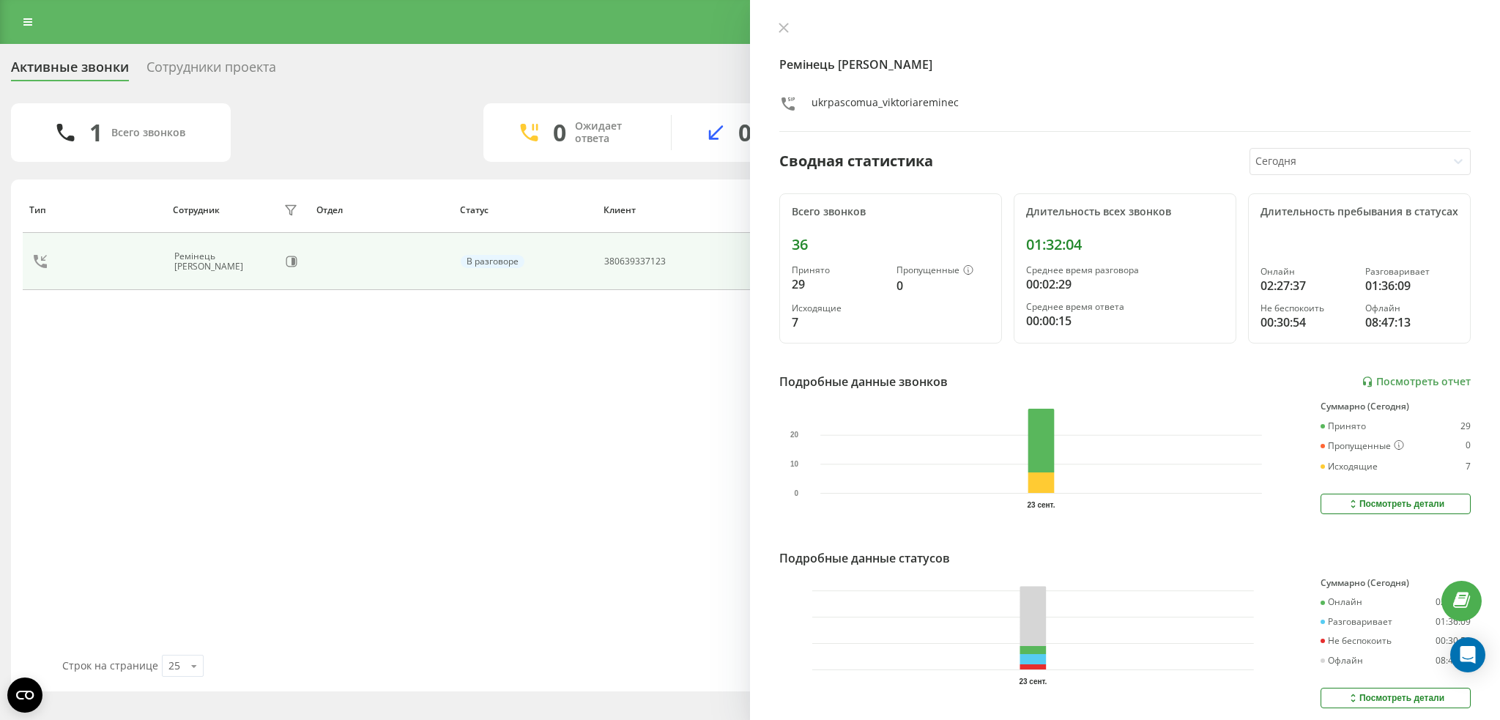
click at [471, 497] on div "Тип Сотрудник фильтра Отдел Статус Клиент Бизнес номер Время ожидания Длительно…" at bounding box center [750, 421] width 1454 height 468
click at [774, 33] on button at bounding box center [783, 29] width 19 height 14
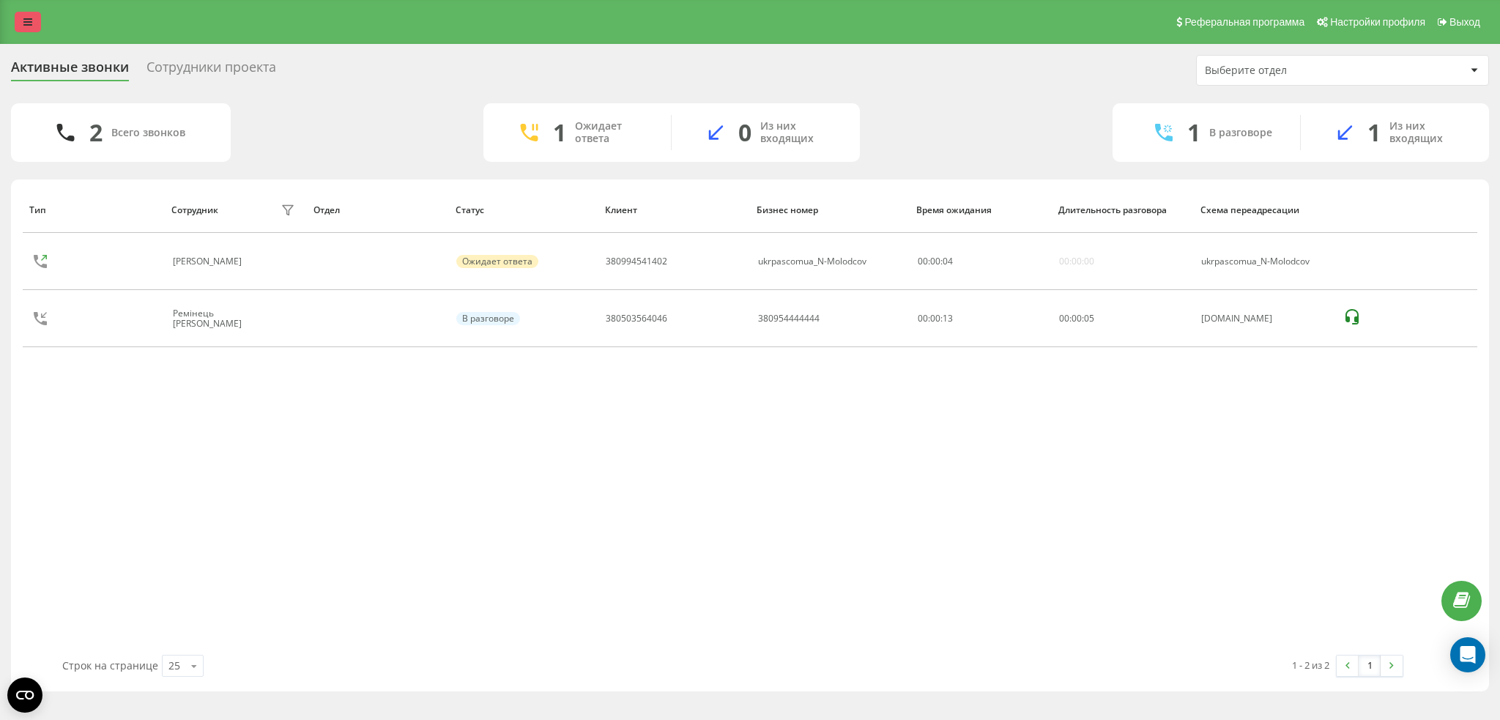
click at [31, 15] on link at bounding box center [28, 22] width 26 height 21
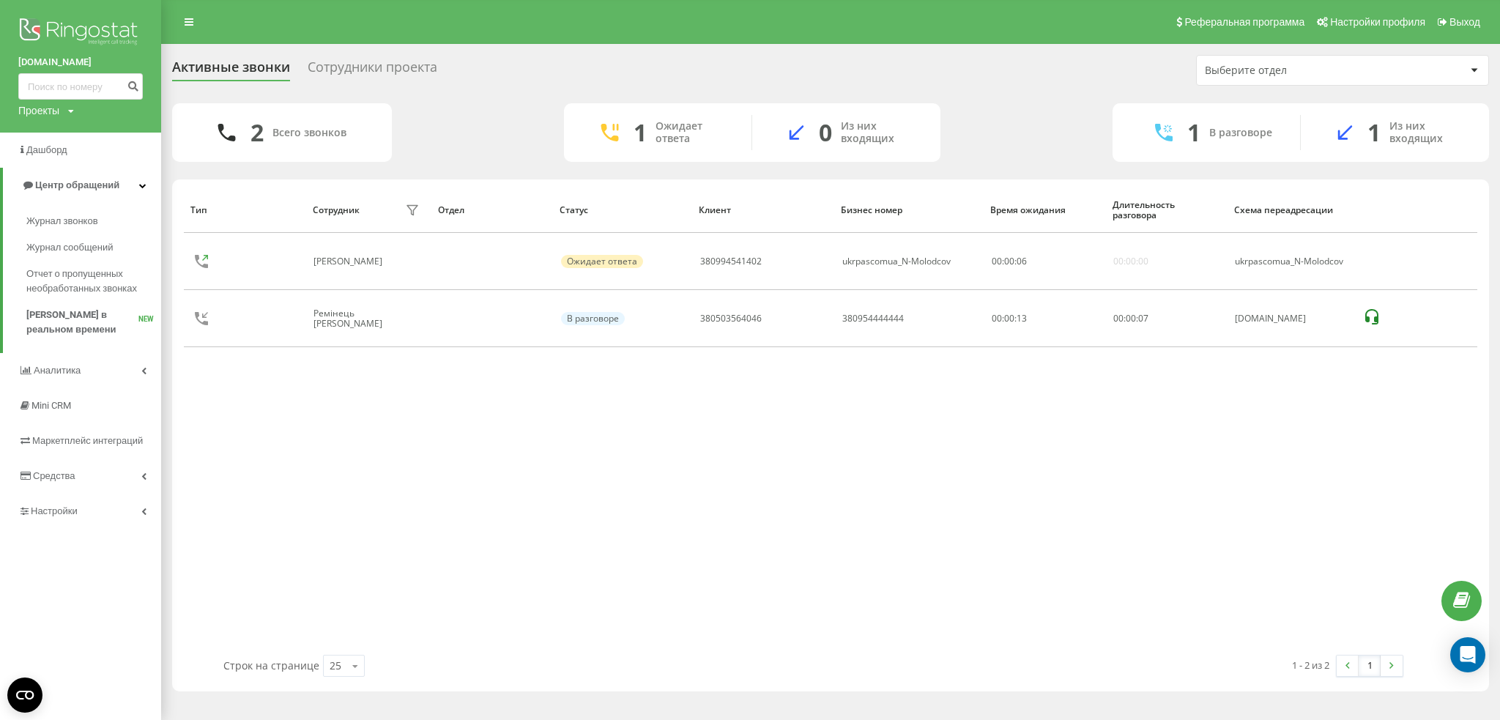
click at [400, 464] on div "Тип Сотрудник фильтра Отдел Статус Клиент Бизнес номер Время ожидания Длительно…" at bounding box center [830, 421] width 1293 height 468
click at [200, 21] on link at bounding box center [189, 22] width 26 height 21
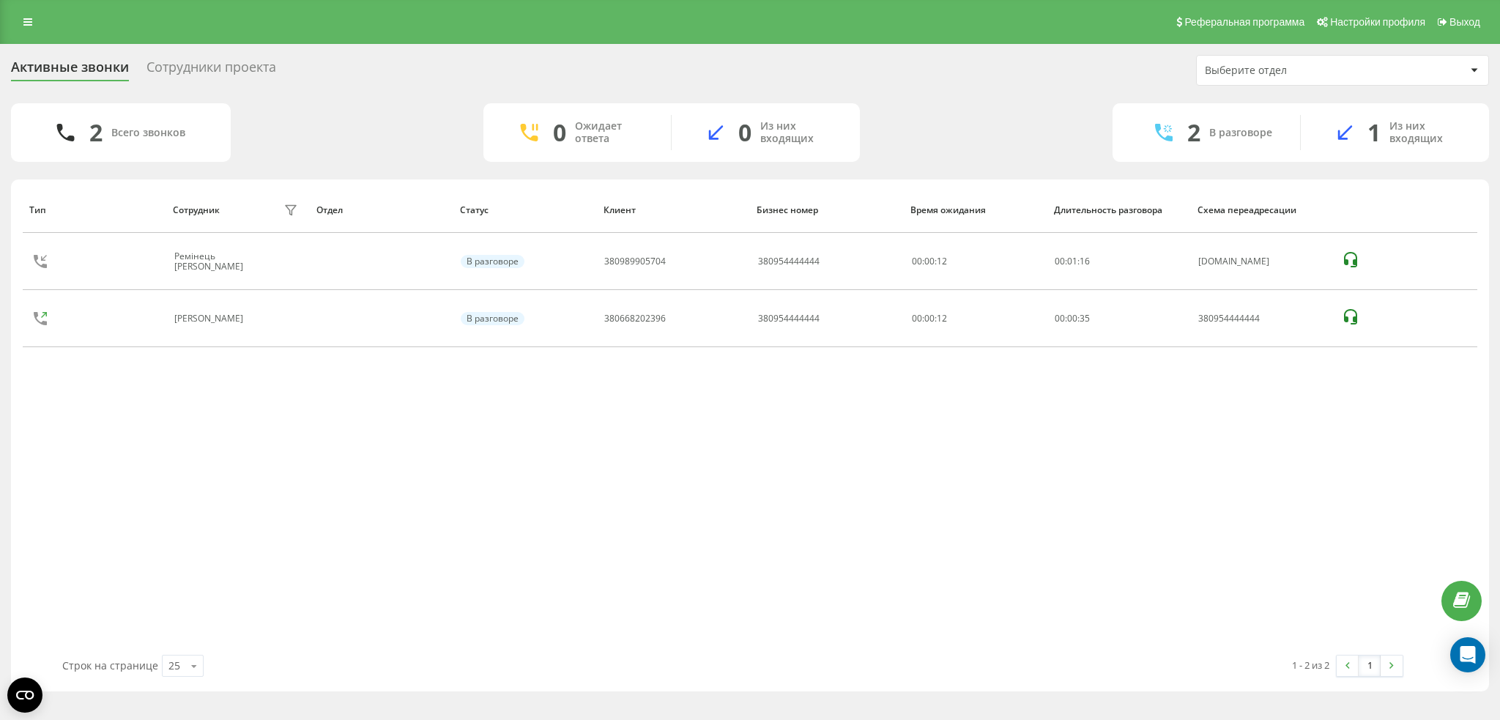
click at [252, 62] on div "Сотрудники проекта" at bounding box center [211, 70] width 130 height 23
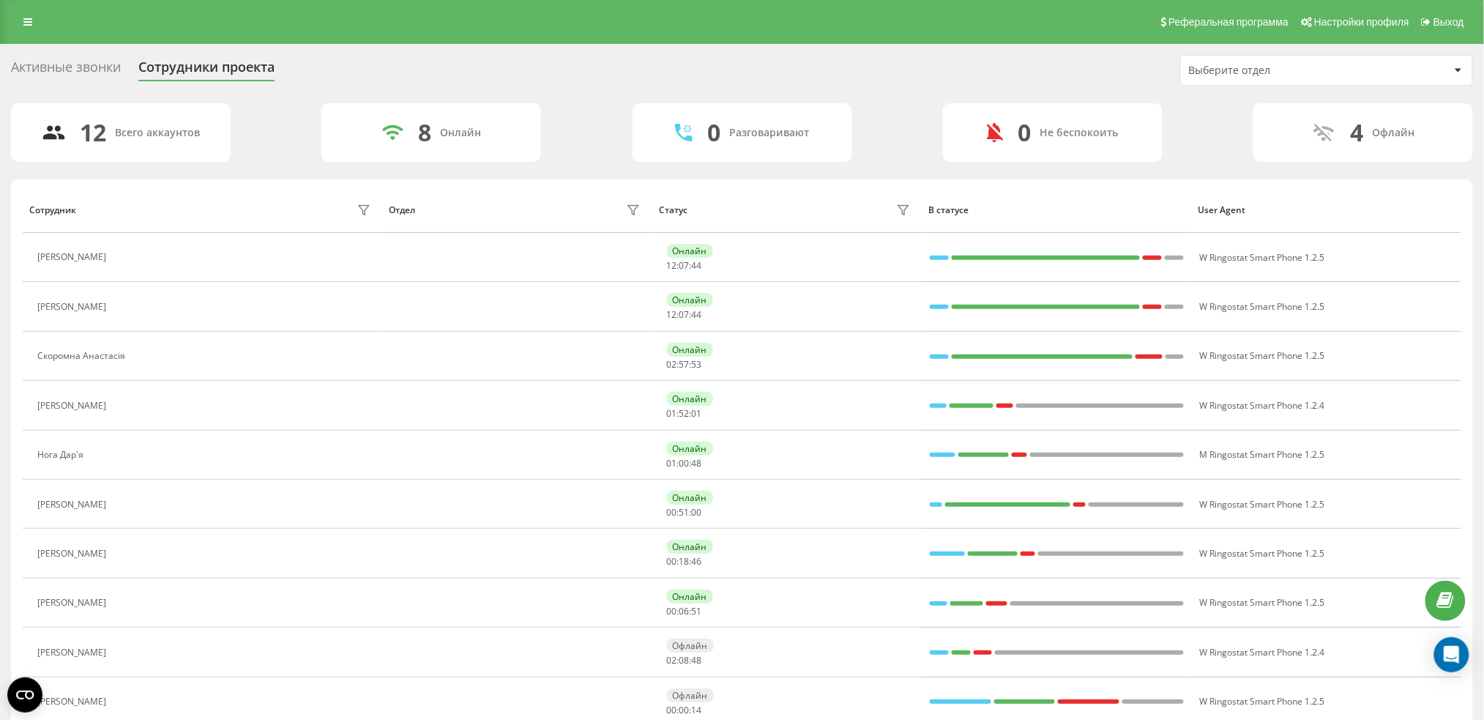
click at [59, 69] on div "Активные звонки" at bounding box center [66, 70] width 110 height 23
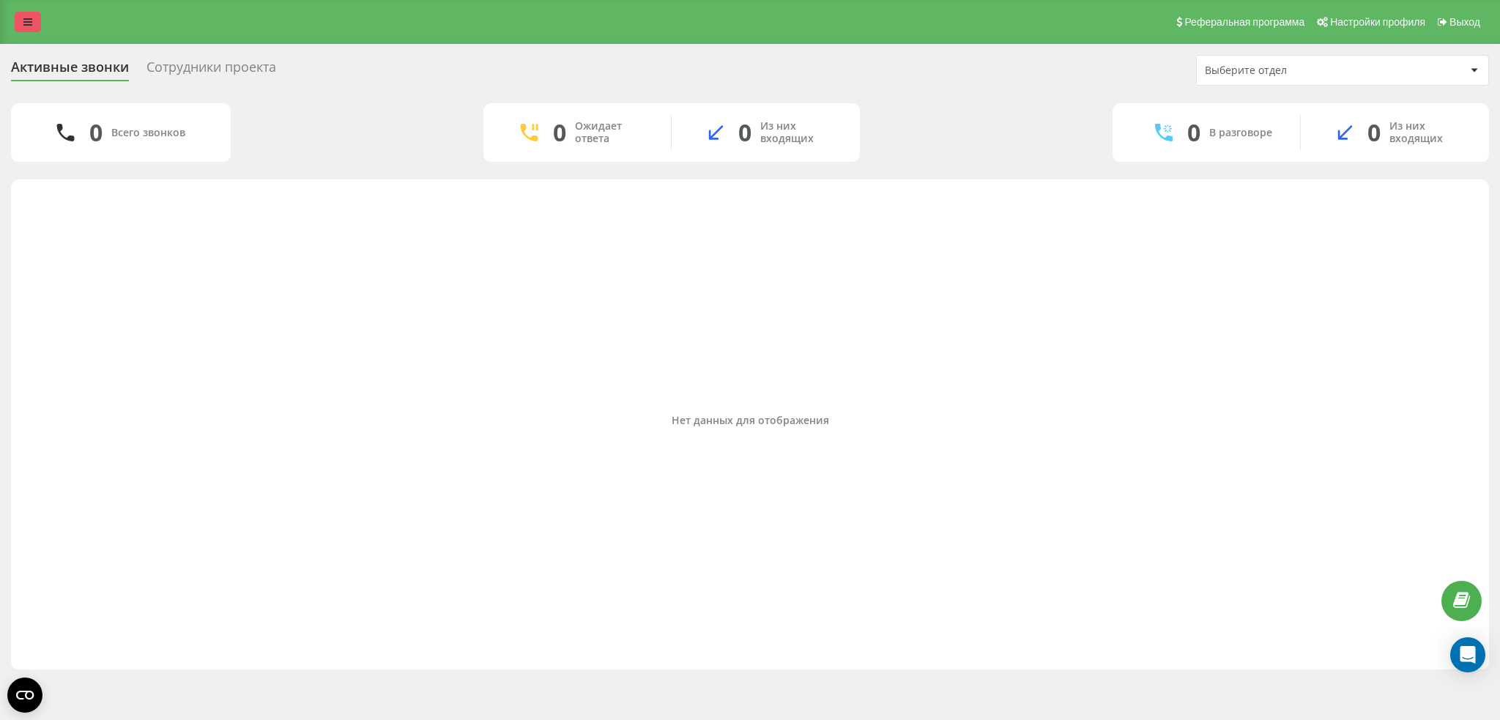
click at [20, 19] on link at bounding box center [28, 22] width 26 height 21
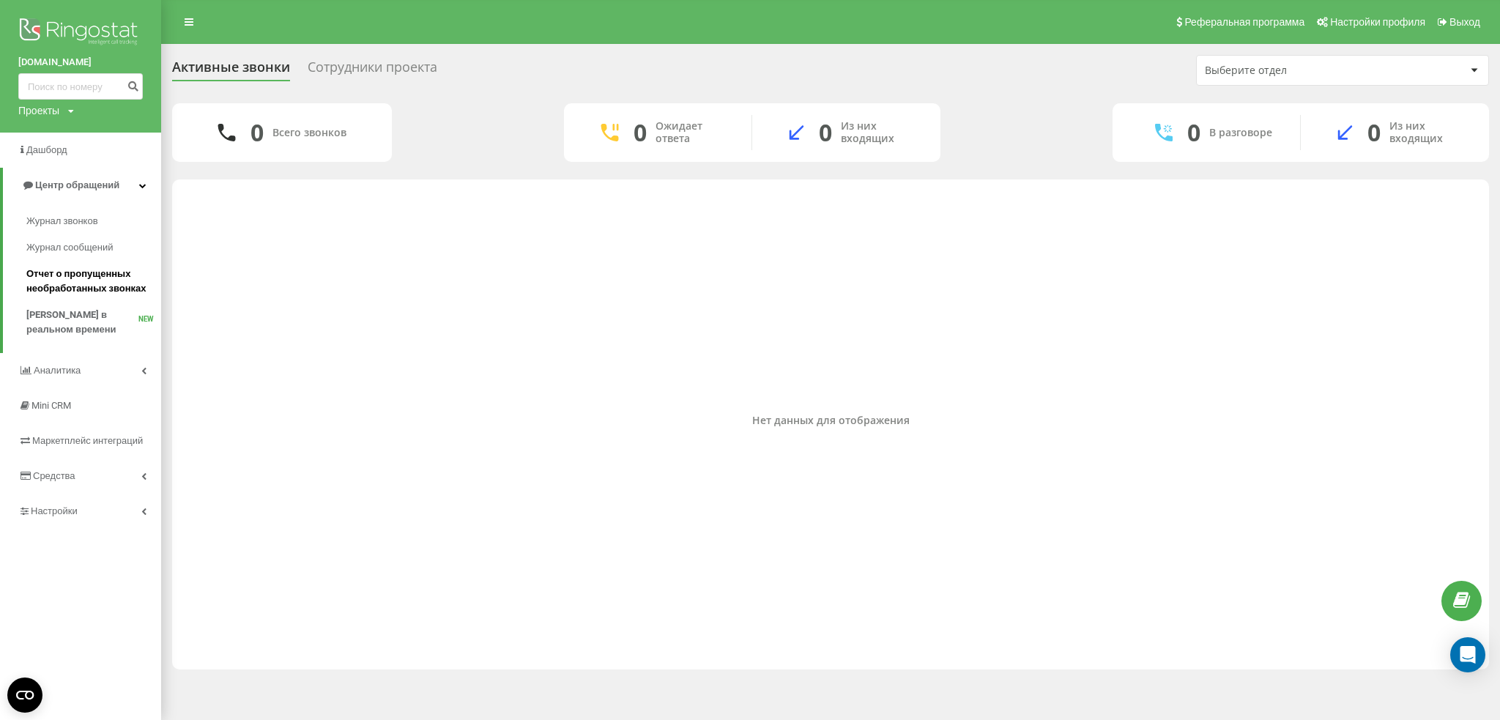
click at [64, 295] on span "Отчет о пропущенных необработанных звонках" at bounding box center [89, 281] width 127 height 29
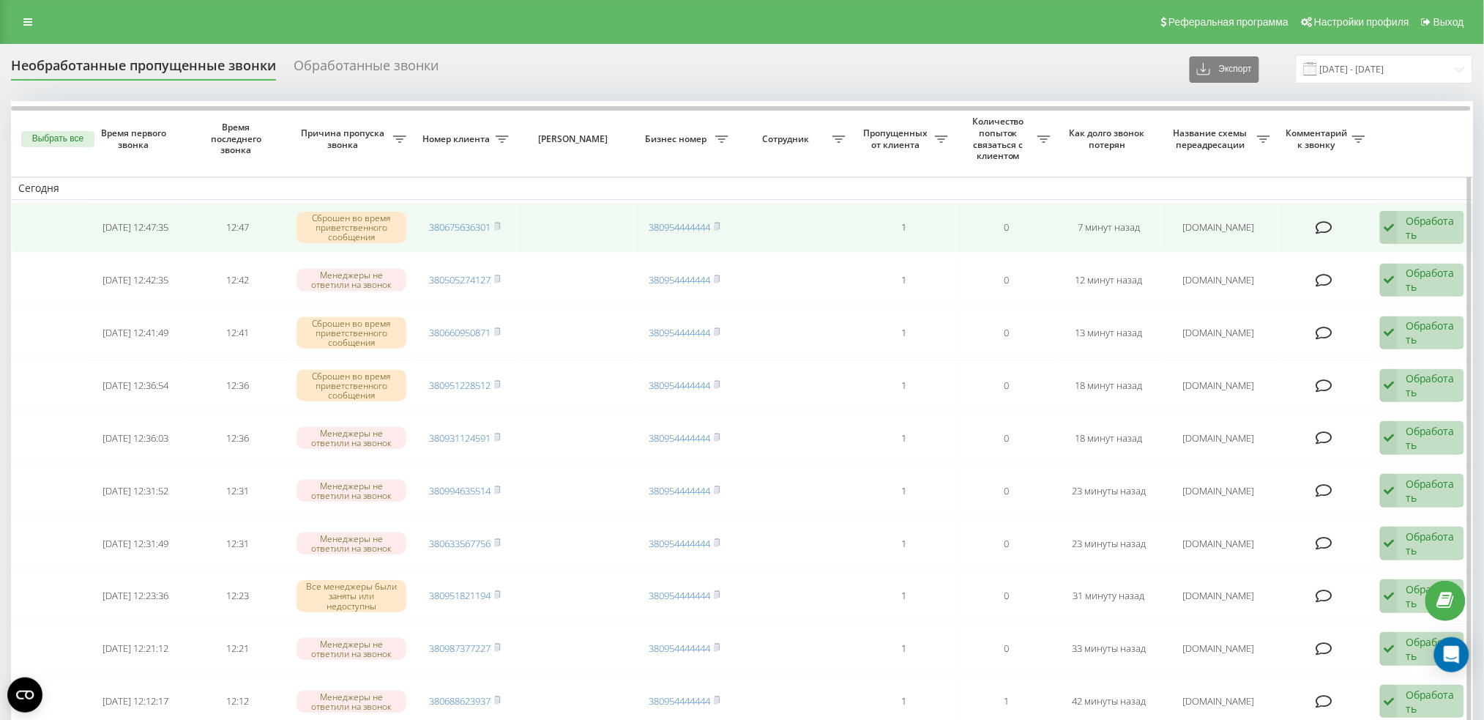
click at [1406, 223] on div "Обработать Не удалось связаться Связался с клиентом с помощью другого канала Кл…" at bounding box center [1422, 228] width 84 height 34
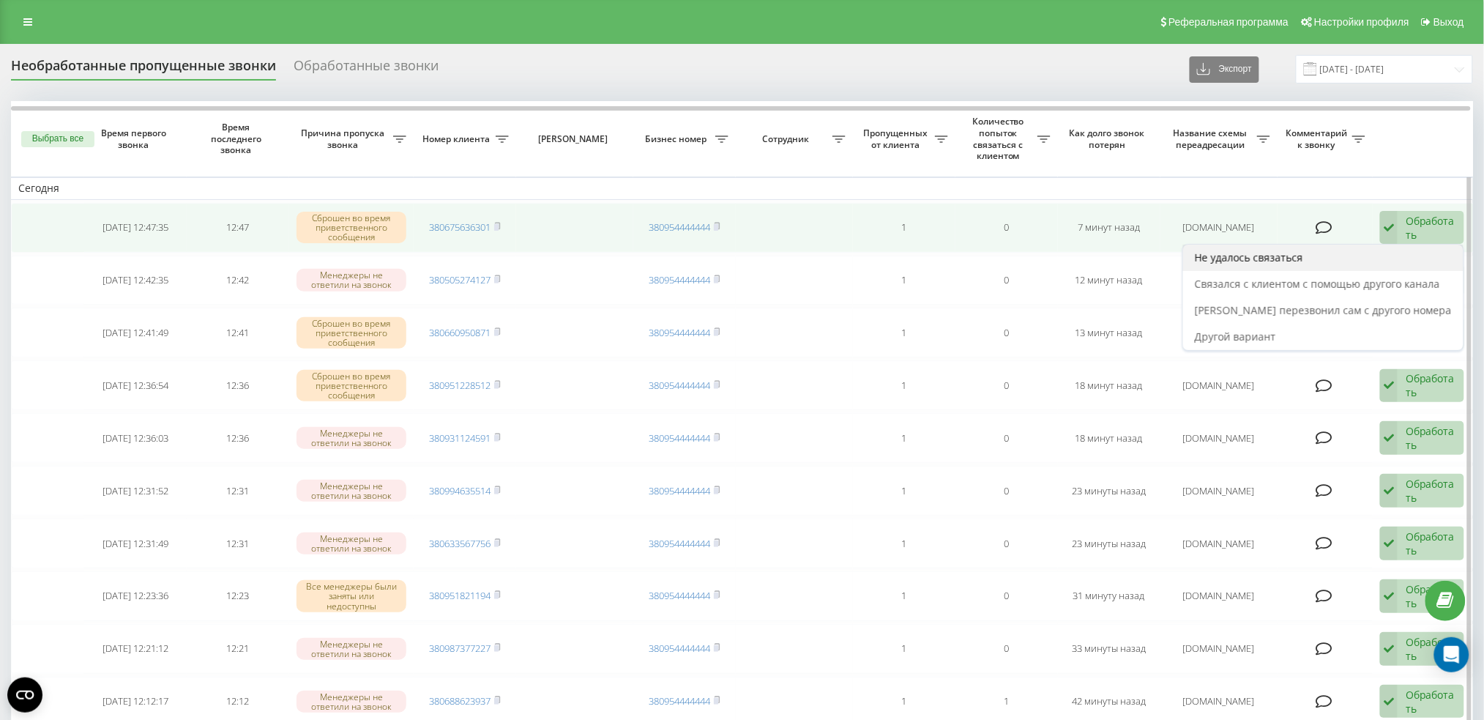
click at [1361, 262] on div "Не удалось связаться" at bounding box center [1323, 258] width 280 height 26
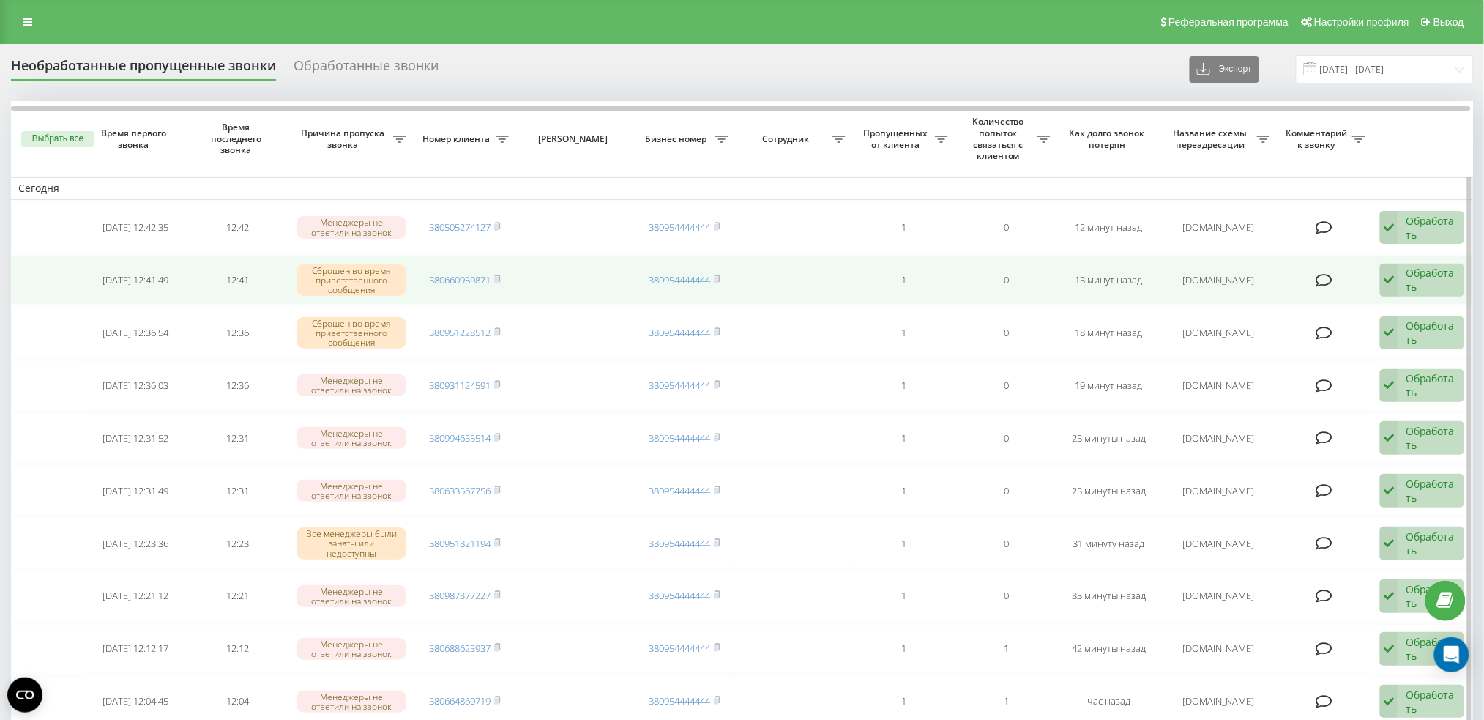
drag, startPoint x: 1428, startPoint y: 275, endPoint x: 1388, endPoint y: 291, distance: 43.4
click at [1427, 277] on div "Обработать" at bounding box center [1431, 280] width 51 height 28
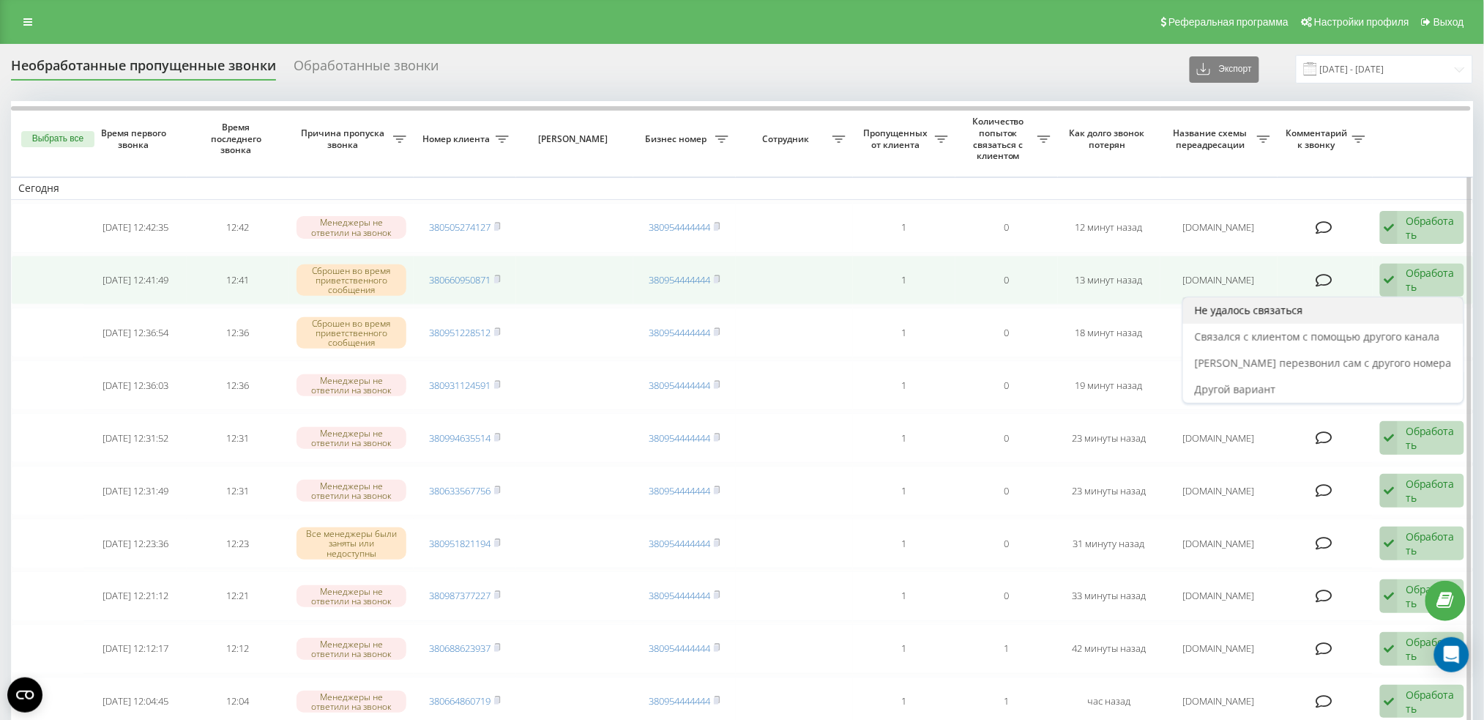
click at [1377, 299] on div "Не удалось связаться" at bounding box center [1323, 310] width 280 height 26
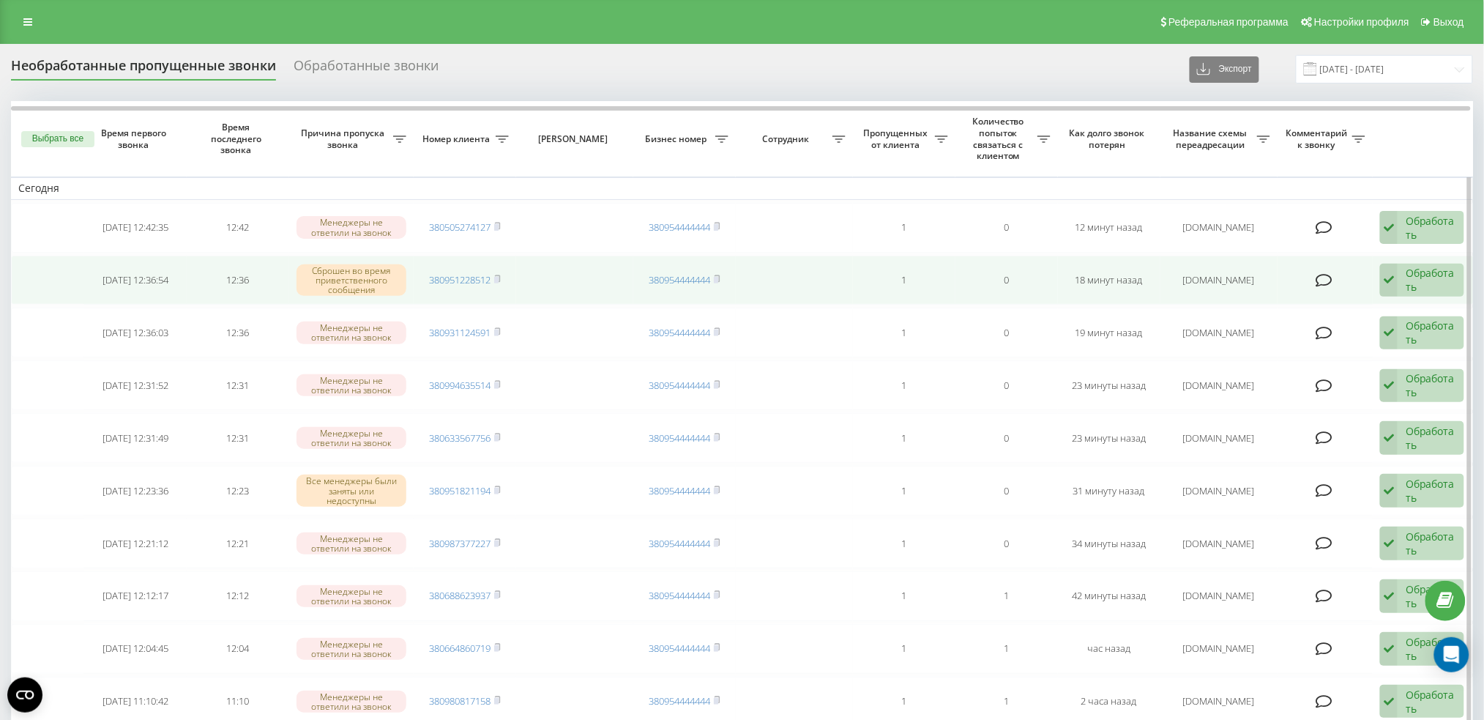
click at [1395, 285] on icon at bounding box center [1389, 281] width 18 height 34
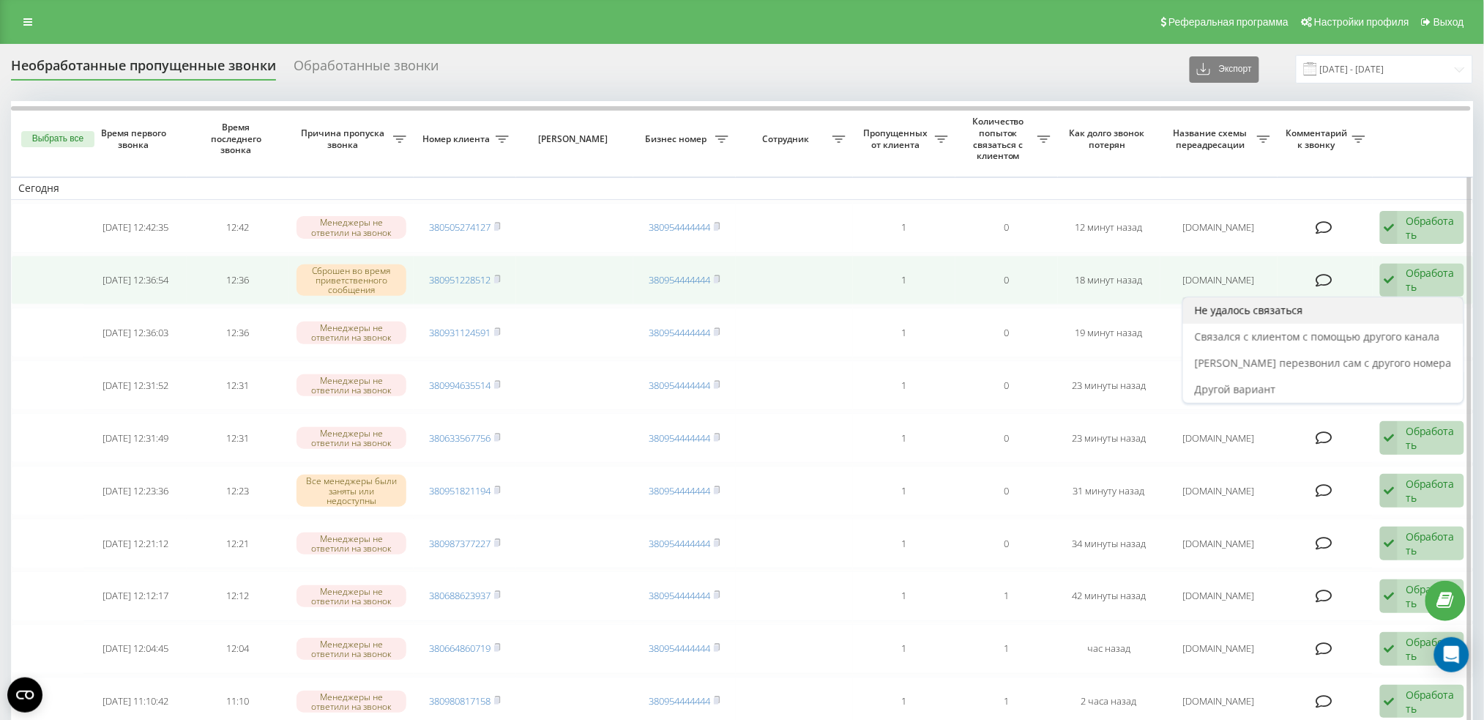
click at [1377, 305] on div "Не удалось связаться" at bounding box center [1323, 310] width 280 height 26
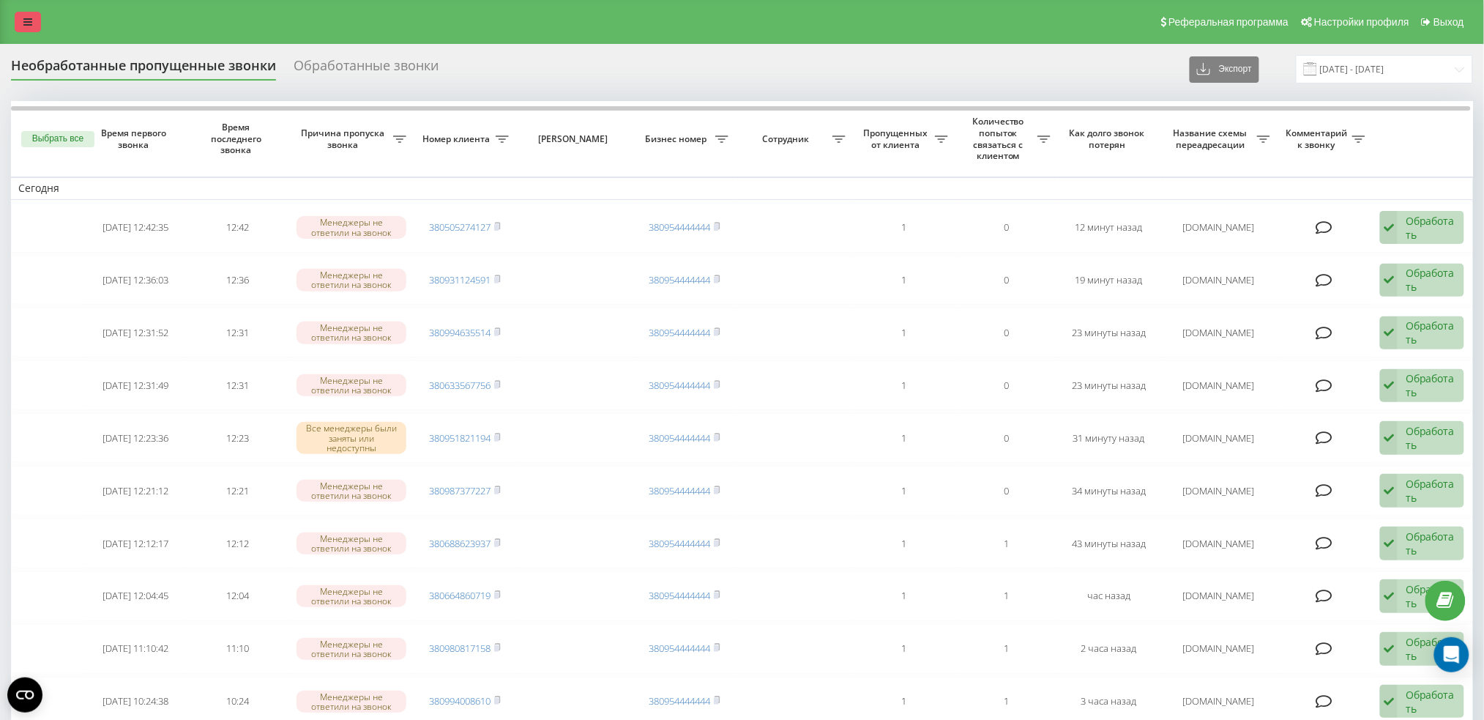
click at [29, 21] on icon at bounding box center [27, 22] width 9 height 10
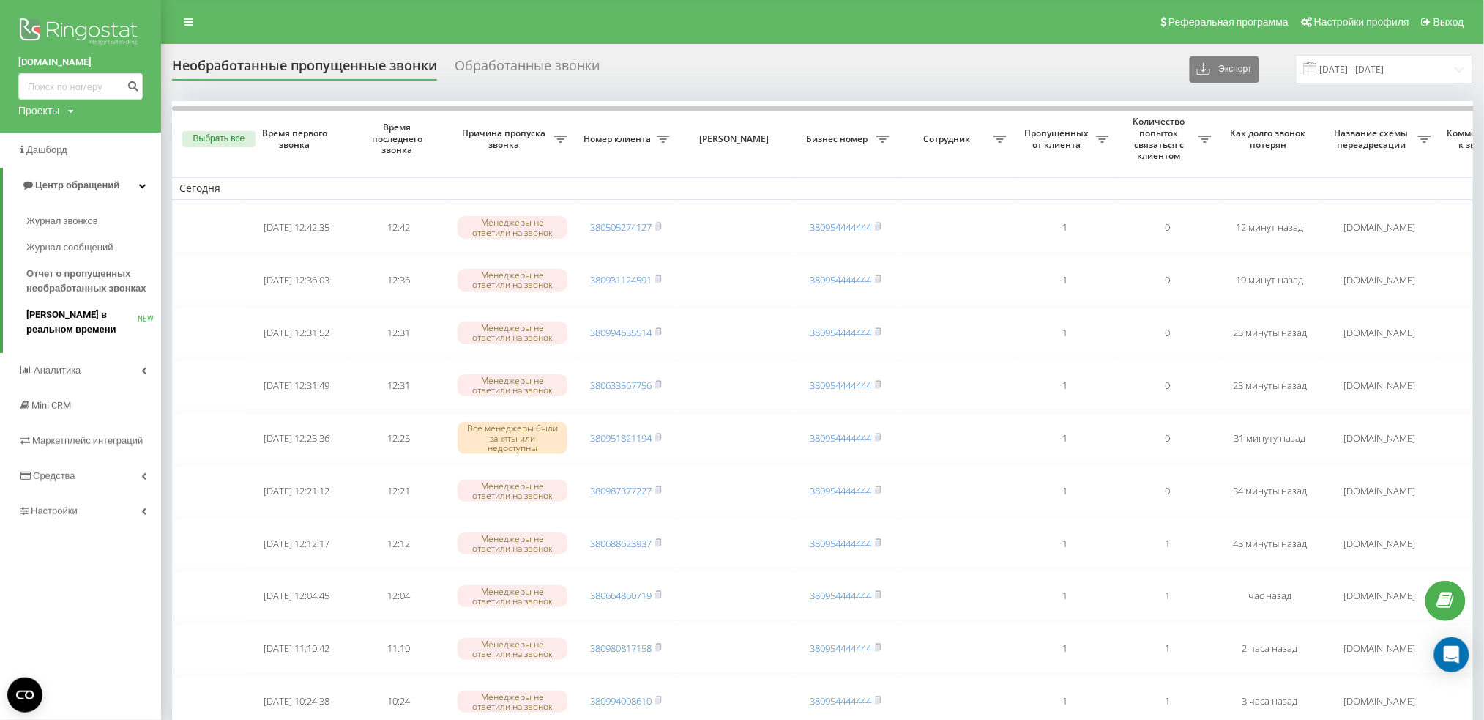
click at [54, 309] on span "[PERSON_NAME] в реальном времени" at bounding box center [81, 322] width 111 height 29
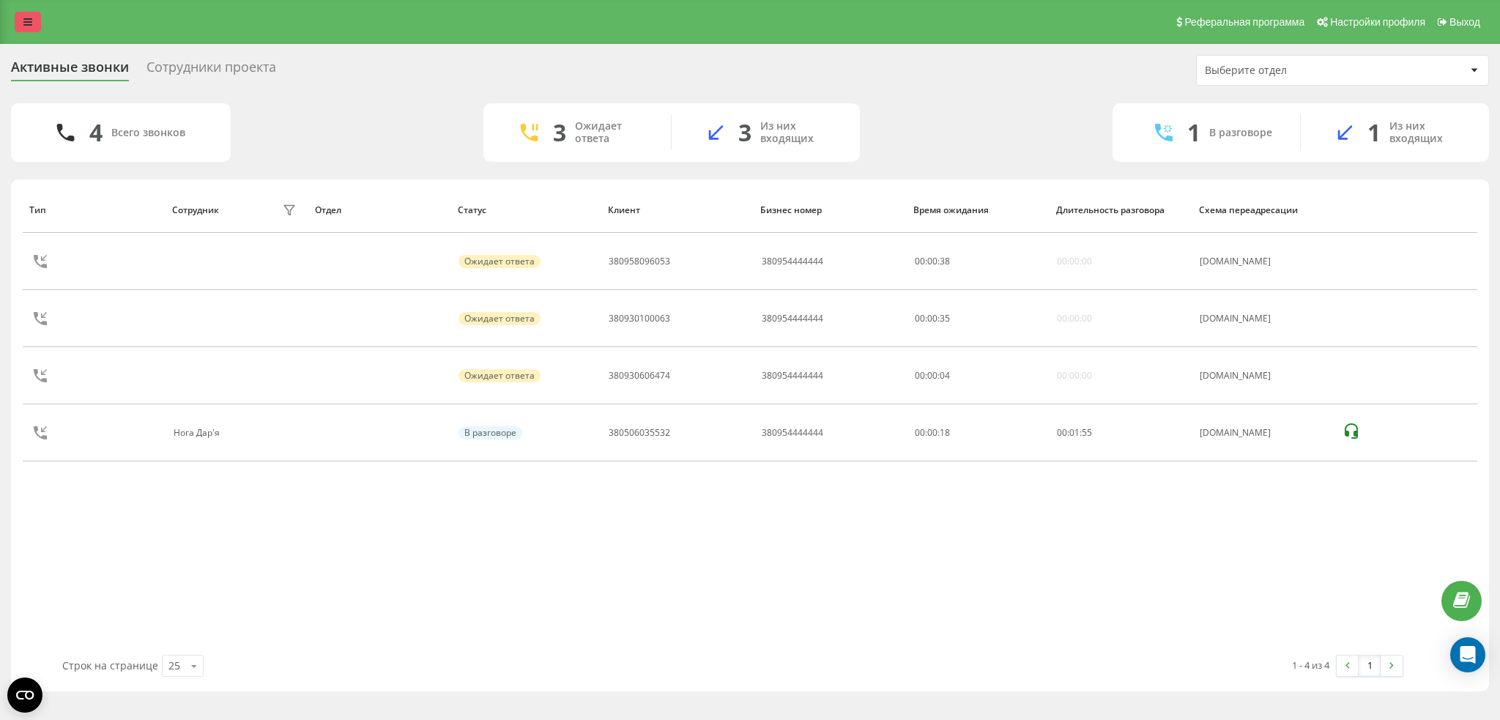
click at [26, 18] on icon at bounding box center [27, 22] width 9 height 10
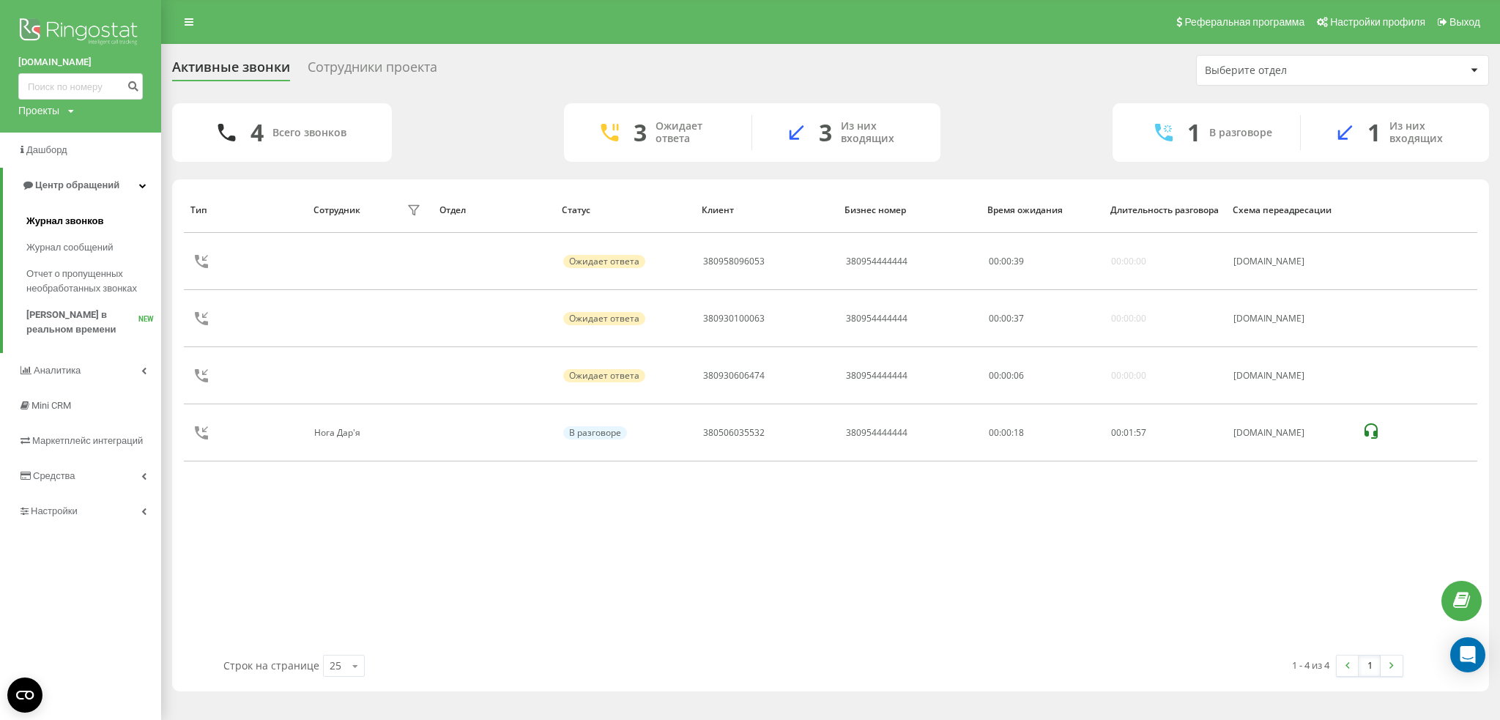
click at [91, 226] on span "Журнал звонков" at bounding box center [64, 221] width 77 height 15
click at [41, 223] on span "Журнал звонков" at bounding box center [64, 221] width 77 height 15
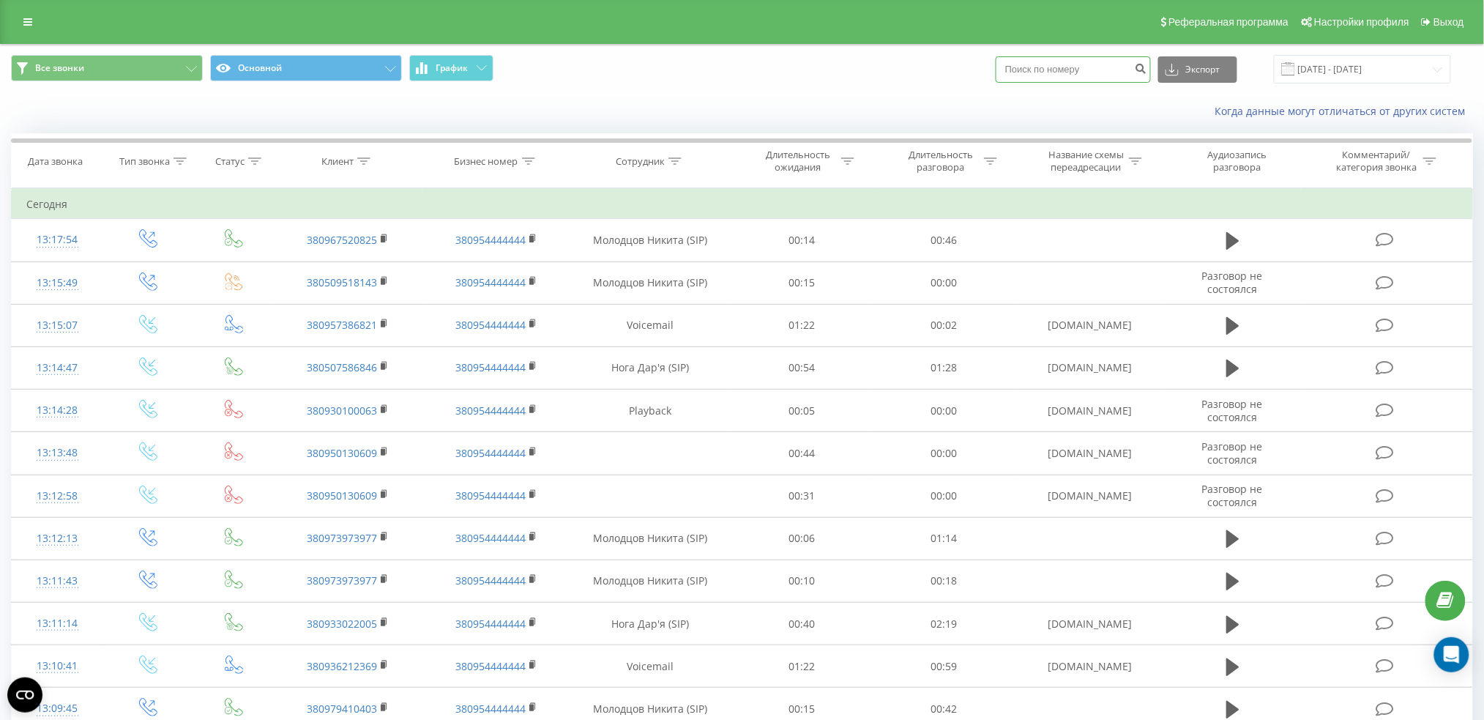
click at [1119, 64] on input at bounding box center [1073, 69] width 155 height 26
paste input "380979487793"
type input "380979487793"
click at [1148, 64] on button "submit" at bounding box center [1141, 69] width 20 height 26
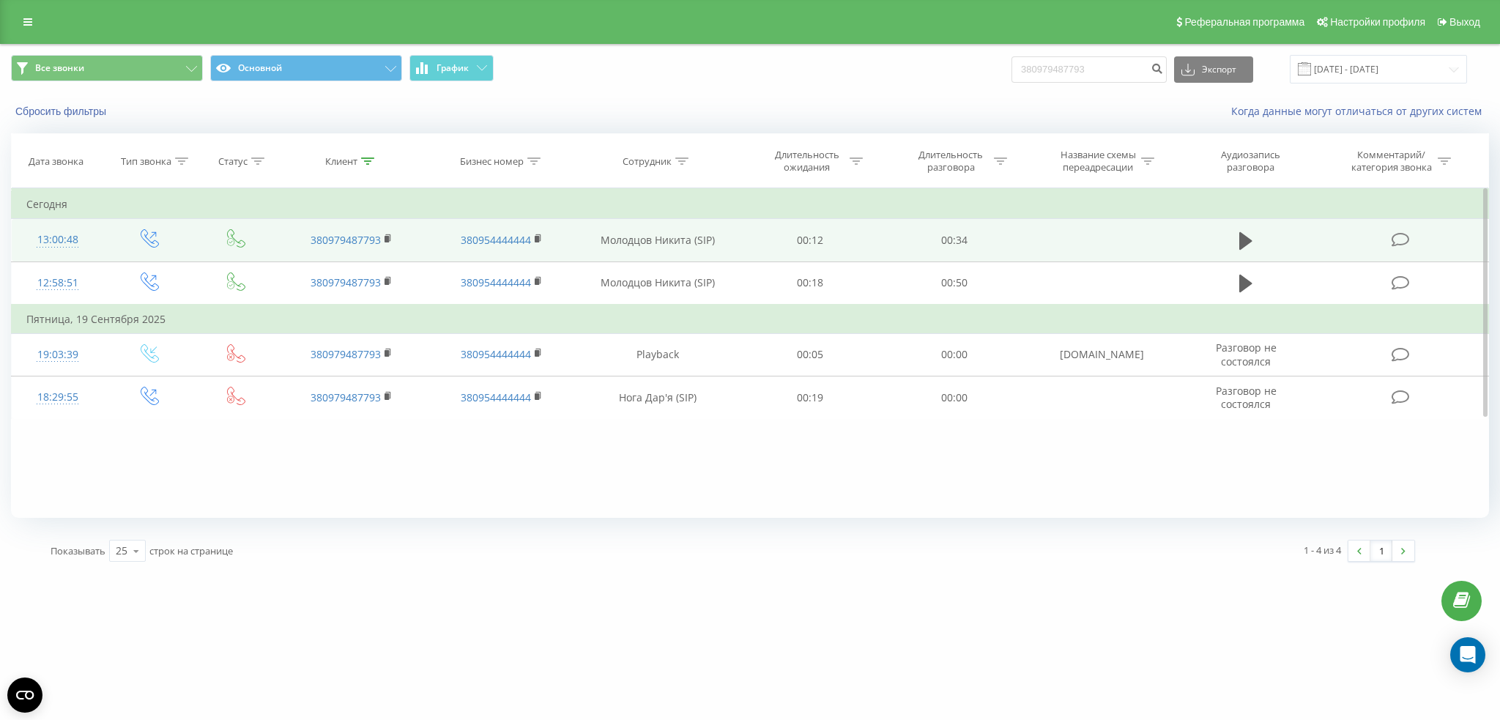
click at [1232, 239] on td at bounding box center [1246, 240] width 138 height 42
click at [1239, 240] on icon at bounding box center [1245, 241] width 13 height 18
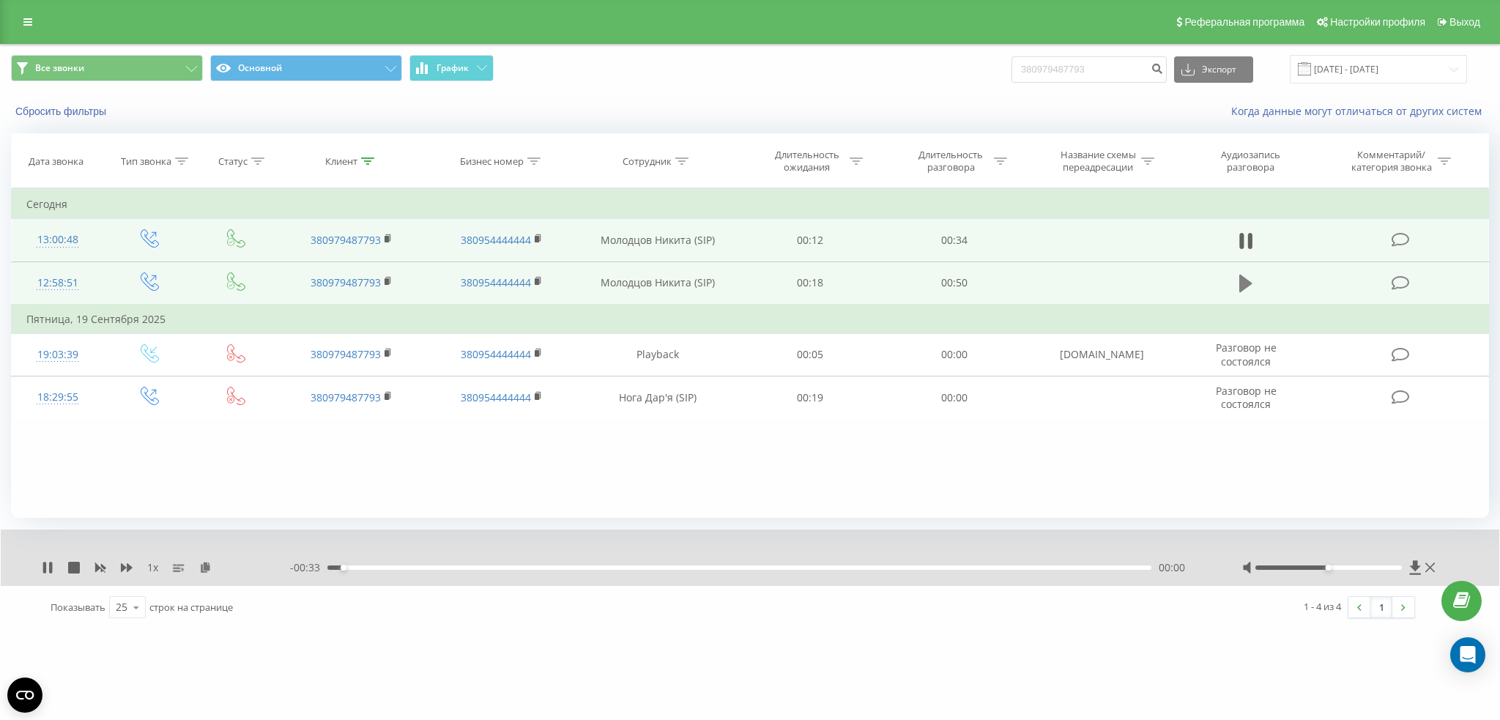
click at [1248, 286] on icon at bounding box center [1245, 284] width 13 height 18
drag, startPoint x: 1330, startPoint y: 565, endPoint x: 1412, endPoint y: 565, distance: 82.0
click at [1412, 565] on div at bounding box center [1340, 567] width 196 height 15
click at [130, 568] on icon at bounding box center [127, 567] width 12 height 9
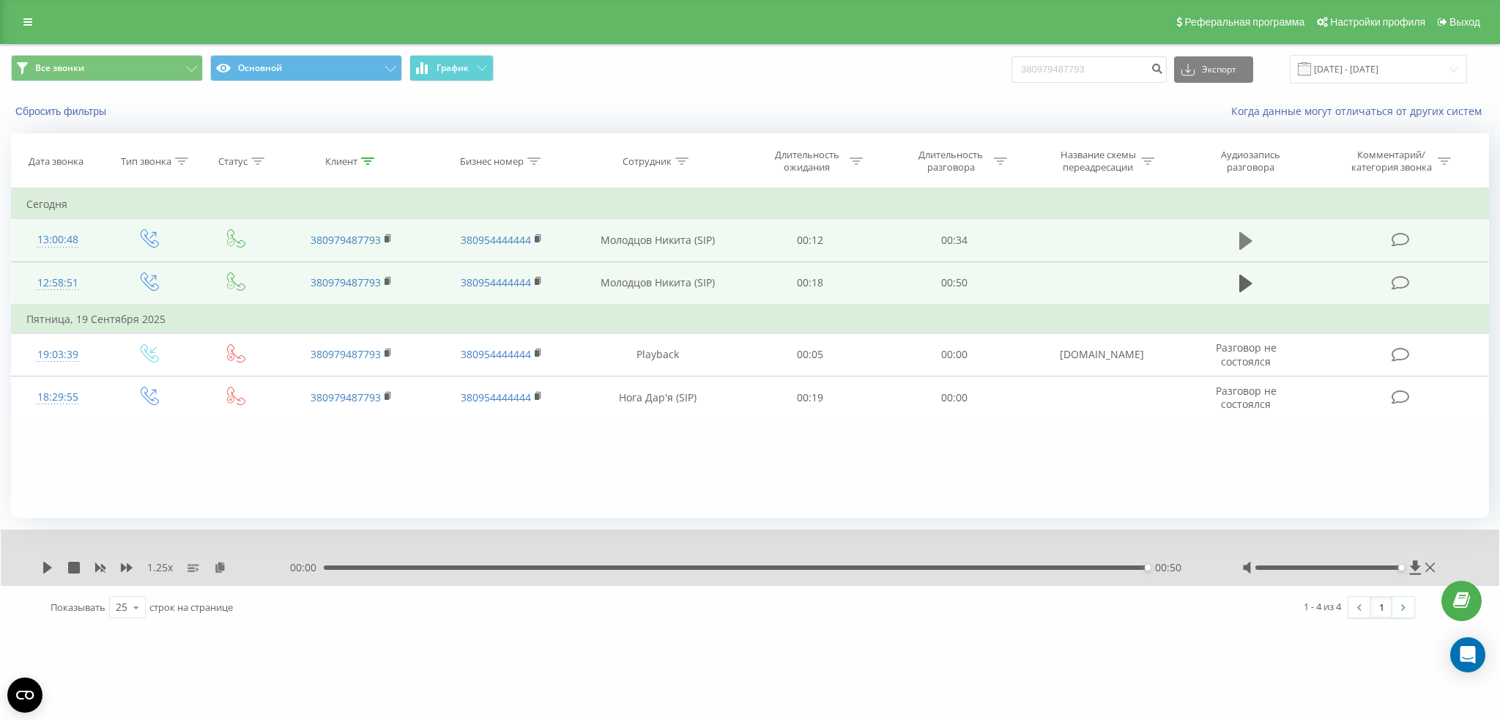
click at [1241, 244] on icon at bounding box center [1245, 241] width 13 height 18
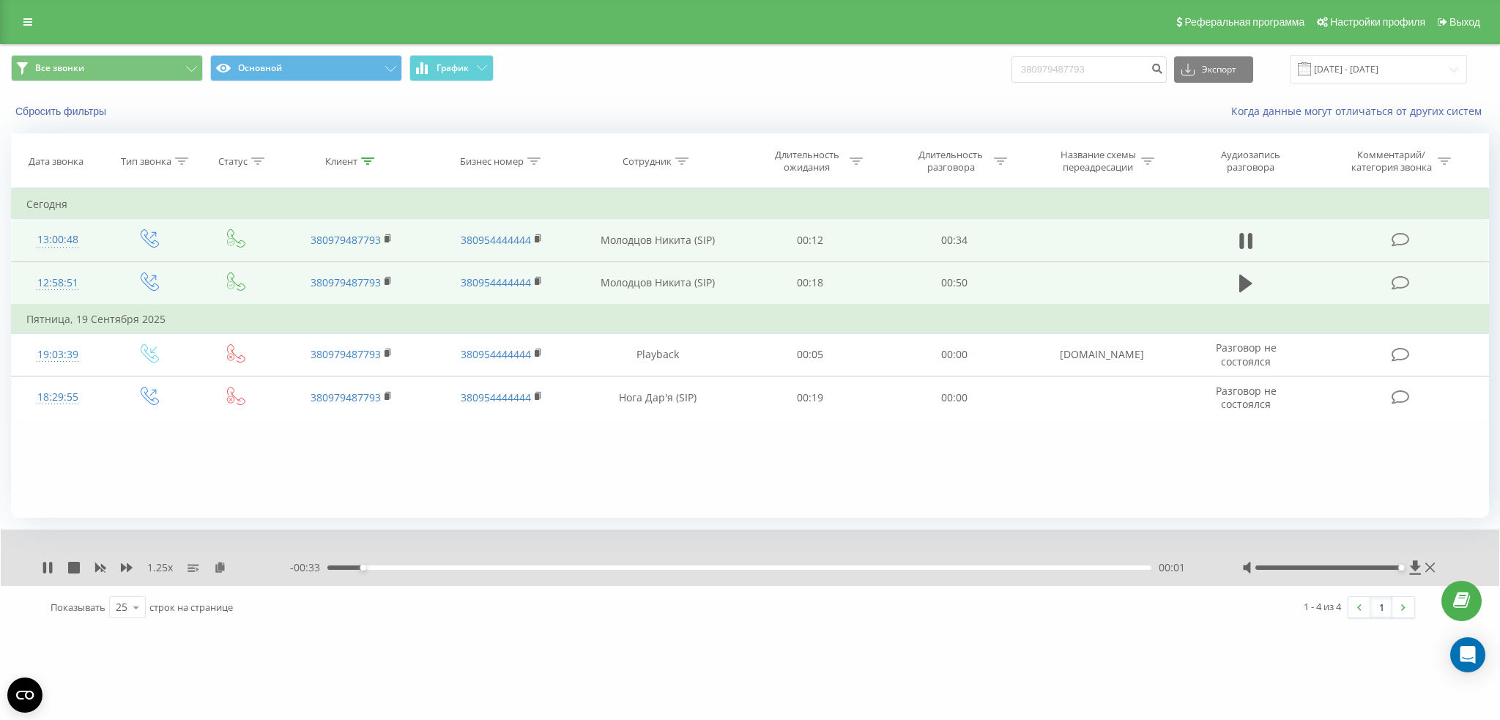
click at [391, 569] on div "00:01" at bounding box center [739, 567] width 824 height 4
click at [488, 576] on div "1.25 x - 00:31 00:02 00:02" at bounding box center [750, 557] width 1498 height 56
click at [491, 570] on div "- 00:31 00:03 00:03" at bounding box center [747, 567] width 915 height 15
click at [494, 566] on div "00:03" at bounding box center [739, 567] width 824 height 4
click at [626, 568] on div "00:09" at bounding box center [739, 567] width 824 height 4
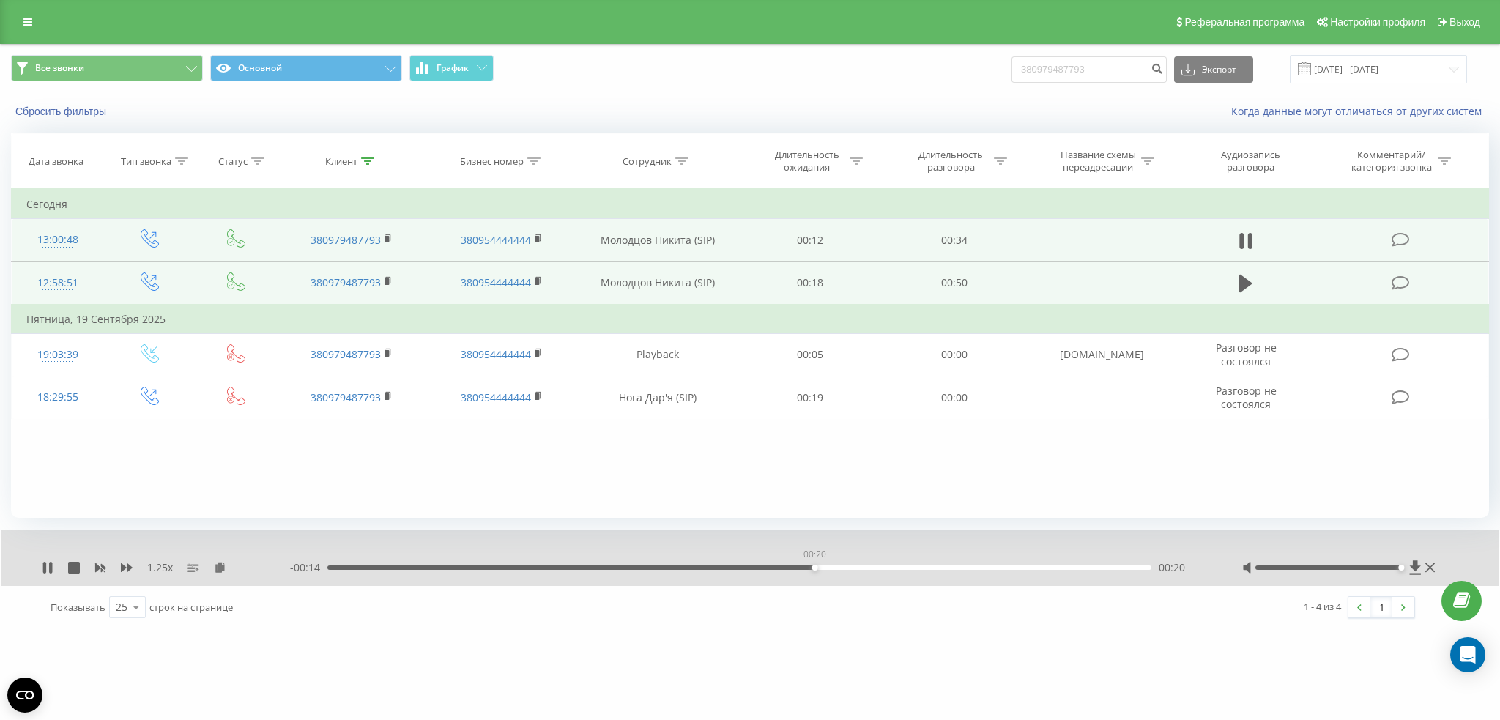
click at [814, 568] on div "00:20" at bounding box center [739, 567] width 824 height 4
click at [1121, 72] on input "380979487793" at bounding box center [1088, 69] width 155 height 26
paste input "630668327"
type input "380630668327"
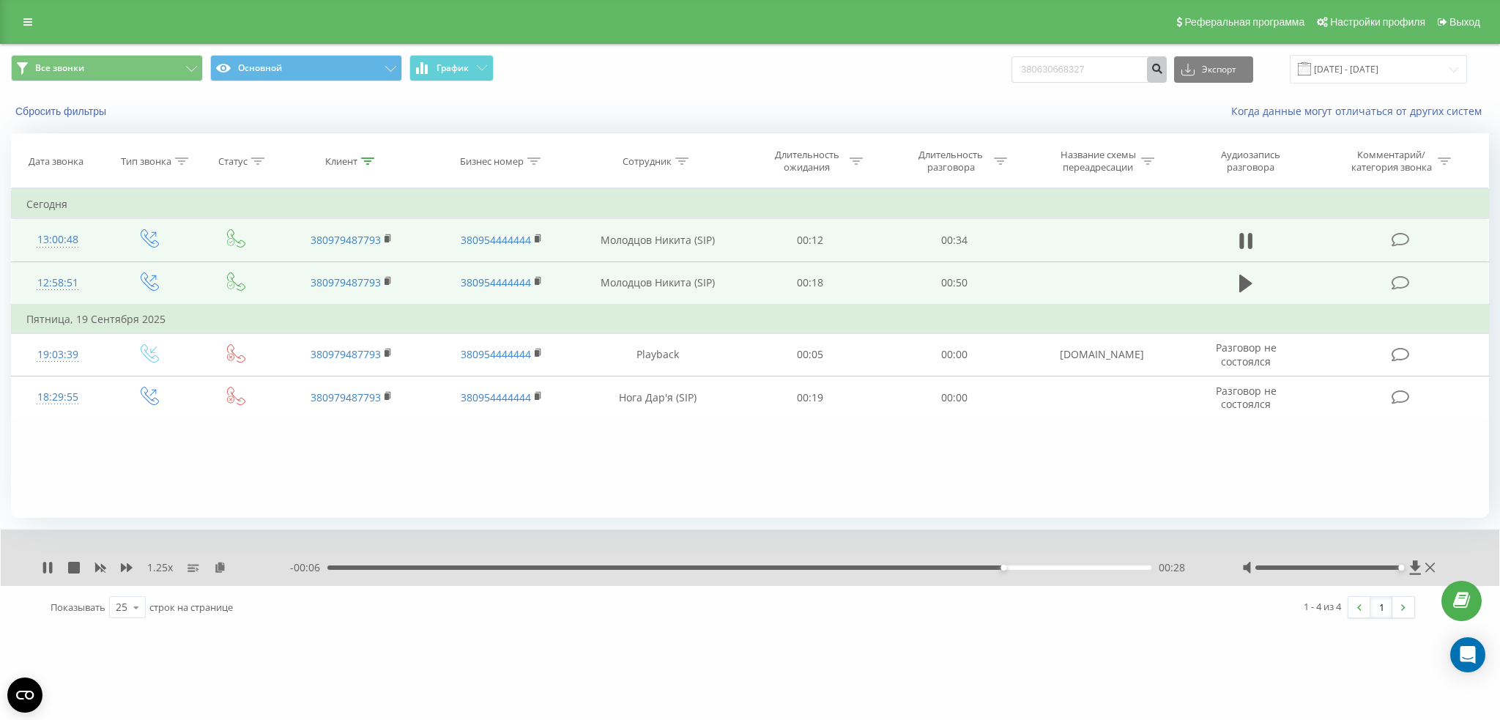
click at [1167, 72] on button "submit" at bounding box center [1157, 69] width 20 height 26
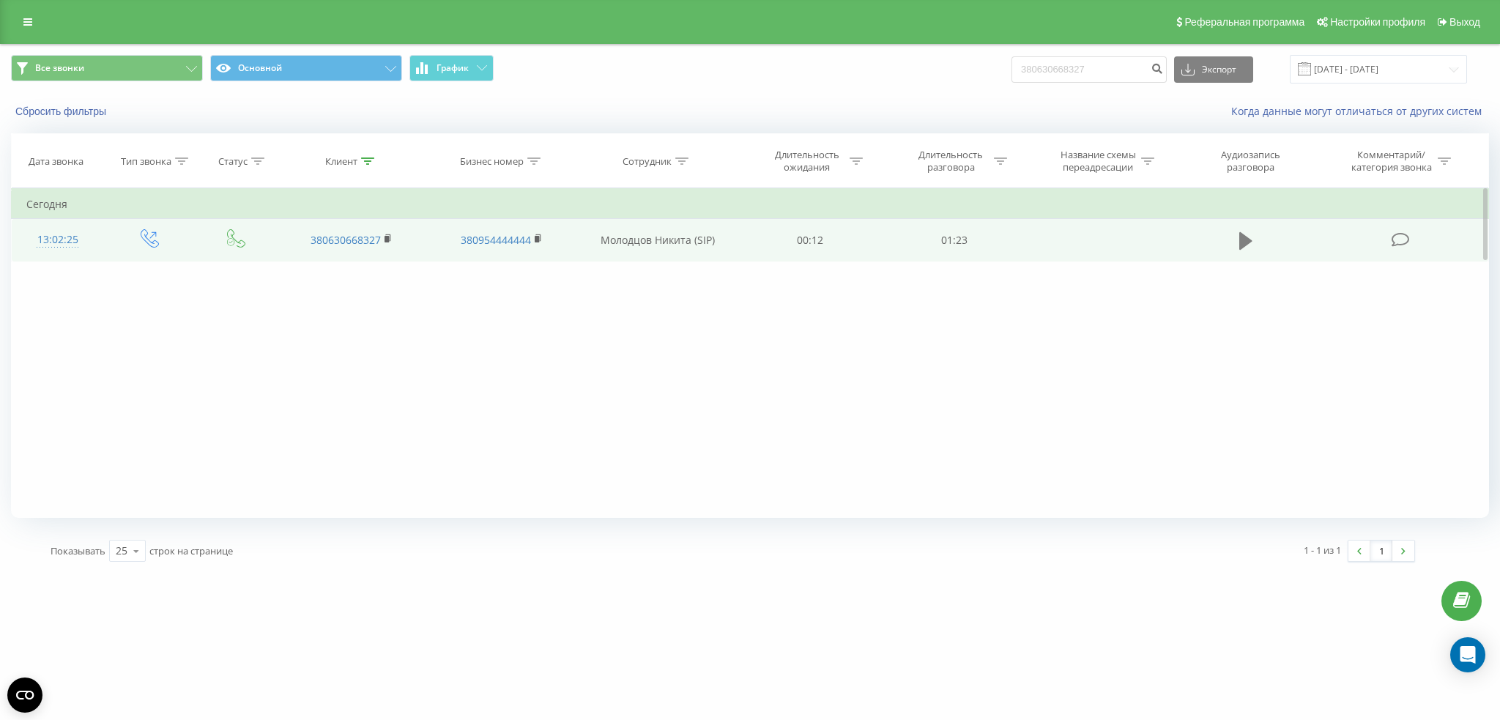
click at [1240, 239] on icon at bounding box center [1245, 241] width 13 height 18
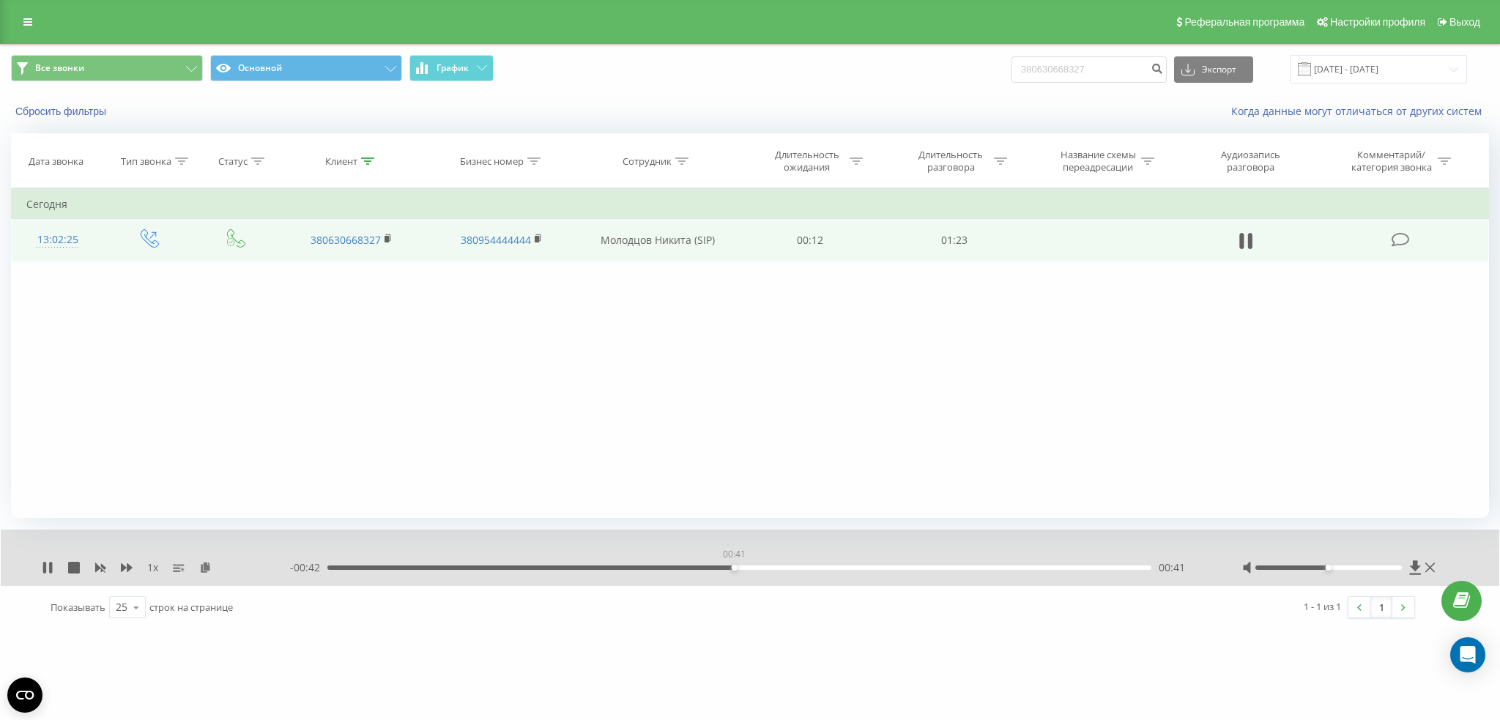
click at [734, 567] on div "00:41" at bounding box center [739, 567] width 824 height 4
click at [51, 567] on icon at bounding box center [50, 568] width 3 height 12
click at [18, 26] on link at bounding box center [28, 22] width 26 height 21
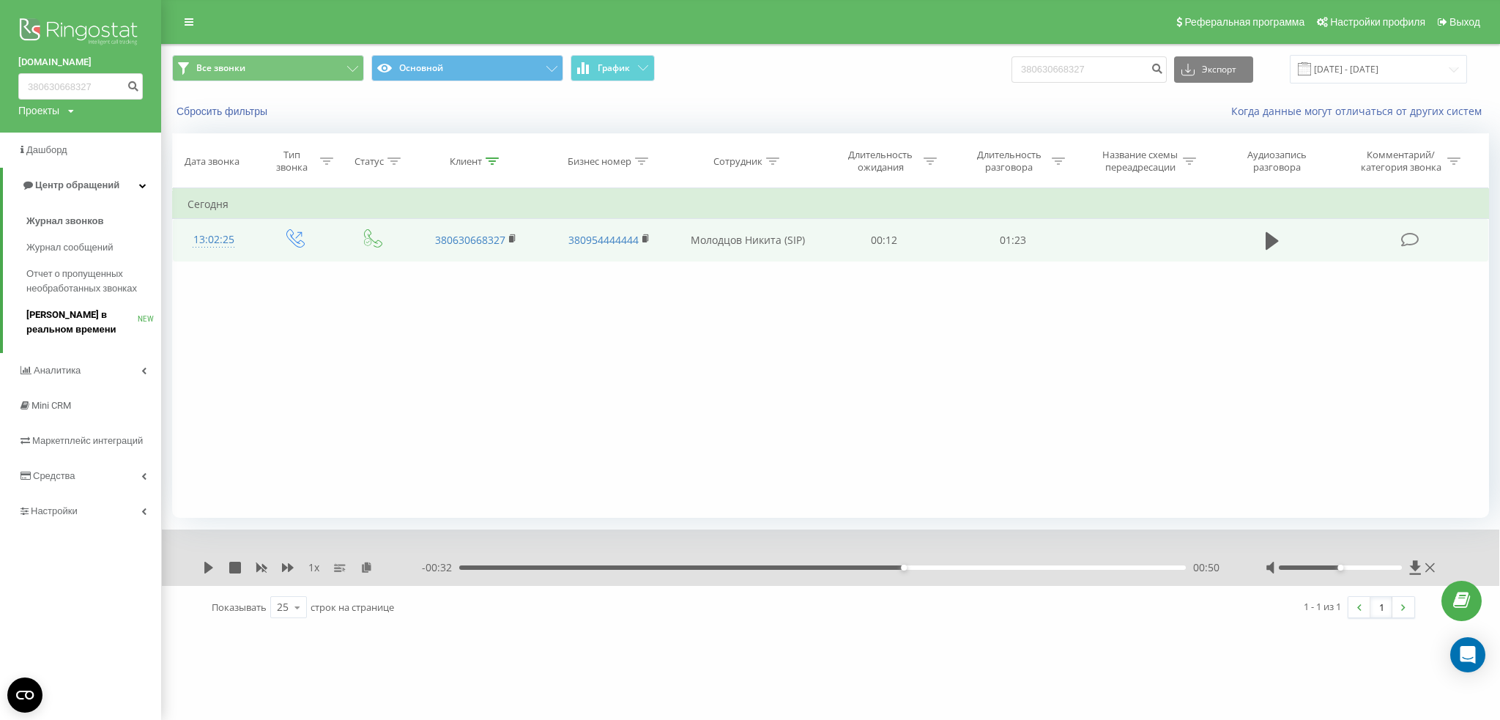
click at [64, 334] on span "[PERSON_NAME] в реальном времени" at bounding box center [81, 322] width 111 height 29
click at [51, 230] on link "Журнал звонков" at bounding box center [93, 221] width 135 height 26
click at [48, 224] on span "Журнал звонков" at bounding box center [64, 221] width 77 height 15
click at [1125, 70] on input "380630668327" at bounding box center [1088, 69] width 155 height 26
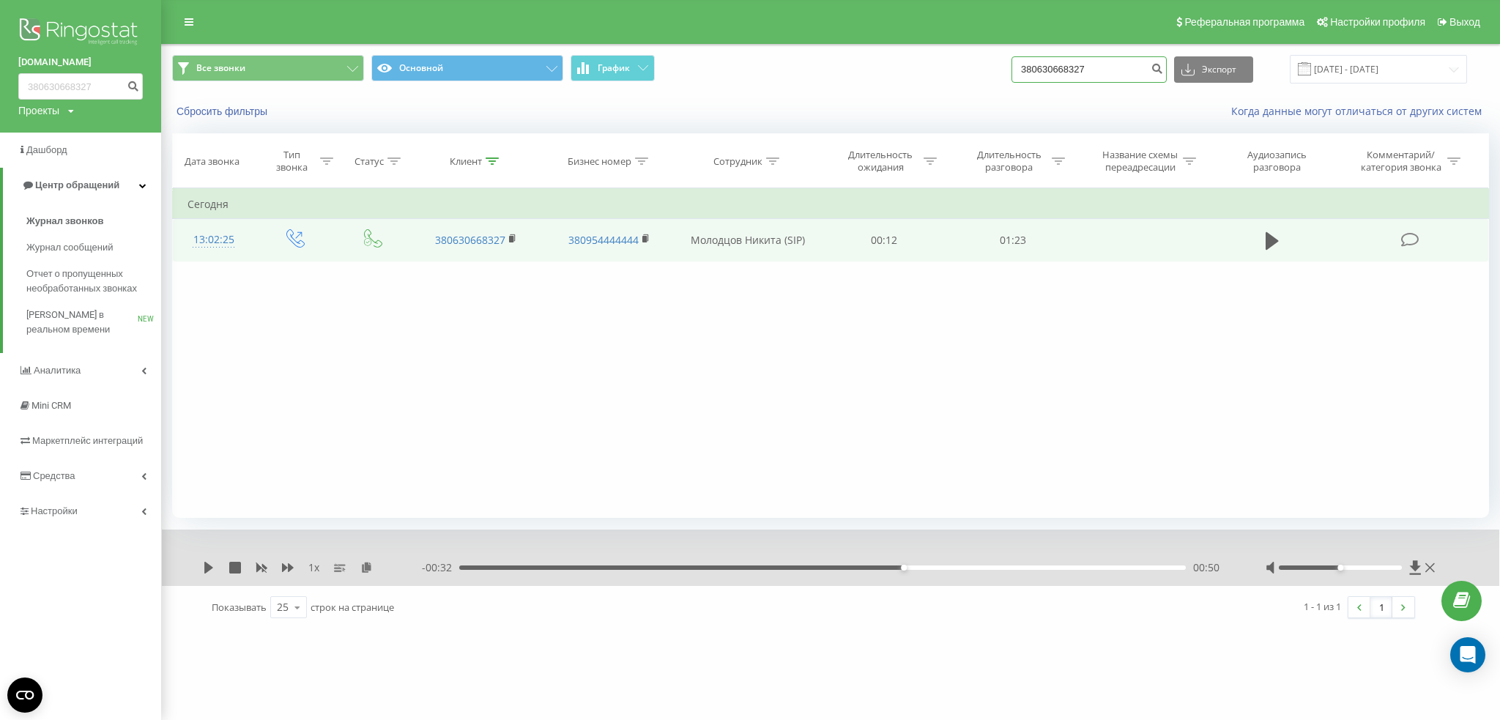
click at [1125, 70] on input "380630668327" at bounding box center [1088, 69] width 155 height 26
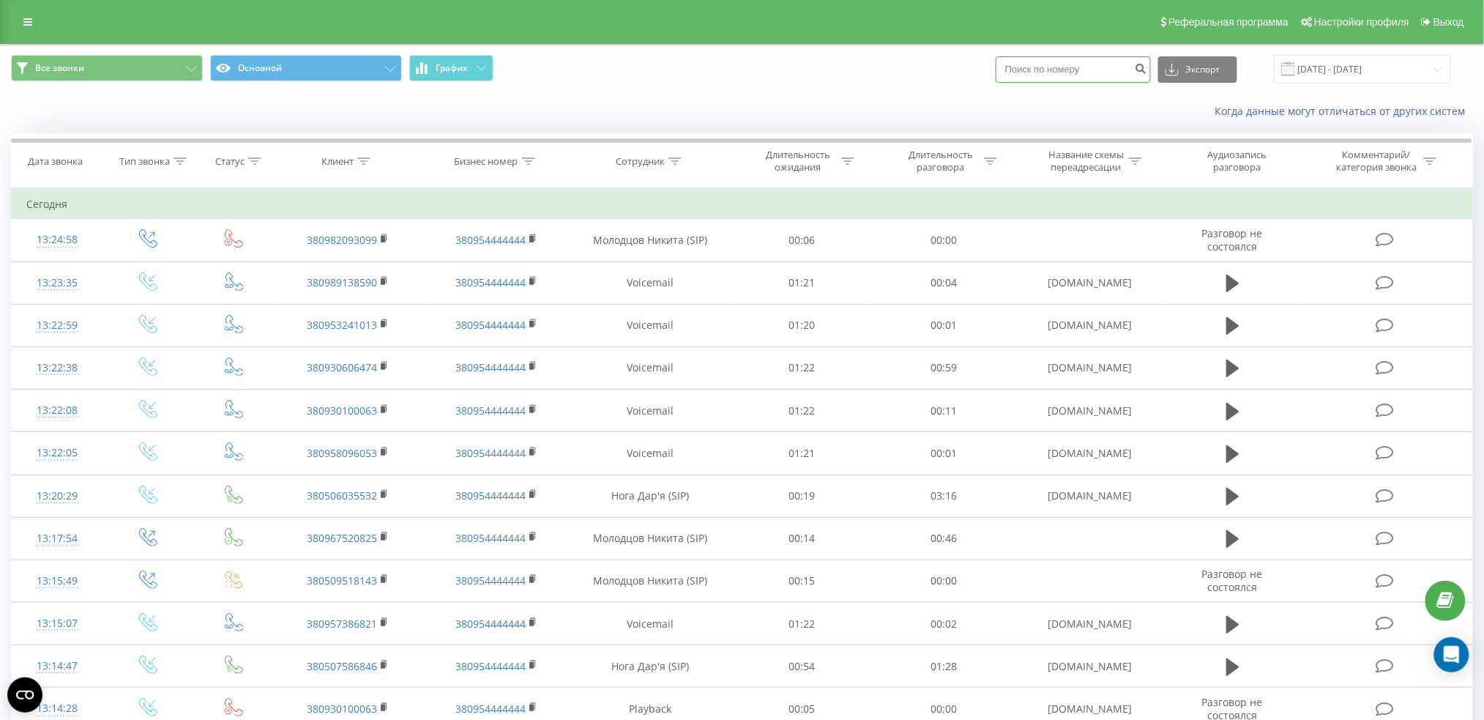
click at [1117, 70] on input at bounding box center [1073, 69] width 155 height 26
paste input "380931556019"
type input "380931556019"
click at [1148, 71] on icon "submit" at bounding box center [1141, 66] width 12 height 9
